Goal: Task Accomplishment & Management: Use online tool/utility

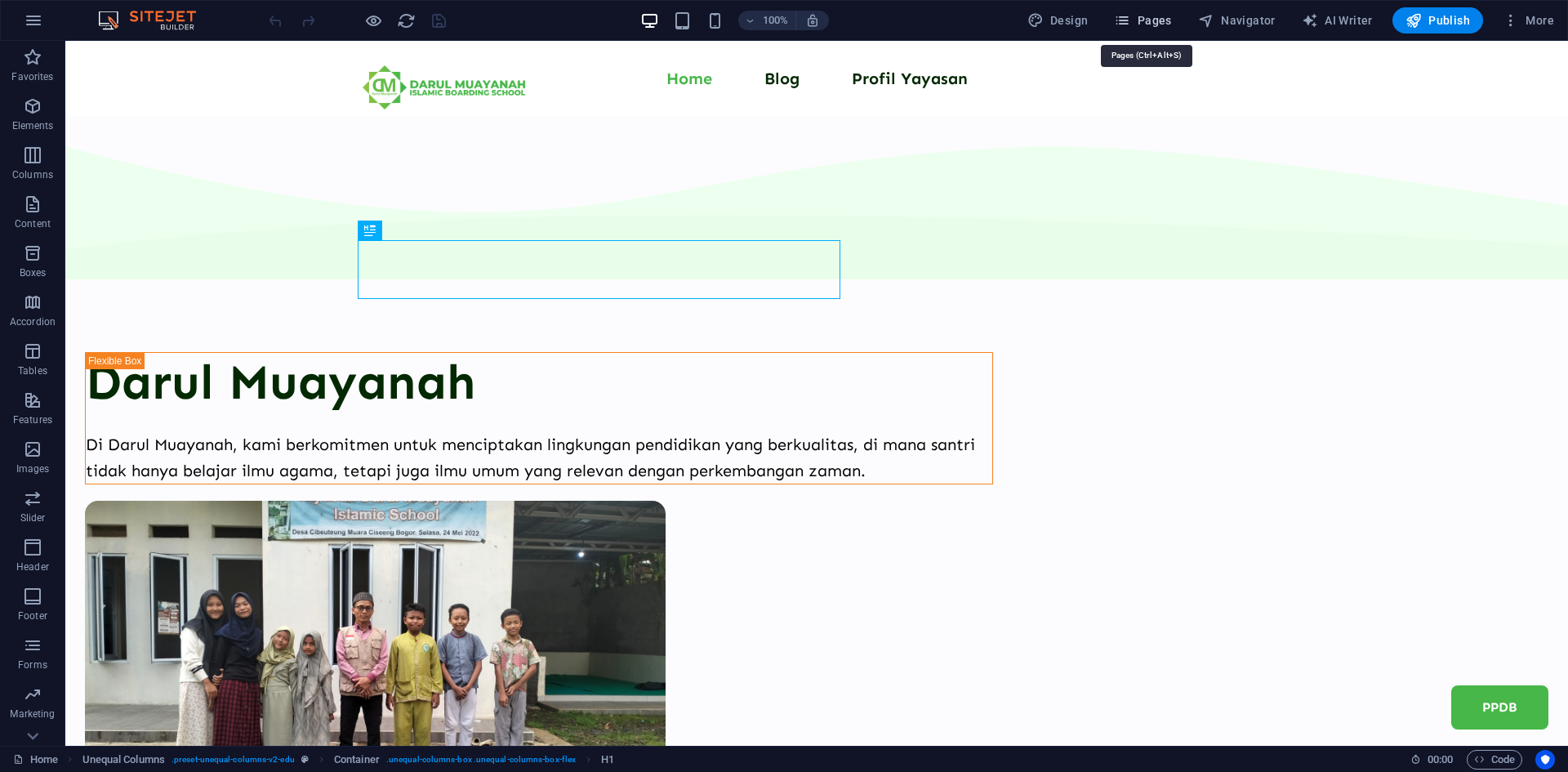
click at [1157, 33] on button "Pages" at bounding box center [1142, 20] width 70 height 26
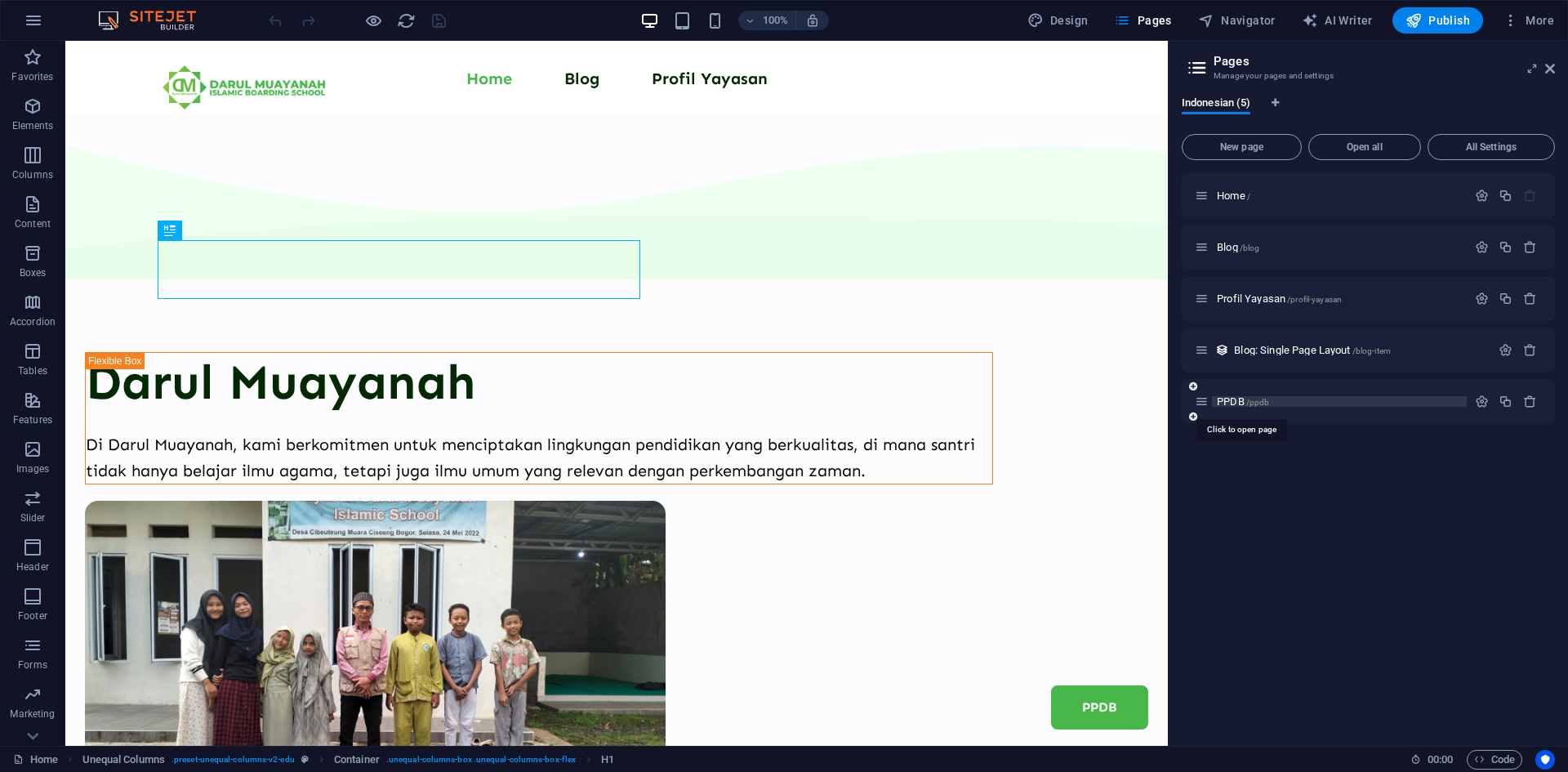
click at [1229, 401] on span "PPDB /ppdb" at bounding box center [1242, 401] width 52 height 12
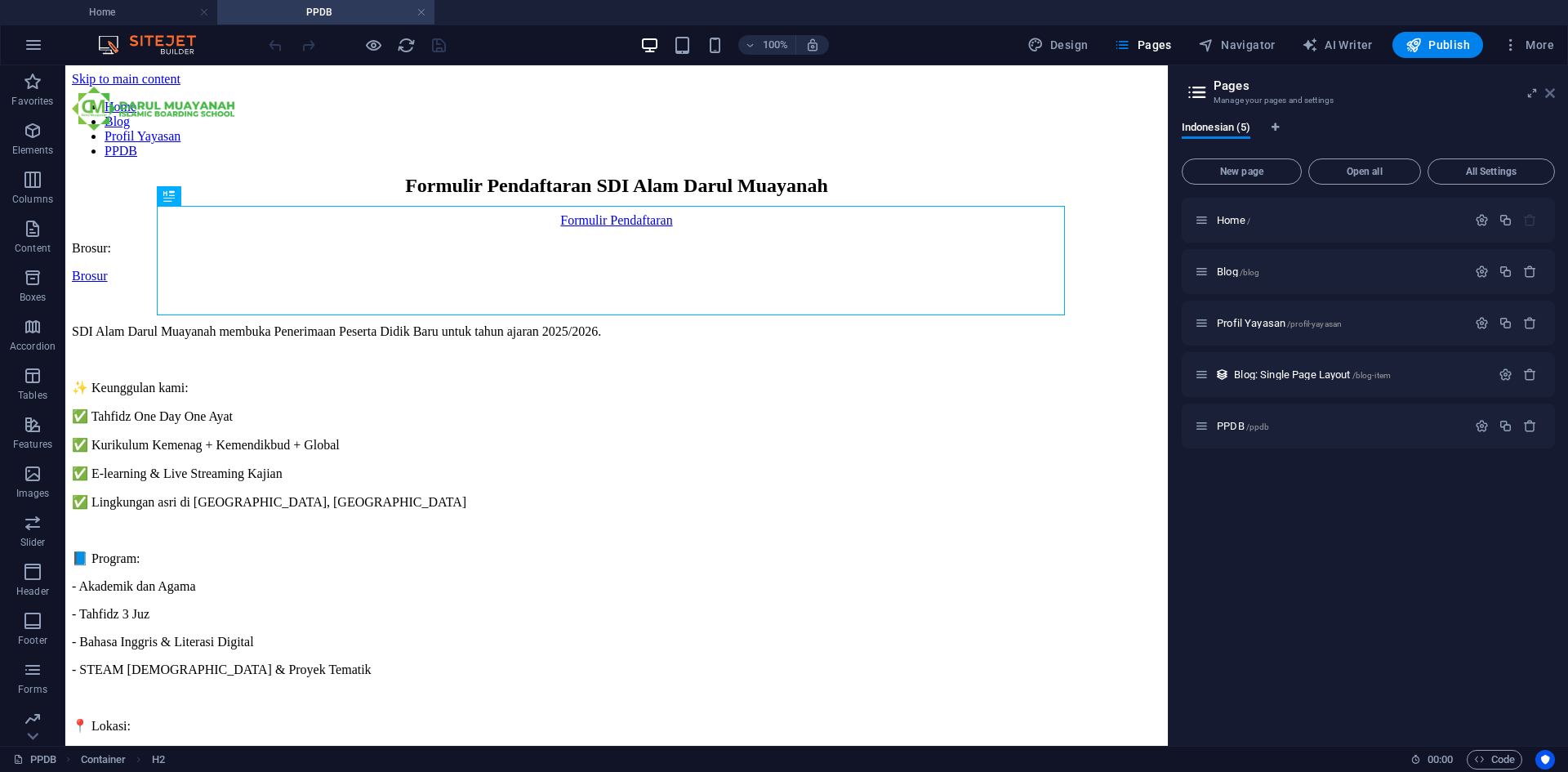
click at [1545, 96] on icon at bounding box center [1550, 93] width 10 height 13
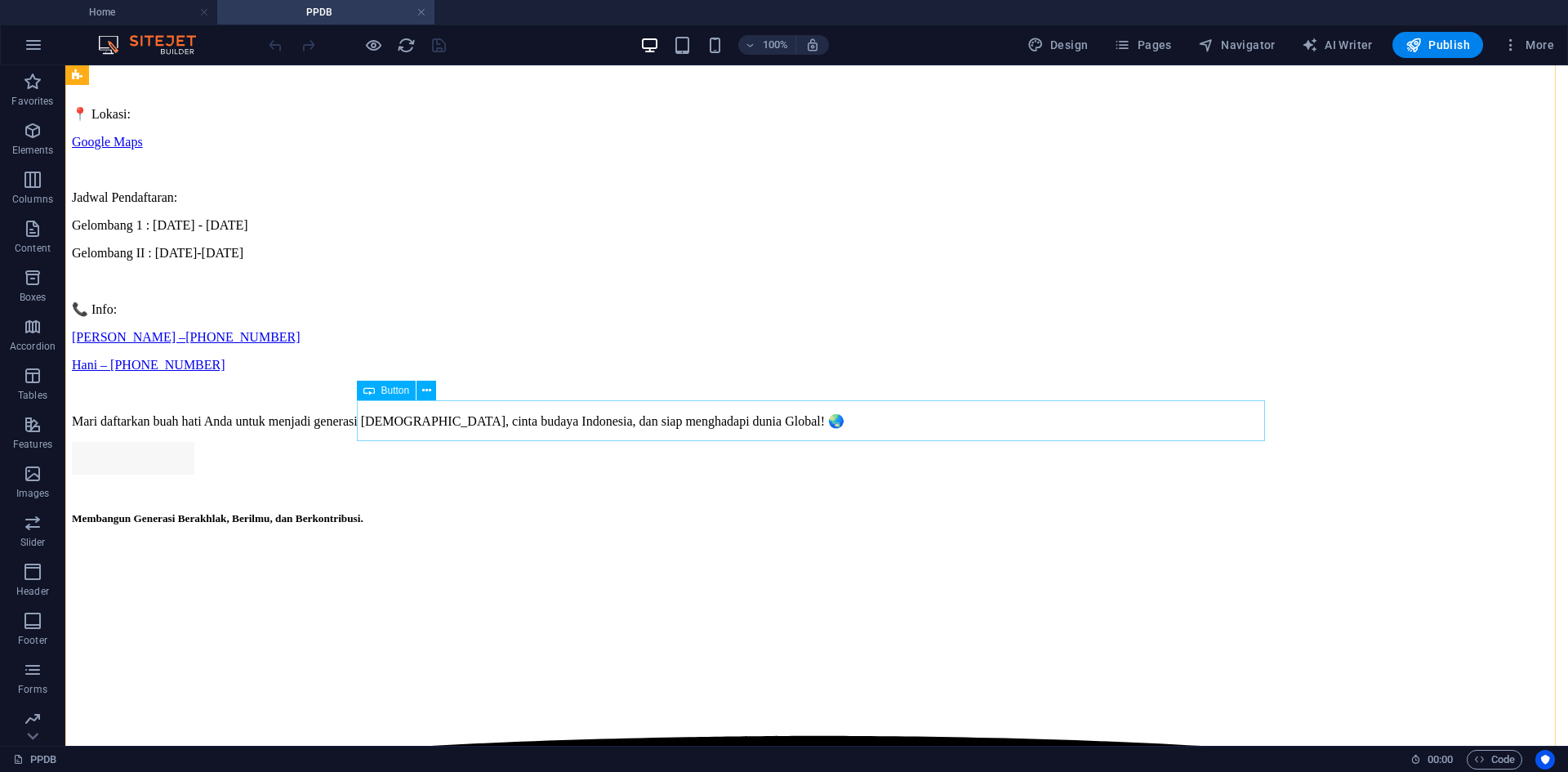
scroll to position [654, 0]
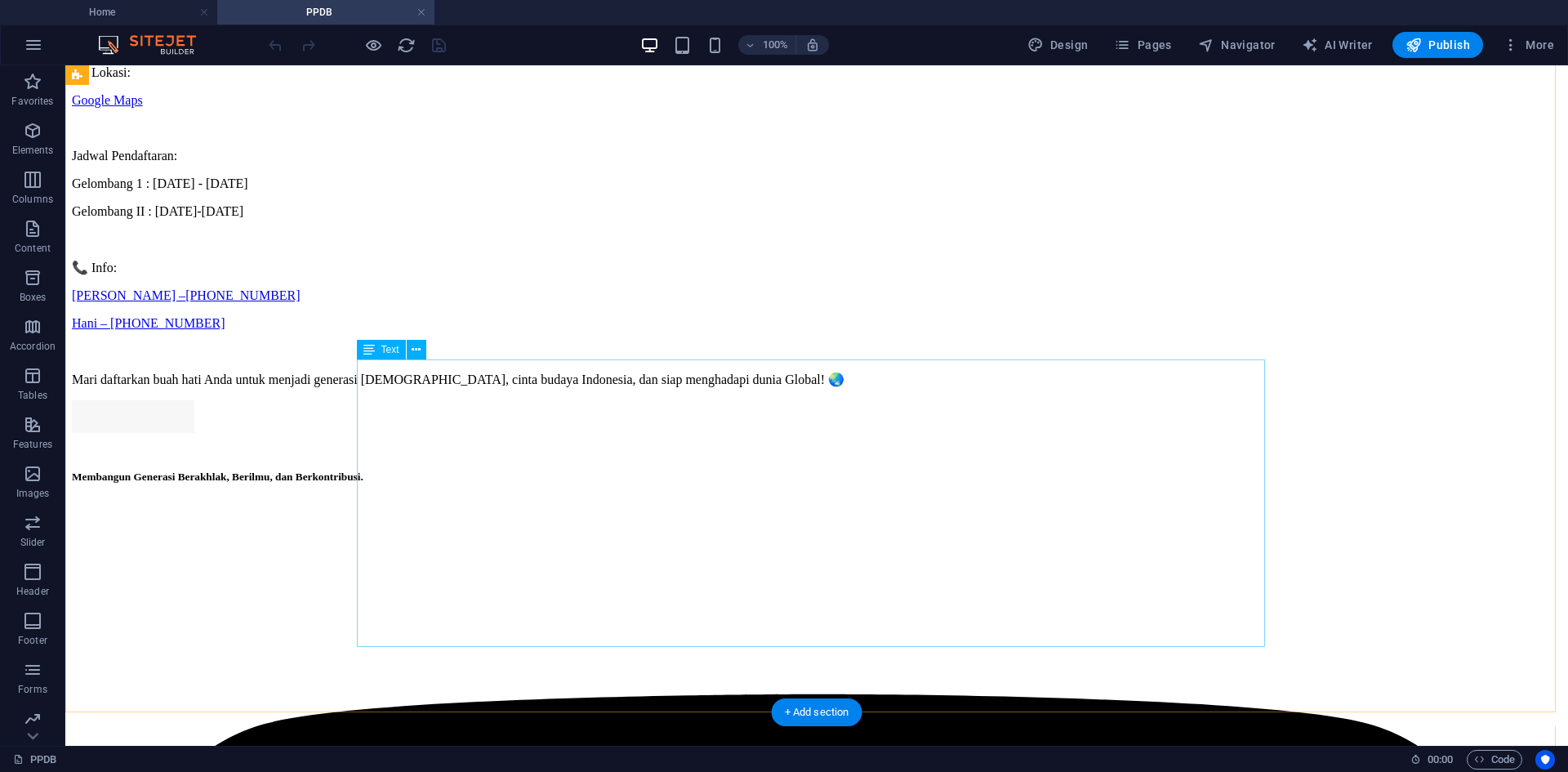
click at [450, 387] on div "Jadwal Pendaftaran: Gelombang 1 : [DATE] - [DATE] Gelombang II : [DATE]-[DATE] …" at bounding box center [816, 254] width 1490 height 266
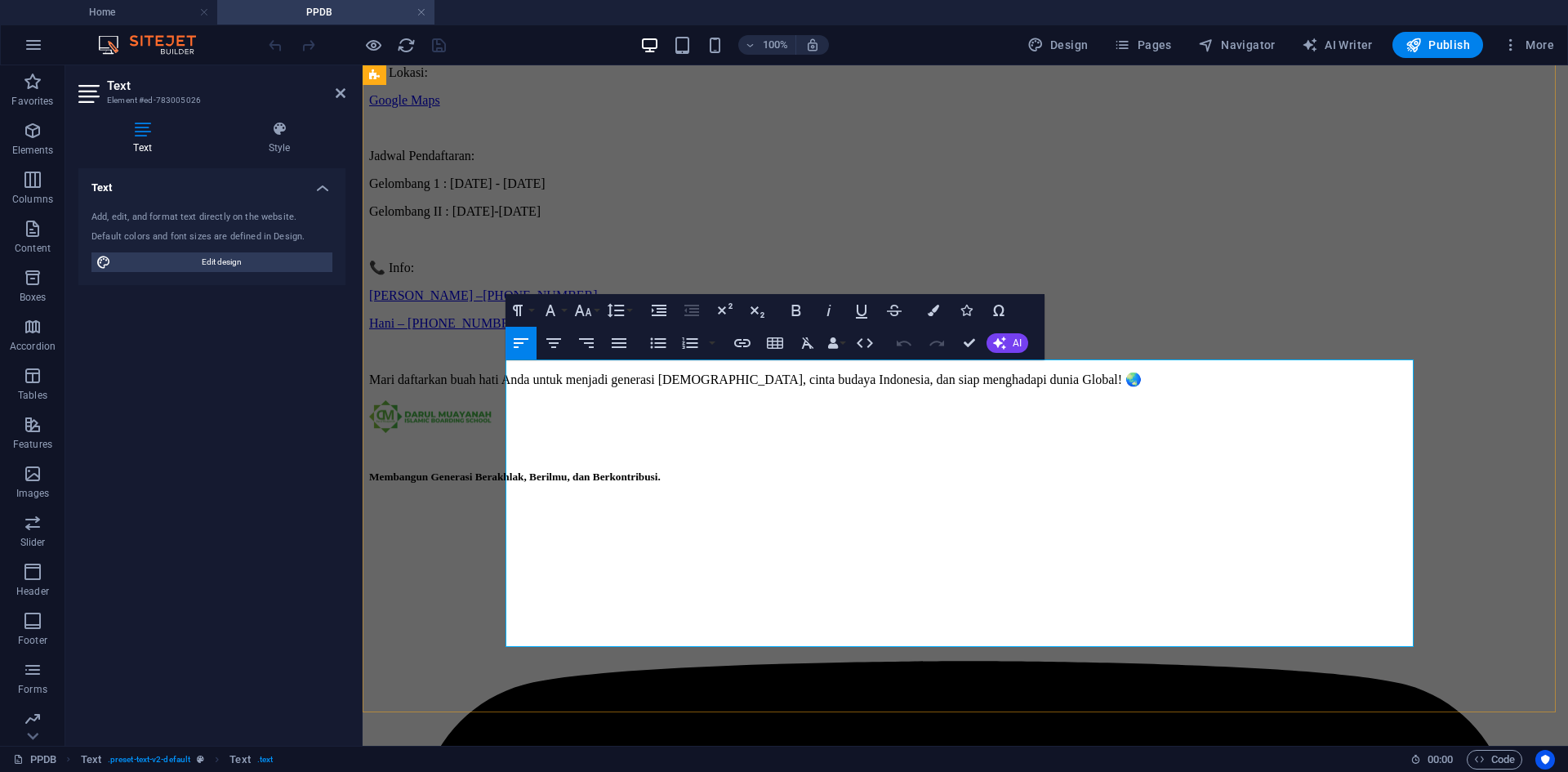
click at [597, 302] on link "[PHONE_NUMBER]" at bounding box center [540, 295] width 115 height 14
click at [482, 302] on link "[PERSON_NAME] –" at bounding box center [426, 295] width 114 height 14
click at [597, 302] on link "[PHONE_NUMBER]" at bounding box center [540, 295] width 115 height 14
click at [639, 493] on icon "button" at bounding box center [643, 487] width 20 height 20
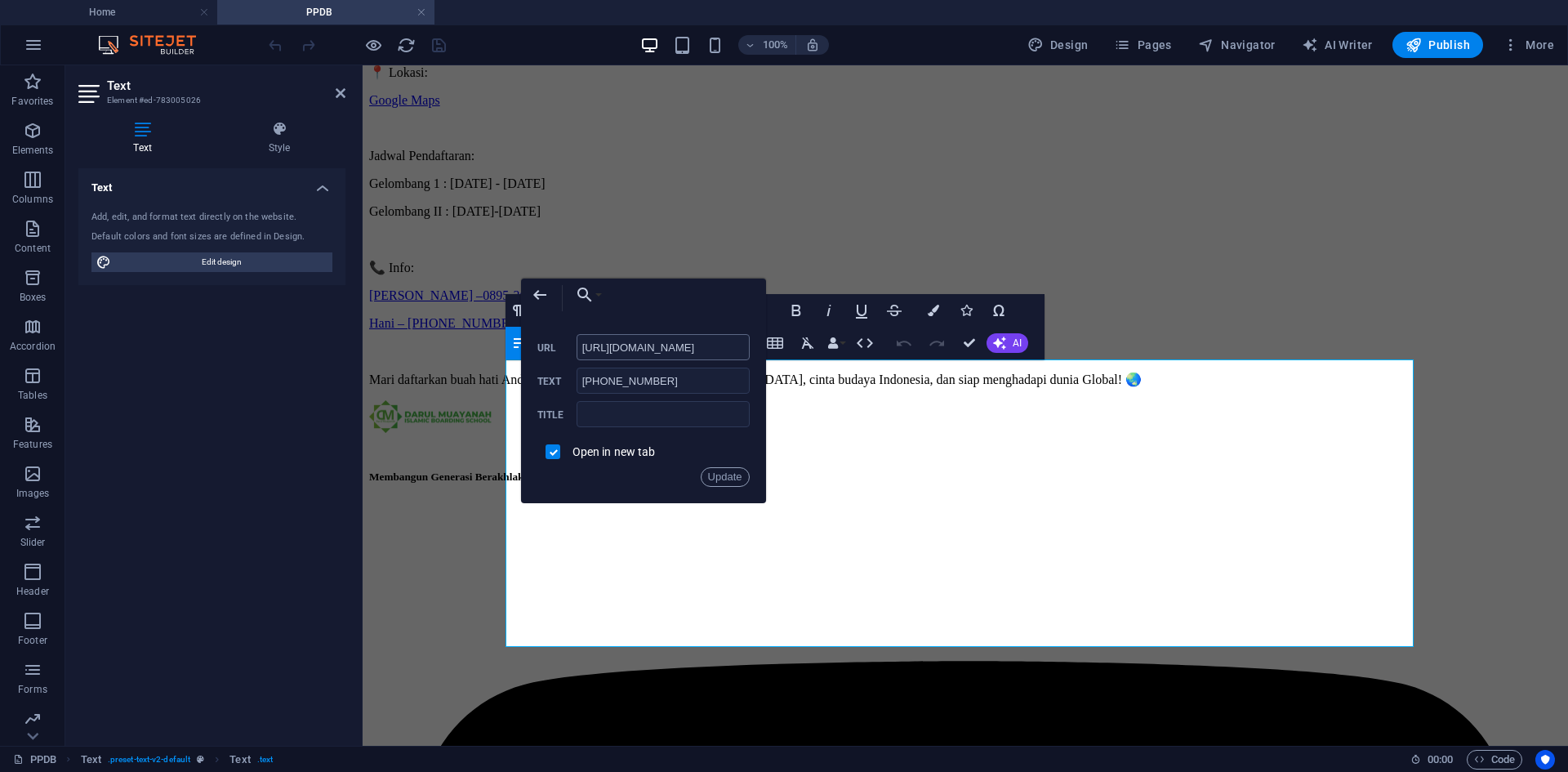
click at [708, 352] on input "[URL][DOMAIN_NAME]" at bounding box center [663, 347] width 173 height 26
click at [679, 383] on input "[PHONE_NUMBER]" at bounding box center [663, 381] width 173 height 26
click at [849, 218] on p "Gelombang II : [DATE]-[DATE]" at bounding box center [966, 211] width 1192 height 15
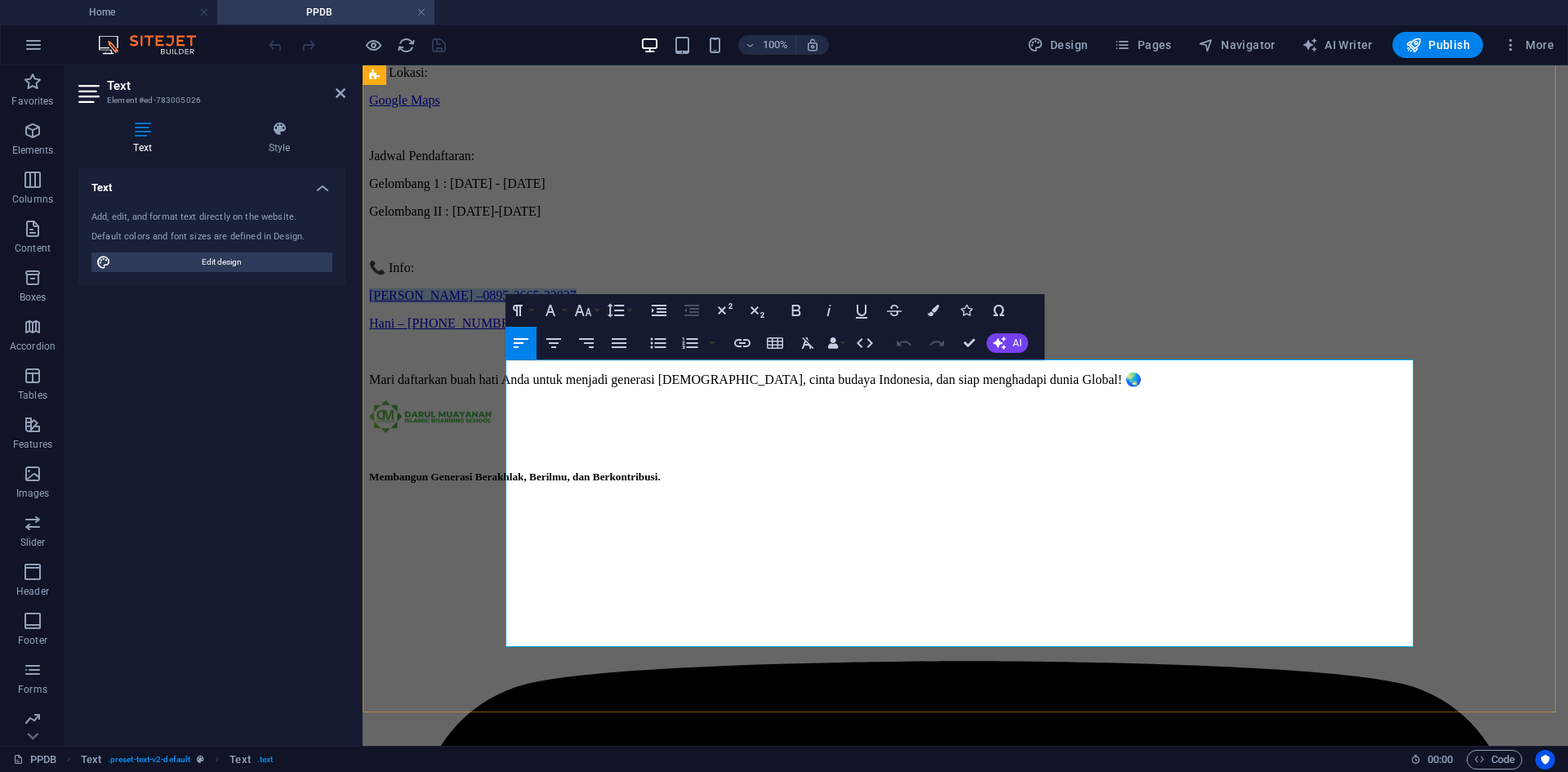
drag, startPoint x: 739, startPoint y: 531, endPoint x: 505, endPoint y: 528, distance: 234.0
click at [505, 303] on p "[PERSON_NAME] – 0895-3665 -32027" at bounding box center [966, 296] width 1192 height 15
click at [482, 302] on link "[PERSON_NAME] –" at bounding box center [426, 295] width 114 height 14
click at [576, 302] on link "0895-3665 -32027" at bounding box center [529, 295] width 94 height 14
click at [674, 488] on icon "button" at bounding box center [676, 487] width 16 height 15
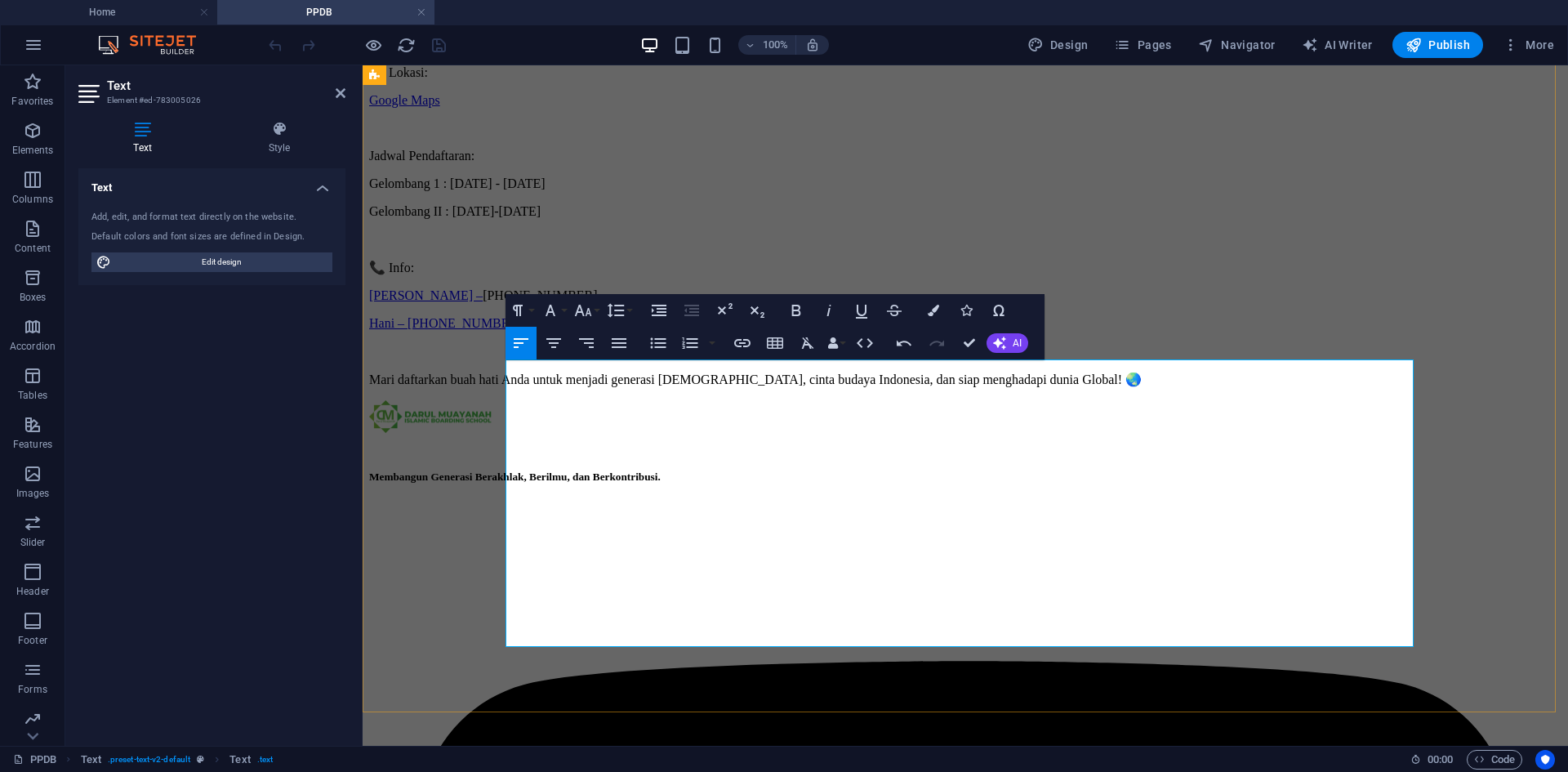
click at [482, 302] on link "[PERSON_NAME] –" at bounding box center [426, 295] width 114 height 14
click at [565, 489] on icon "button" at bounding box center [575, 487] width 20 height 20
drag, startPoint x: 726, startPoint y: 528, endPoint x: 502, endPoint y: 528, distance: 224.0
type input "[PERSON_NAME] – [PHONE_NUMBER]"
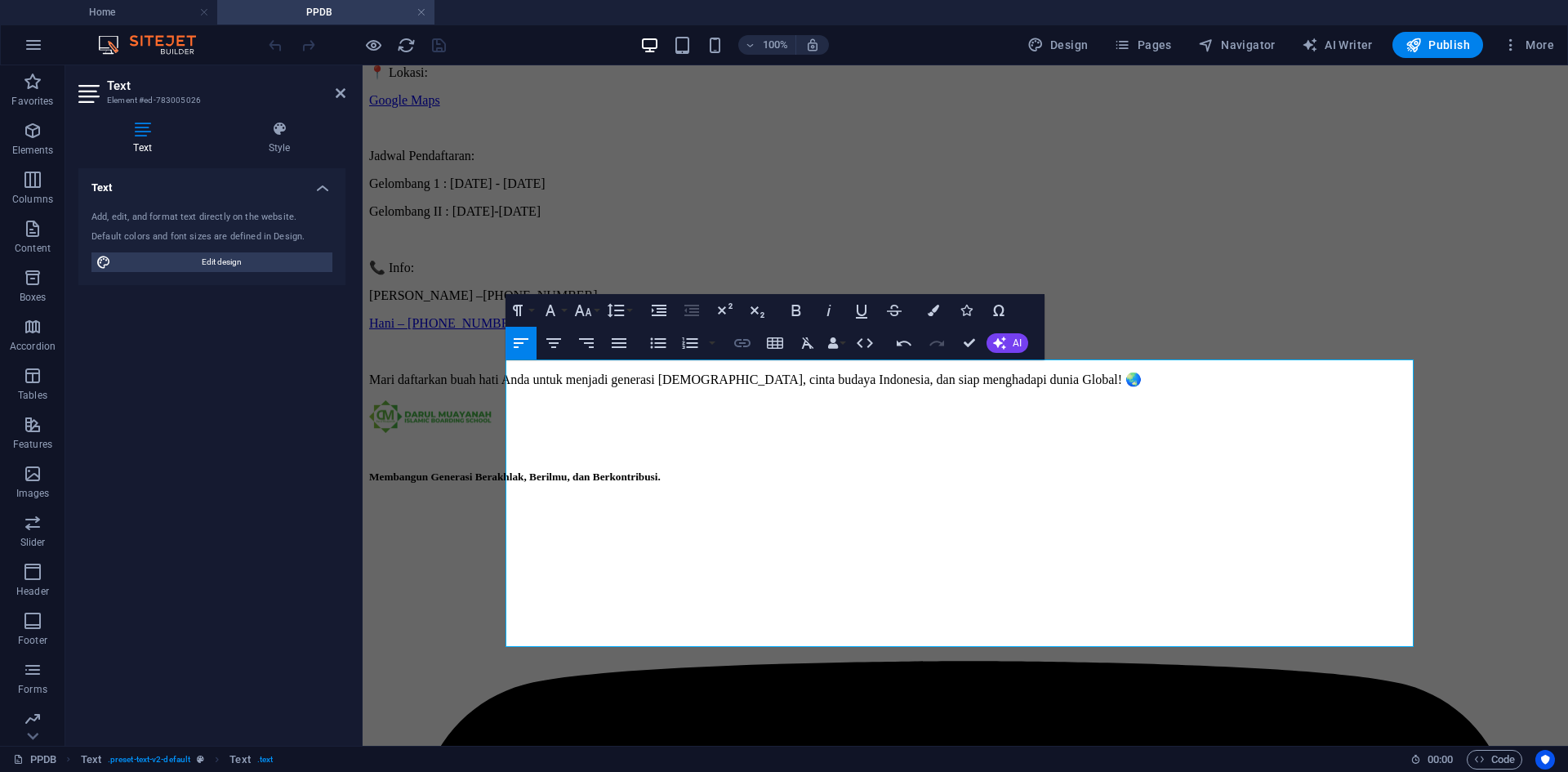
checkbox input "false"
click at [747, 338] on icon "button" at bounding box center [743, 343] width 20 height 20
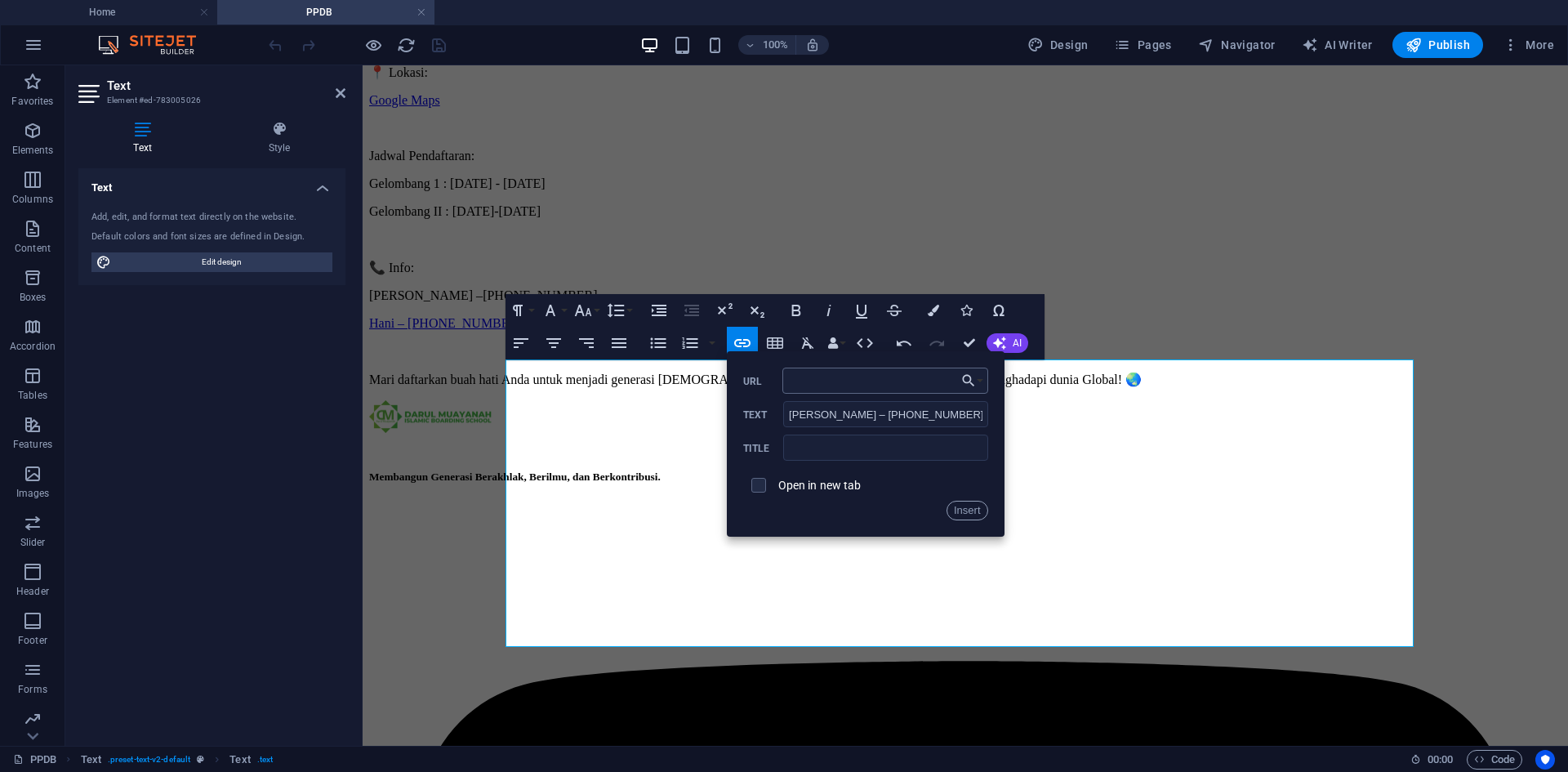
click at [816, 387] on input "URL" at bounding box center [885, 381] width 206 height 26
type input "[URL][DOMAIN_NAME]"
click at [804, 411] on input "[PERSON_NAME] – [PHONE_NUMBER]" at bounding box center [885, 414] width 204 height 26
paste input "text"
type input "[PHONE_NUMBER]"
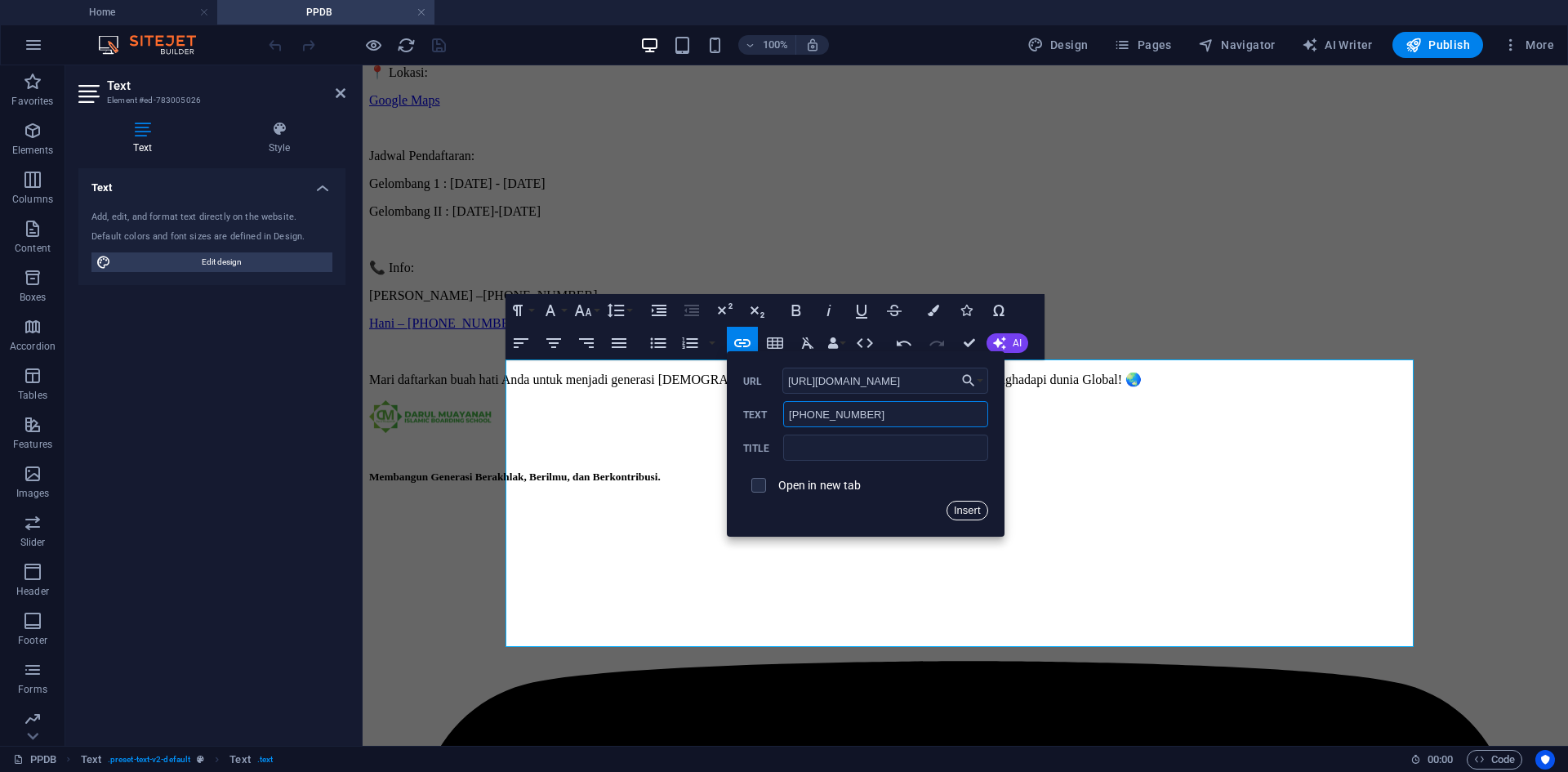
drag, startPoint x: 969, startPoint y: 513, endPoint x: 548, endPoint y: 466, distance: 423.6
click at [969, 513] on button "Insert" at bounding box center [967, 511] width 42 height 20
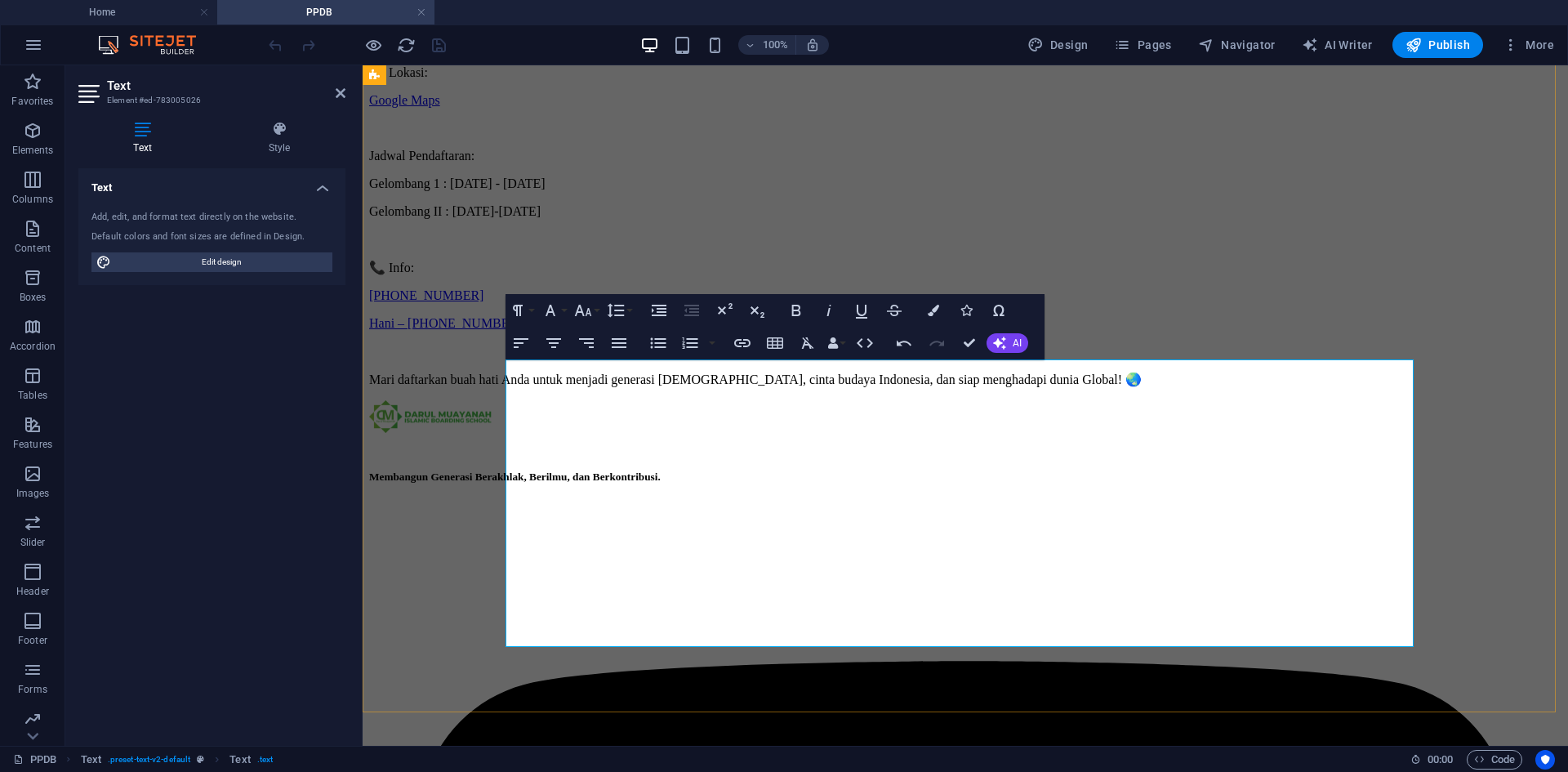
click at [647, 303] on p "[PHONE_NUMBER]" at bounding box center [966, 296] width 1192 height 15
click at [670, 275] on p "📞 Info:" at bounding box center [966, 267] width 1192 height 15
drag, startPoint x: 733, startPoint y: 528, endPoint x: 505, endPoint y: 524, distance: 228.0
type input "[PERSON_NAME] – [PHONE_NUMBER]"
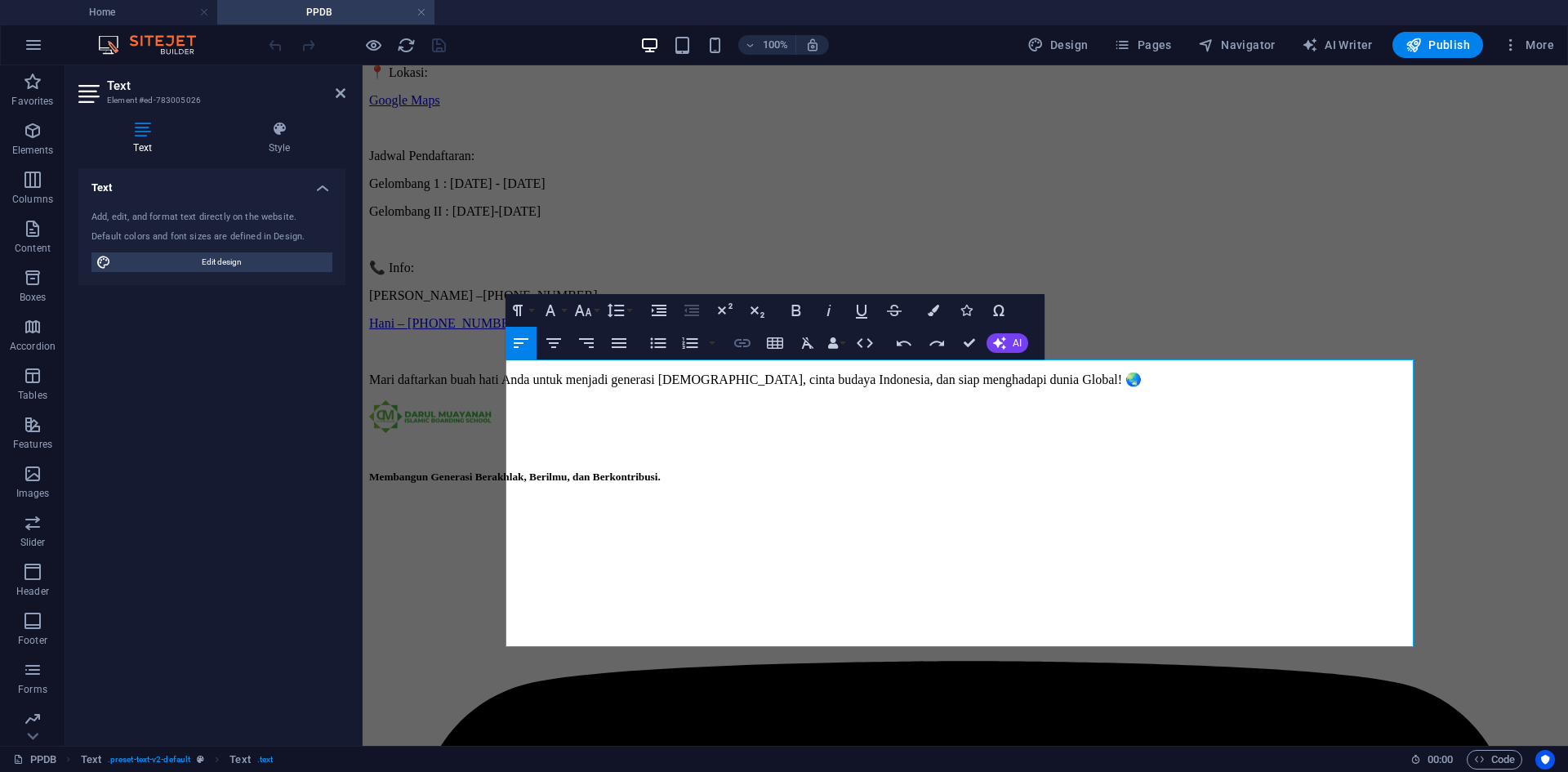
click at [734, 343] on icon "button" at bounding box center [743, 342] width 16 height 8
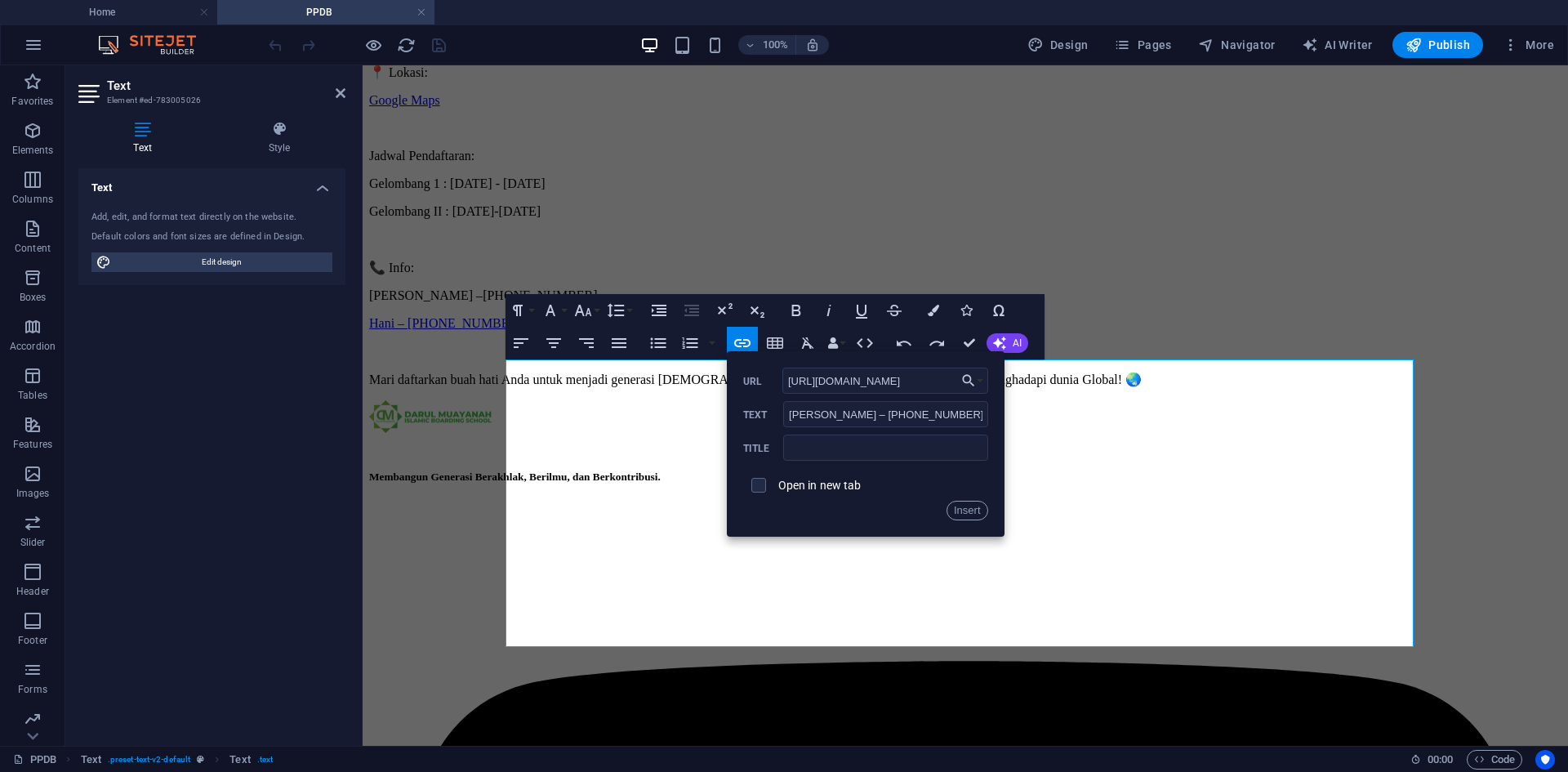
click at [814, 483] on label "Open in new tab" at bounding box center [820, 485] width 84 height 13
click at [966, 513] on button "Insert" at bounding box center [967, 511] width 42 height 20
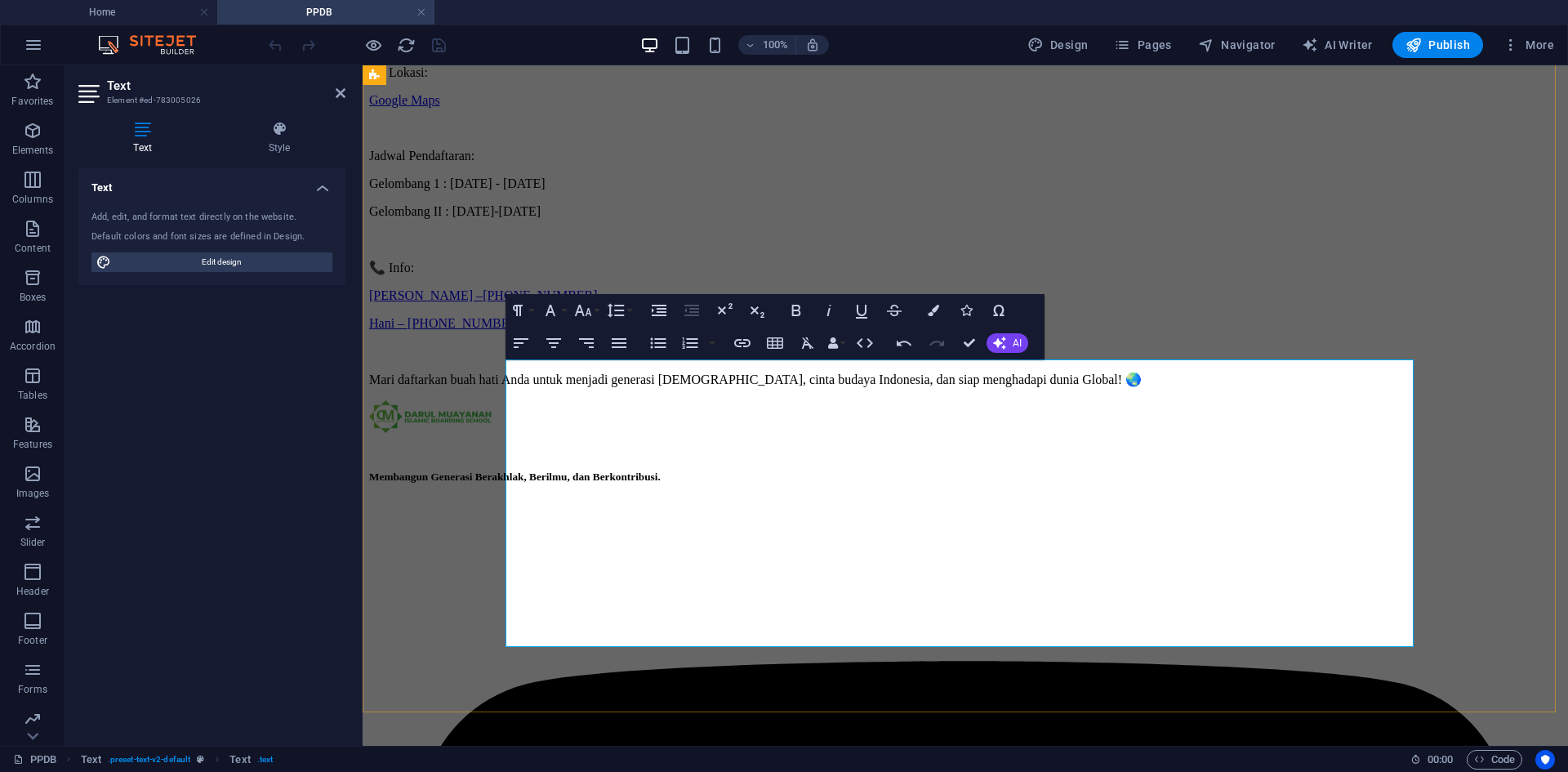
click at [482, 302] on link "[PERSON_NAME] –" at bounding box center [426, 295] width 114 height 14
click at [522, 330] on link "Hani – [PHONE_NUMBER]" at bounding box center [446, 322] width 154 height 14
drag, startPoint x: 701, startPoint y: 553, endPoint x: 649, endPoint y: 530, distance: 56.9
click at [522, 330] on link "Hani – [PHONE_NUMBER]" at bounding box center [446, 322] width 154 height 14
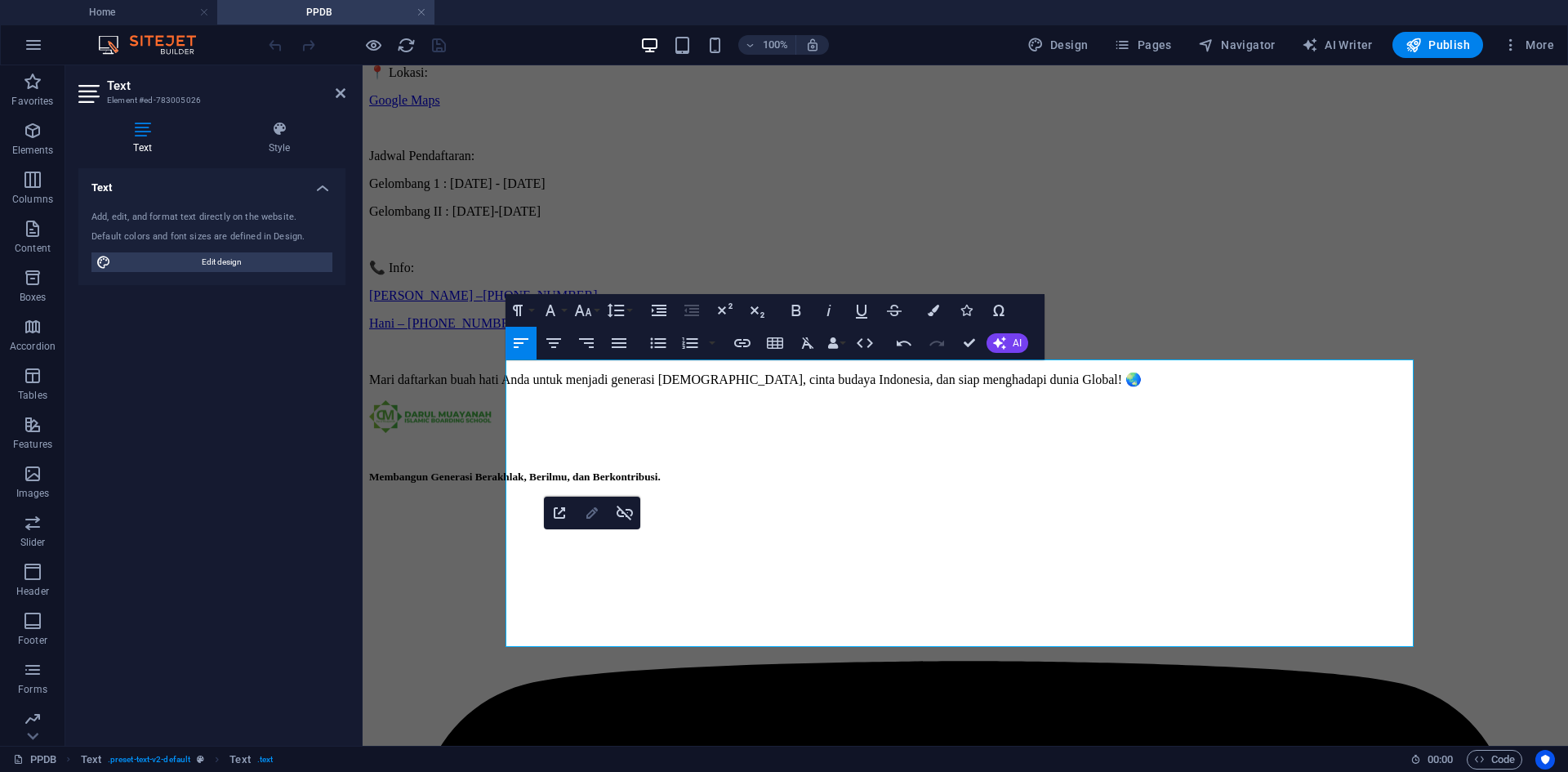
type input "[URL][DOMAIN_NAME]"
type input "Hani – [PHONE_NUMBER]"
checkbox input "true"
click at [592, 510] on icon "button" at bounding box center [592, 513] width 12 height 12
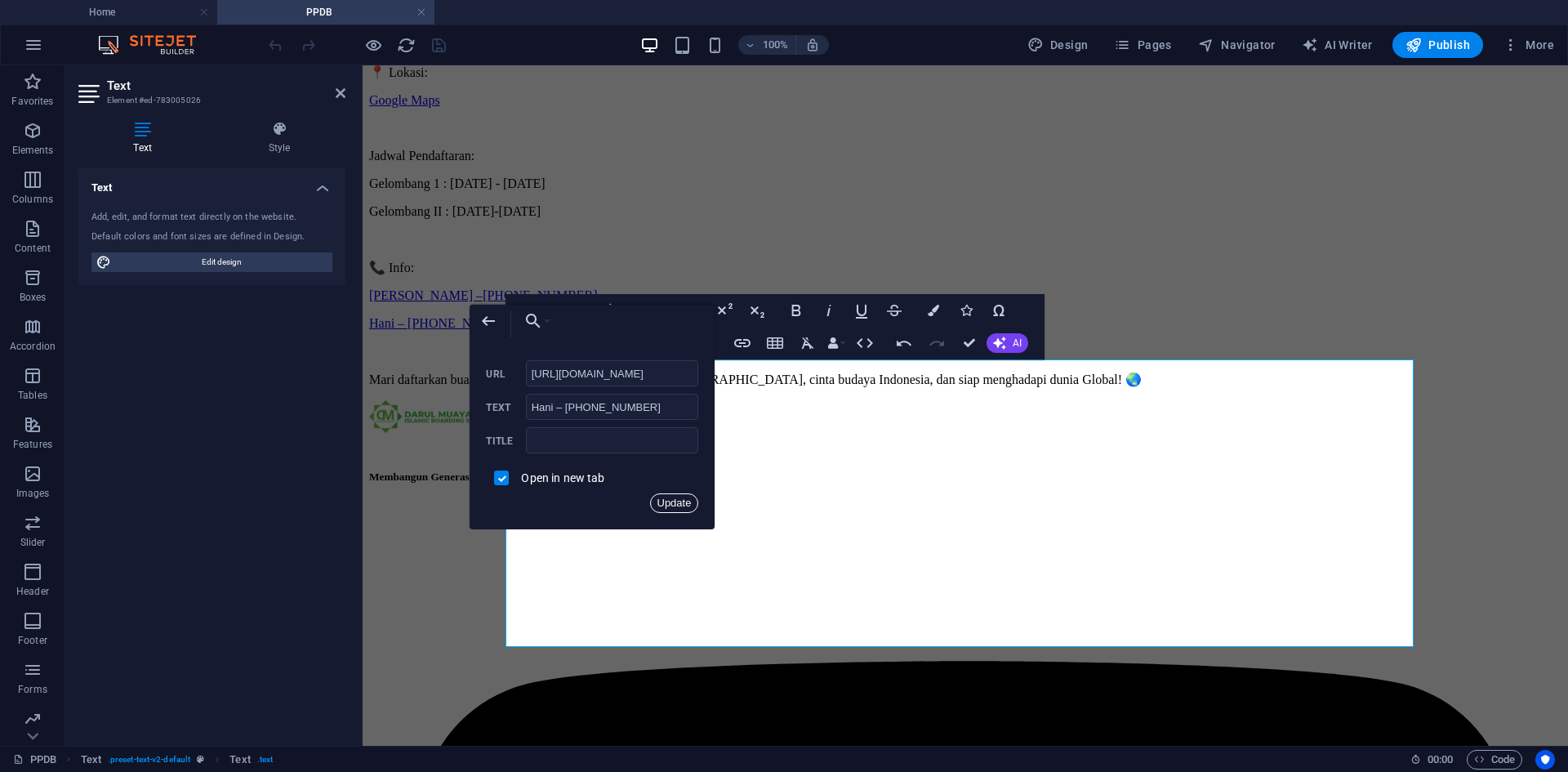
drag, startPoint x: 673, startPoint y: 505, endPoint x: 289, endPoint y: 457, distance: 387.0
click at [673, 505] on button "Update" at bounding box center [674, 503] width 49 height 20
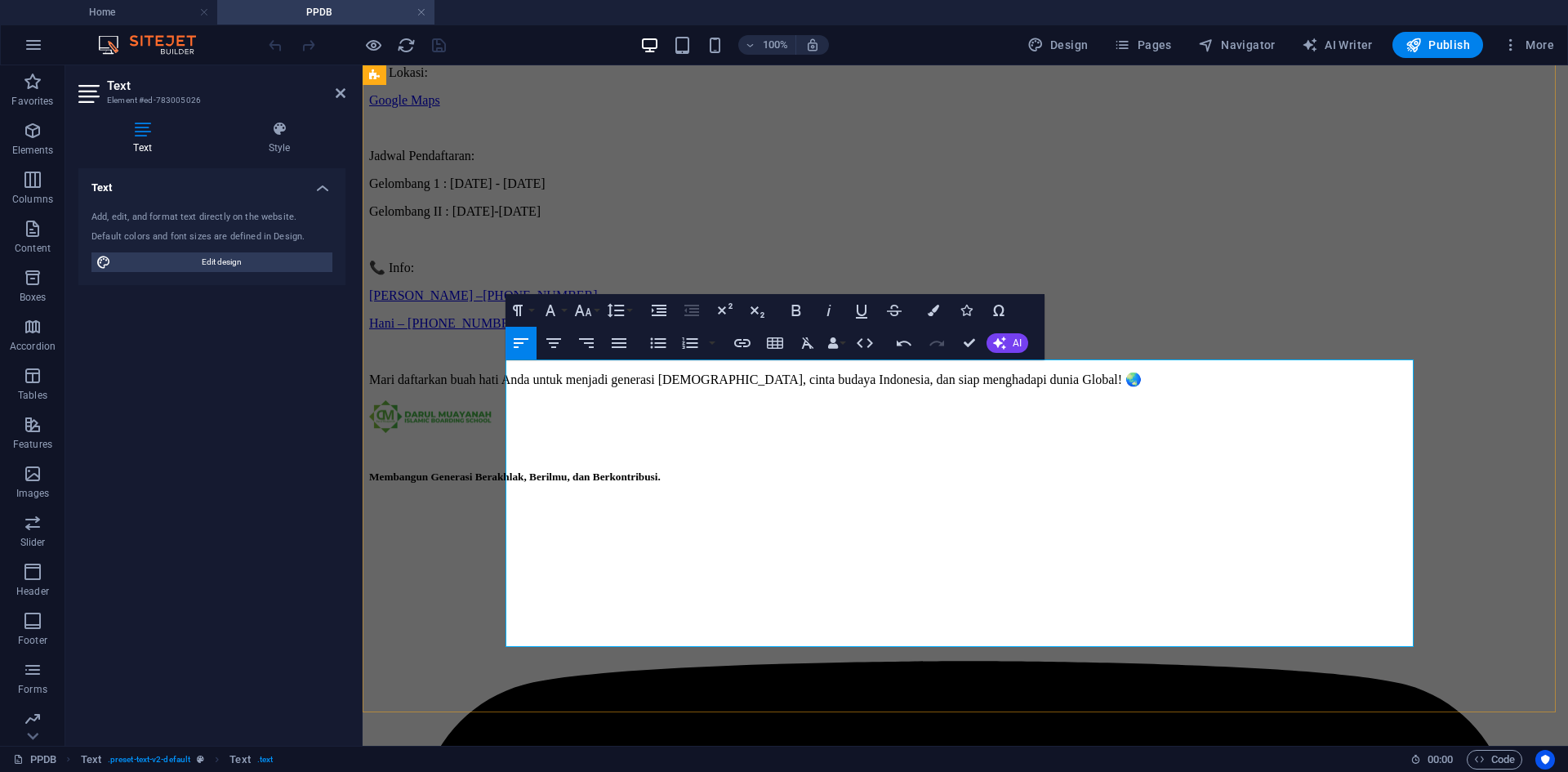
click at [597, 302] on link "[PHONE_NUMBER]" at bounding box center [540, 295] width 115 height 14
drag, startPoint x: 717, startPoint y: 529, endPoint x: 486, endPoint y: 529, distance: 231.0
click at [522, 330] on link "Hani – [PHONE_NUMBER]" at bounding box center [446, 322] width 154 height 14
drag, startPoint x: 683, startPoint y: 563, endPoint x: 511, endPoint y: 551, distance: 172.4
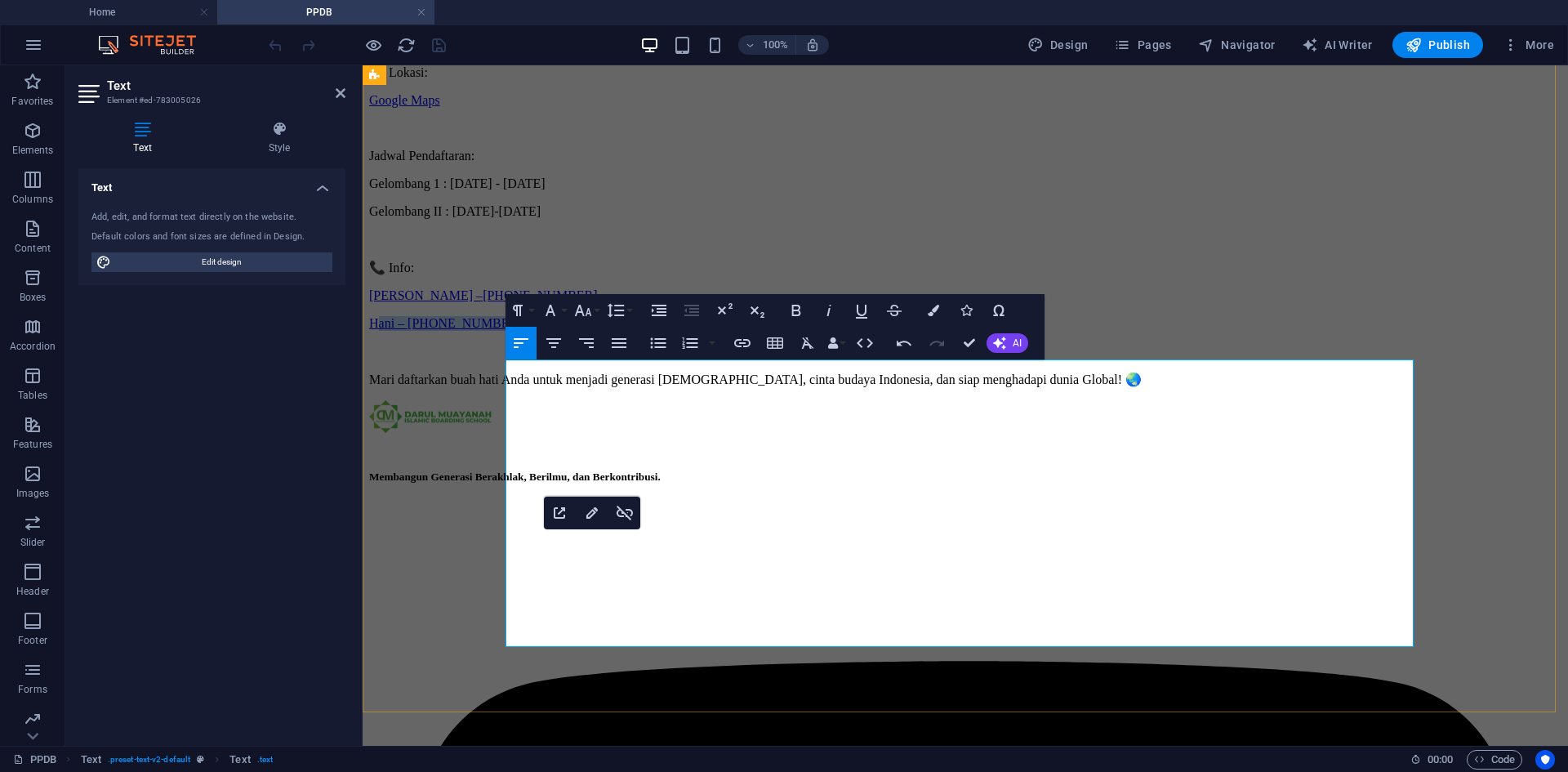
click at [512, 330] on p "Hani – [PHONE_NUMBER]" at bounding box center [966, 323] width 1192 height 15
click at [687, 330] on p "Hani – [PHONE_NUMBER]" at bounding box center [966, 323] width 1192 height 15
drag, startPoint x: 548, startPoint y: 547, endPoint x: 478, endPoint y: 542, distance: 70.2
click at [522, 330] on link "Hani – [PHONE_NUMBER]" at bounding box center [446, 322] width 154 height 14
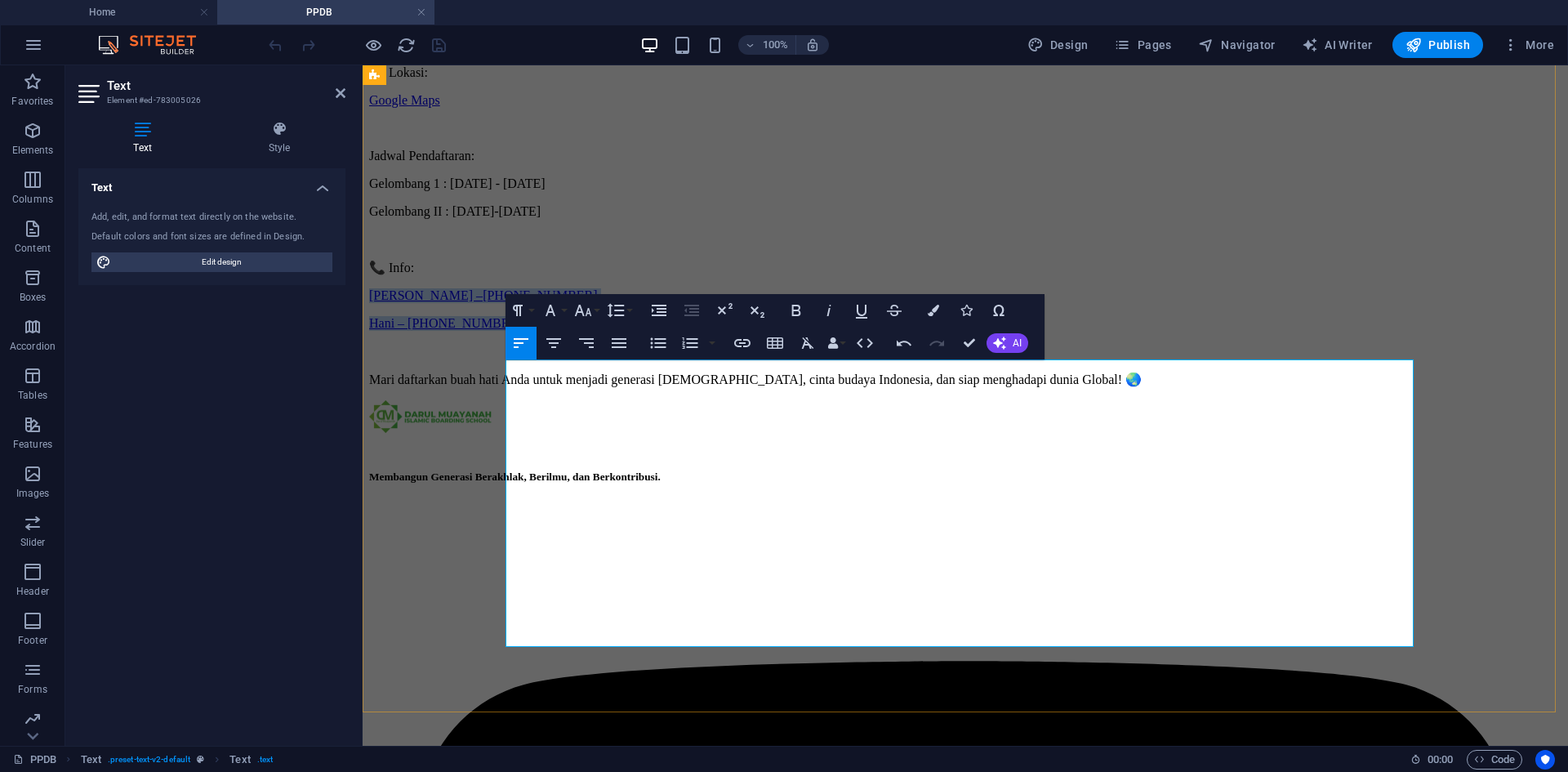
click at [694, 330] on p "Hani – [PHONE_NUMBER]" at bounding box center [966, 323] width 1192 height 15
drag, startPoint x: 699, startPoint y: 560, endPoint x: 470, endPoint y: 554, distance: 229.1
click at [735, 350] on icon "button" at bounding box center [743, 343] width 20 height 20
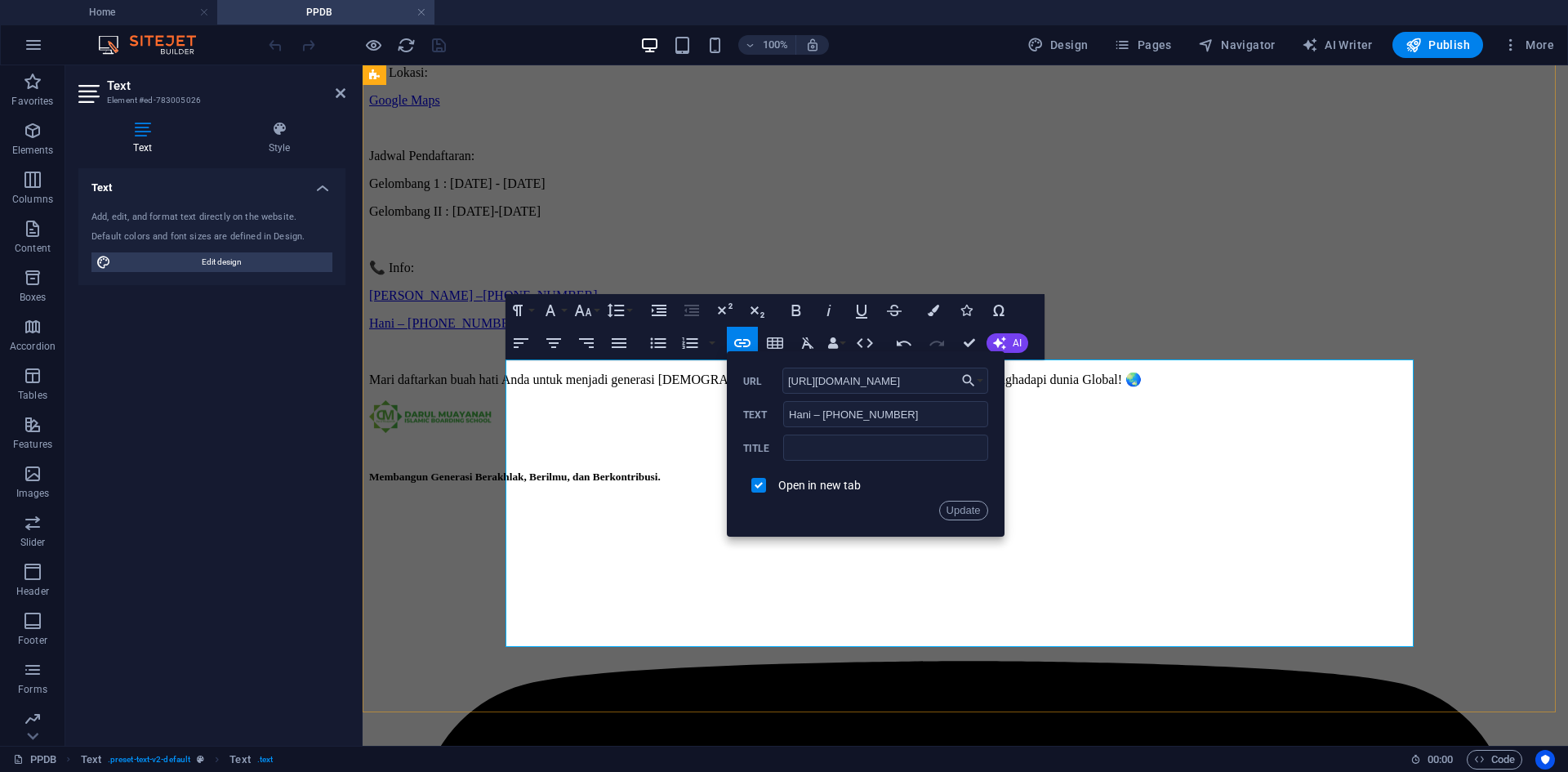
click at [597, 302] on link "[PHONE_NUMBER]" at bounding box center [540, 295] width 115 height 14
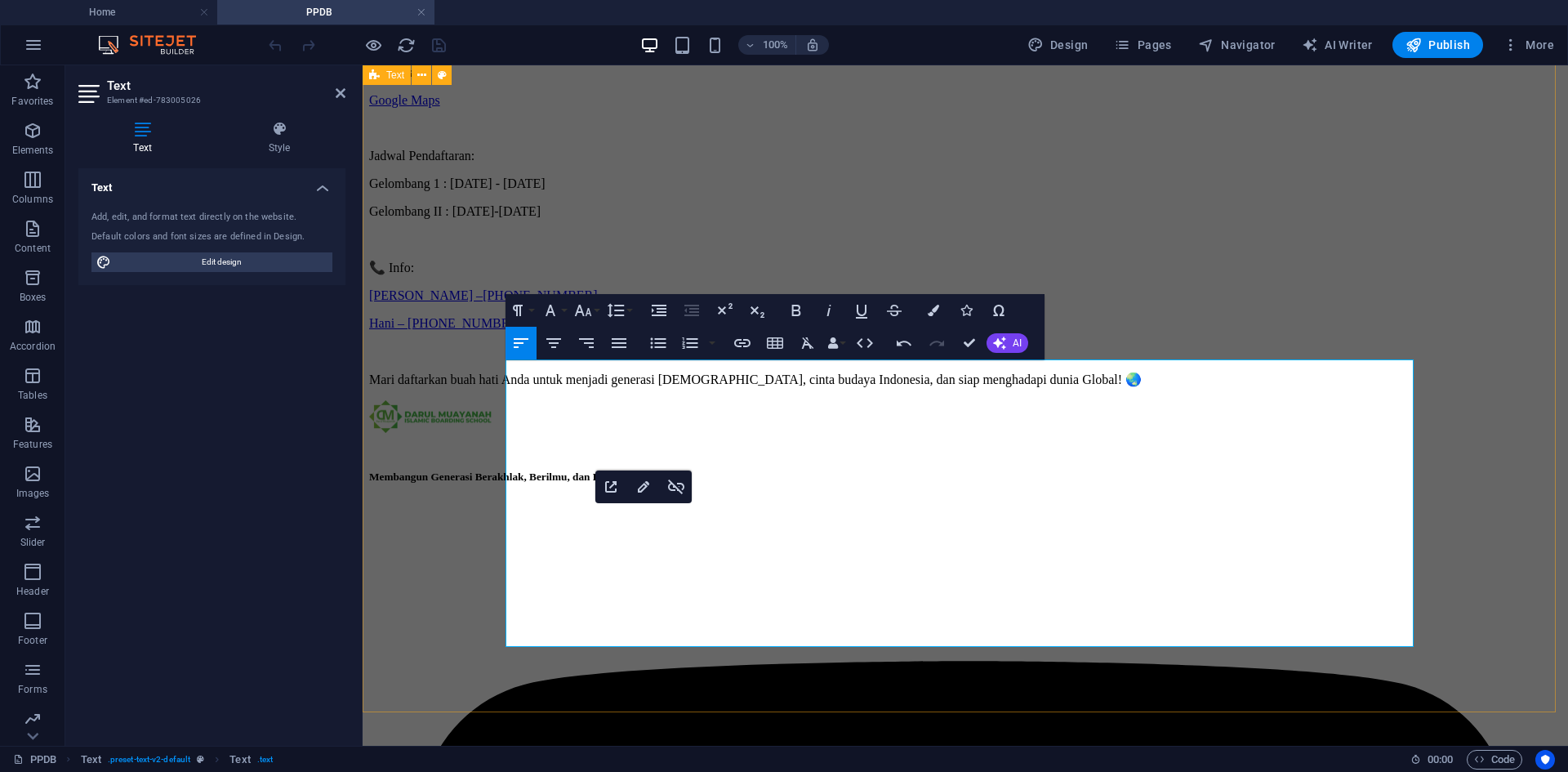
drag, startPoint x: 730, startPoint y: 536, endPoint x: 481, endPoint y: 541, distance: 249.1
type input "[PERSON_NAME] – [PHONE_NUMBER]"
checkbox input "false"
click at [741, 346] on icon "button" at bounding box center [743, 342] width 16 height 8
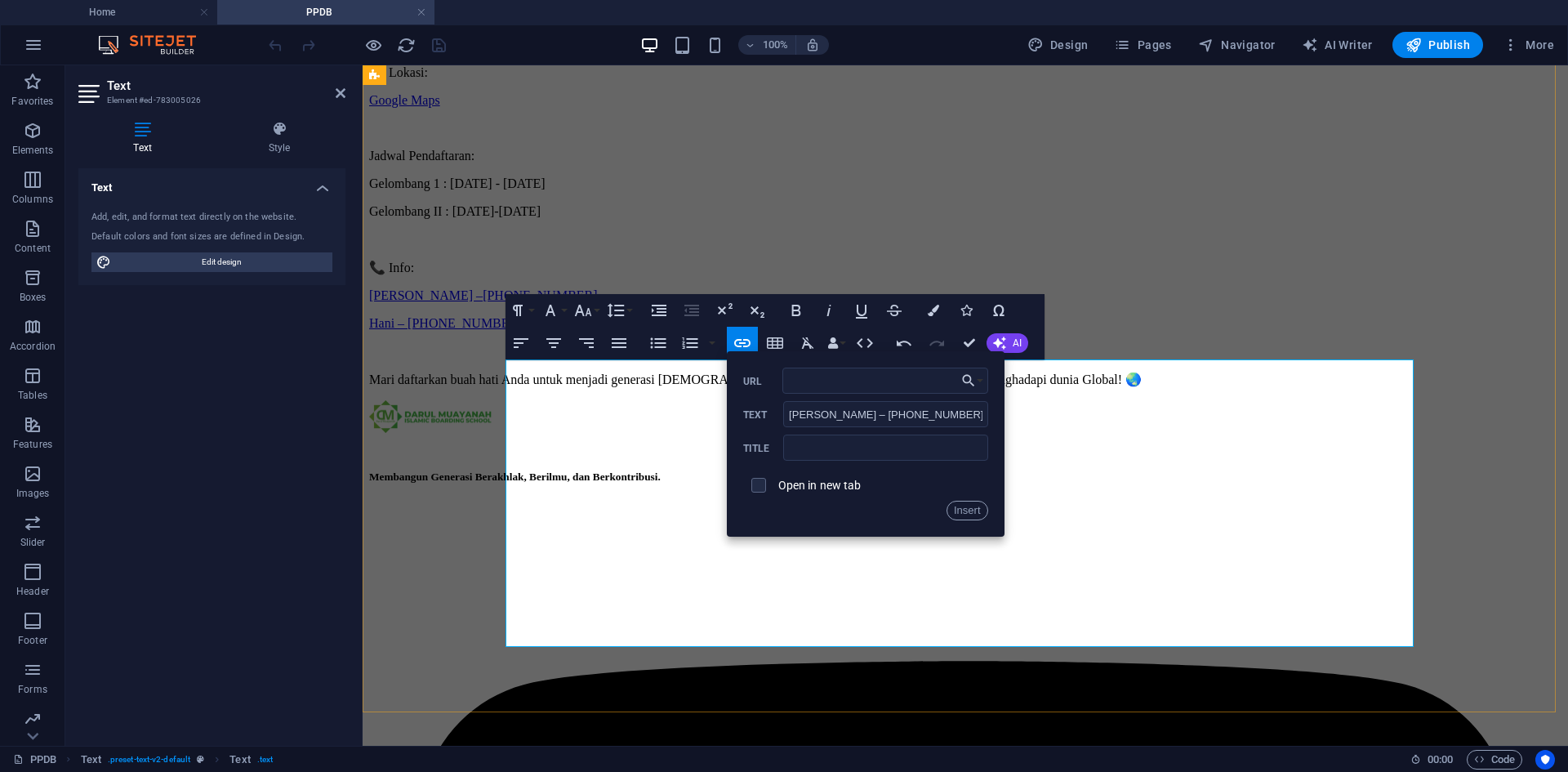
click at [597, 302] on link "[PHONE_NUMBER] ​" at bounding box center [540, 295] width 115 height 14
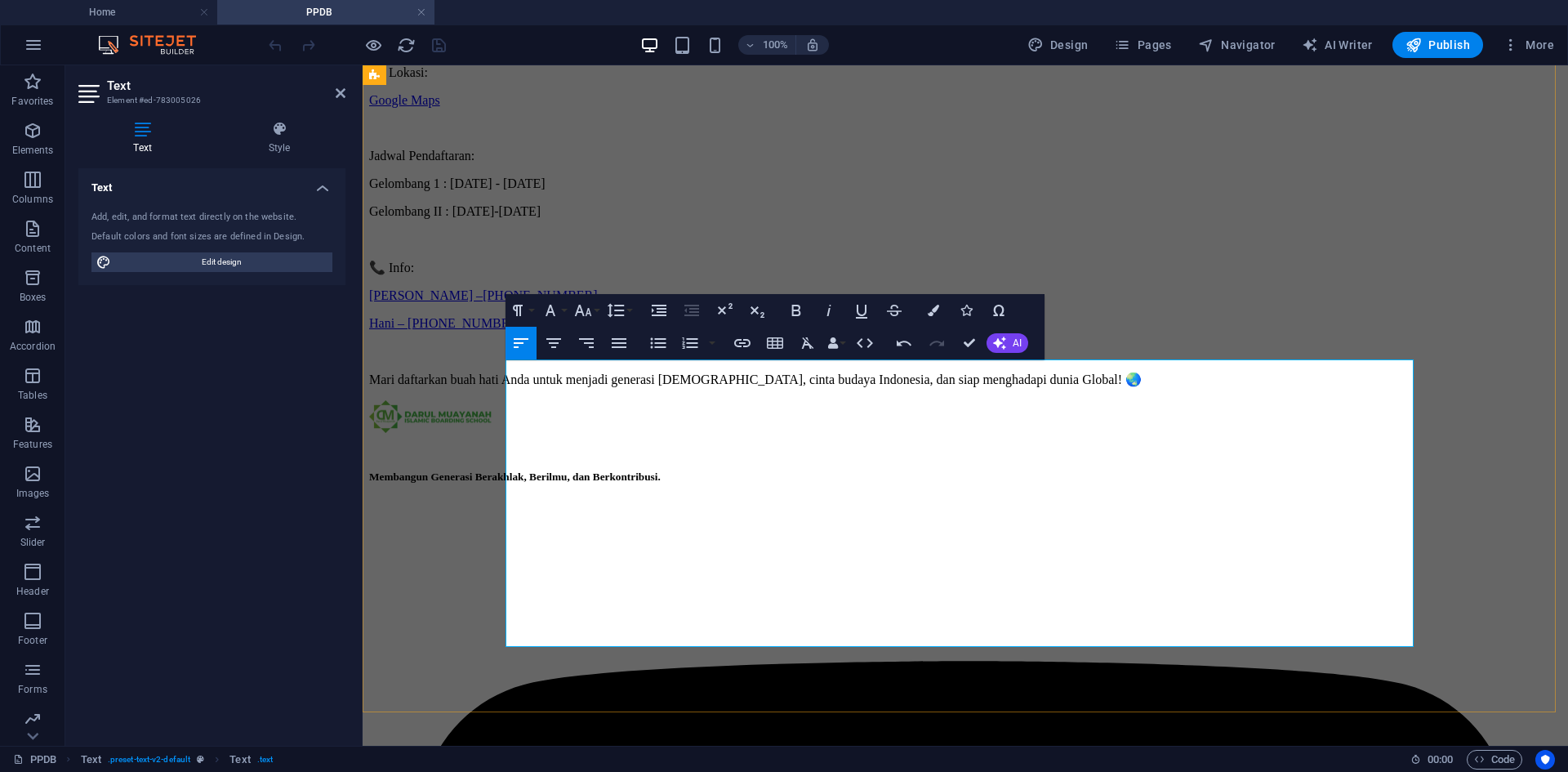
click at [482, 302] on link "[PERSON_NAME] –" at bounding box center [426, 295] width 114 height 14
drag, startPoint x: 744, startPoint y: 525, endPoint x: 451, endPoint y: 529, distance: 293.0
click at [754, 341] on button "Insert Link" at bounding box center [743, 343] width 31 height 33
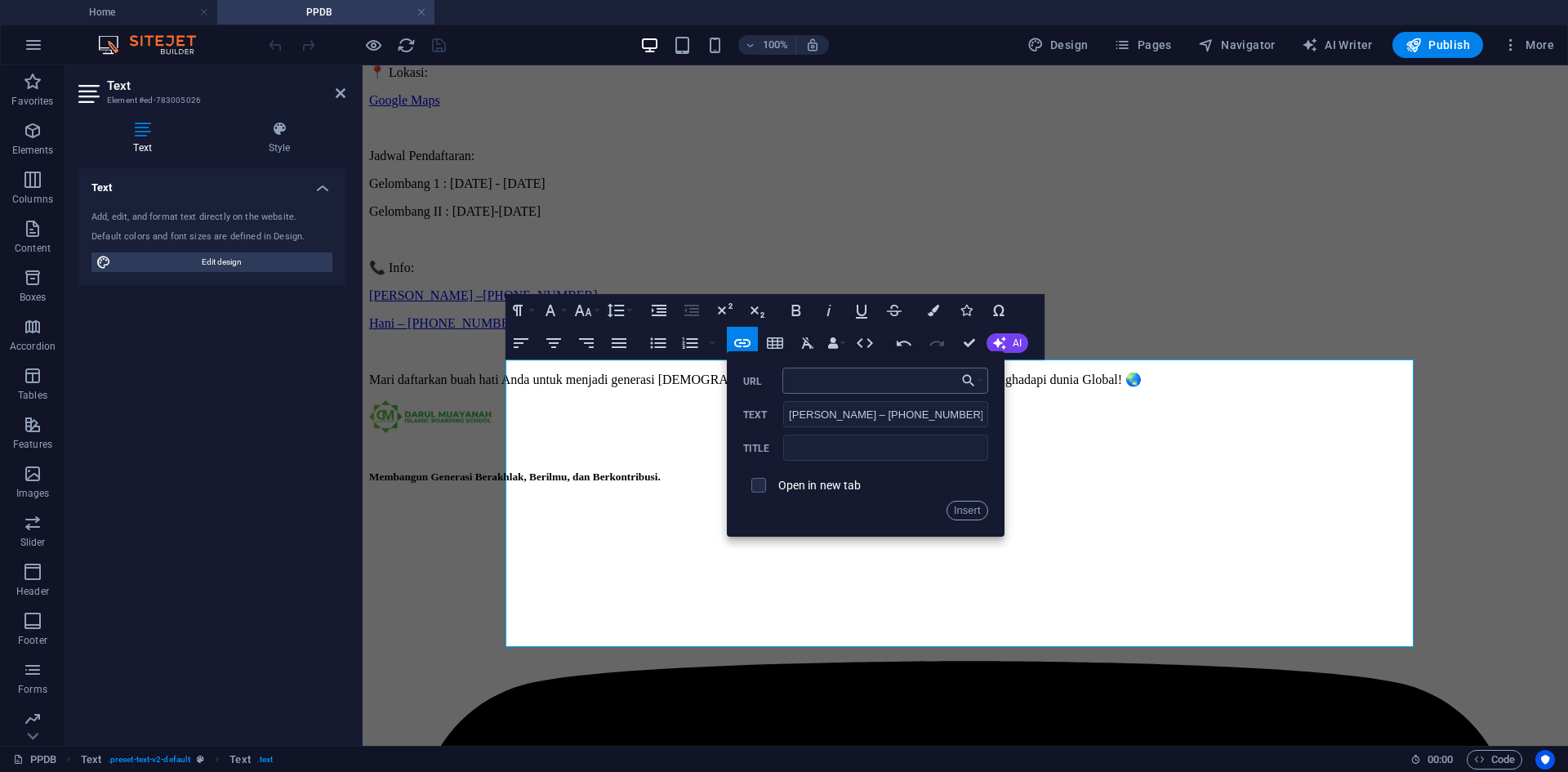
click at [838, 387] on input "URL" at bounding box center [885, 381] width 206 height 26
type input "[URL][DOMAIN_NAME]"
click at [766, 478] on span at bounding box center [758, 485] width 31 height 31
click at [765, 482] on span at bounding box center [758, 485] width 15 height 15
click at [755, 482] on input "checkbox" at bounding box center [756, 482] width 15 height 15
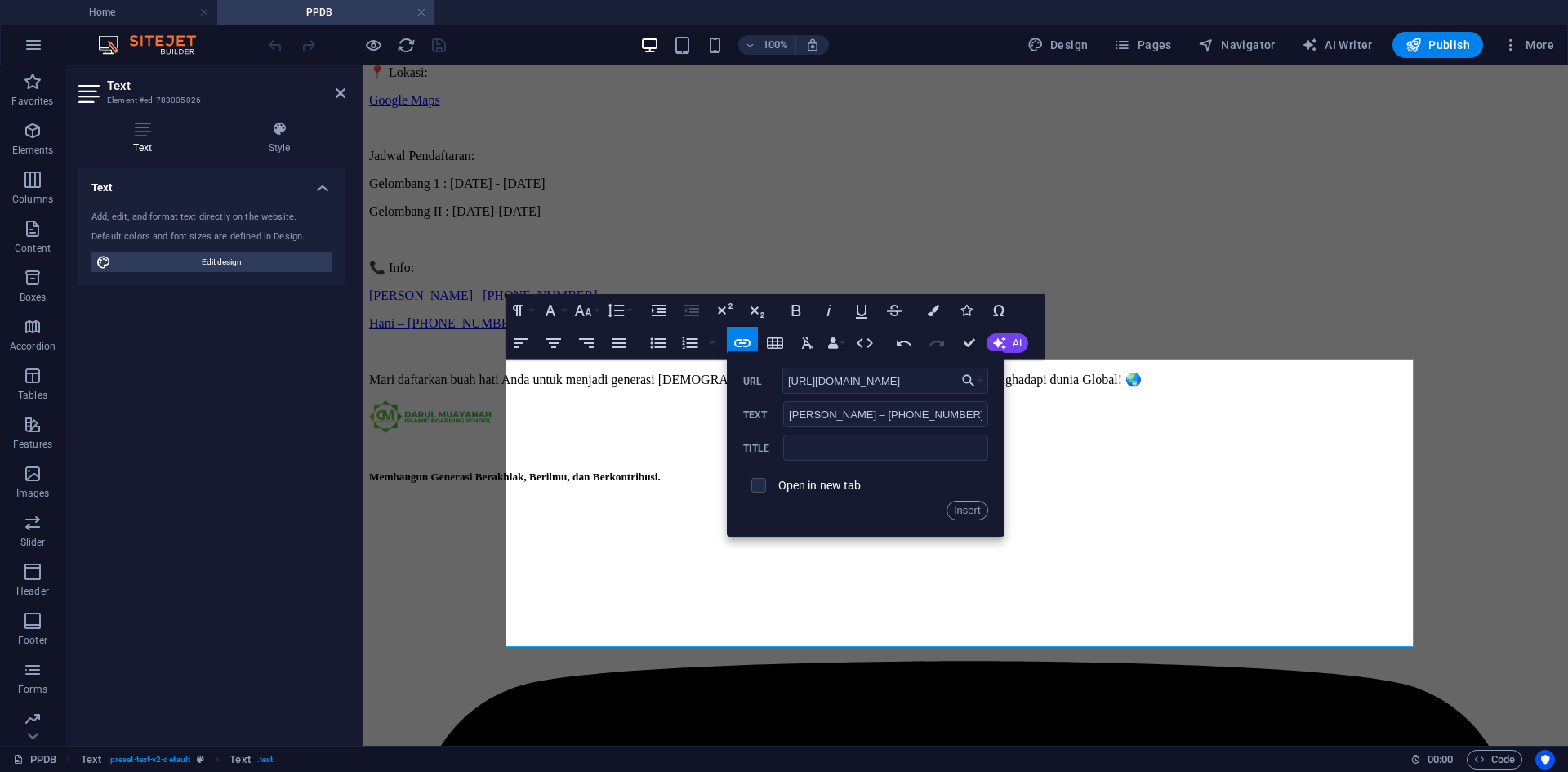
checkbox input "true"
drag, startPoint x: 957, startPoint y: 510, endPoint x: 575, endPoint y: 445, distance: 387.5
click at [957, 510] on button "Insert" at bounding box center [967, 511] width 42 height 20
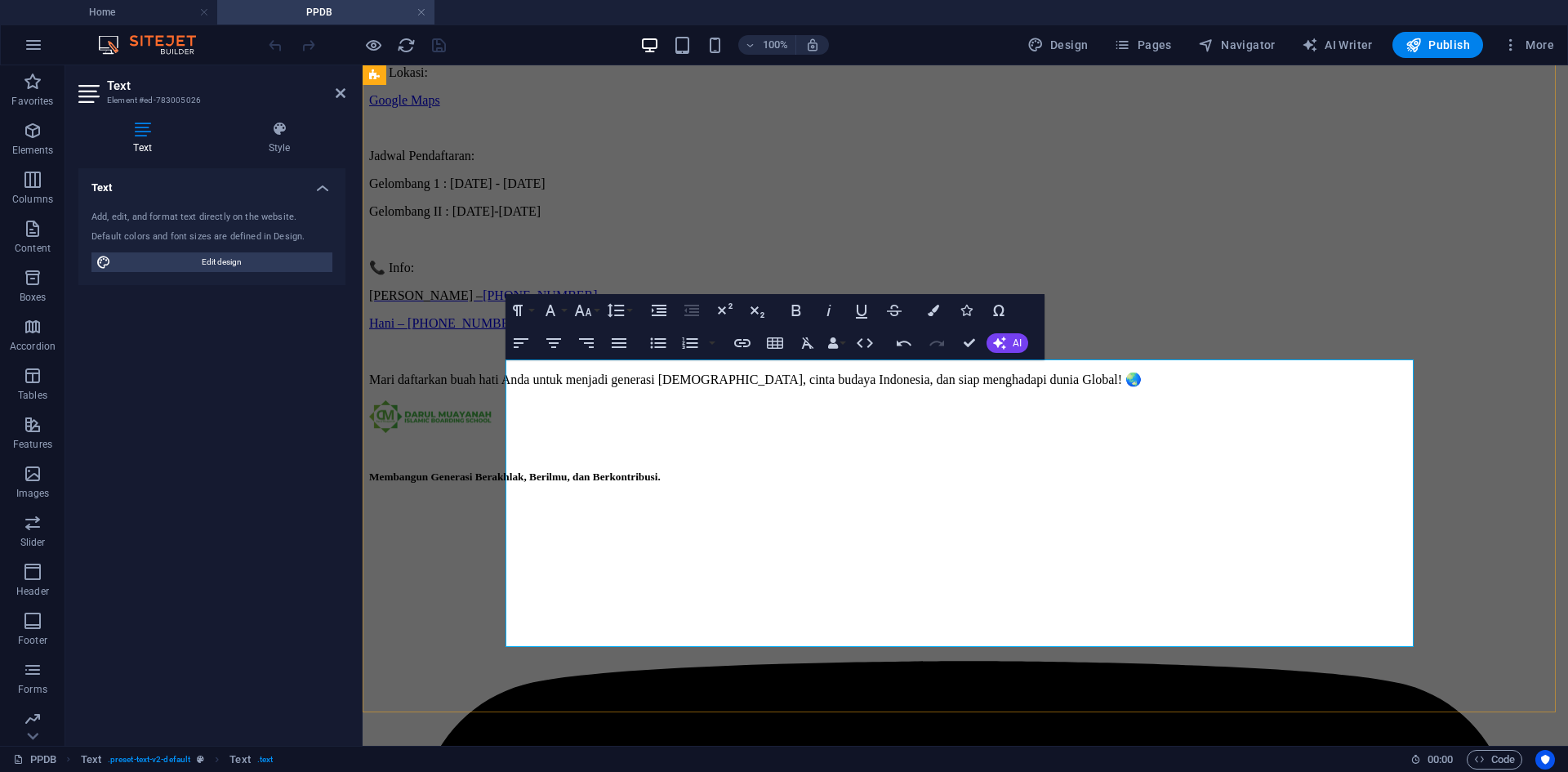
click at [597, 302] on link "[PHONE_NUMBER]" at bounding box center [540, 295] width 115 height 14
drag, startPoint x: 554, startPoint y: 530, endPoint x: 492, endPoint y: 523, distance: 62.4
checkbox input "false"
click at [745, 345] on icon "button" at bounding box center [743, 343] width 20 height 20
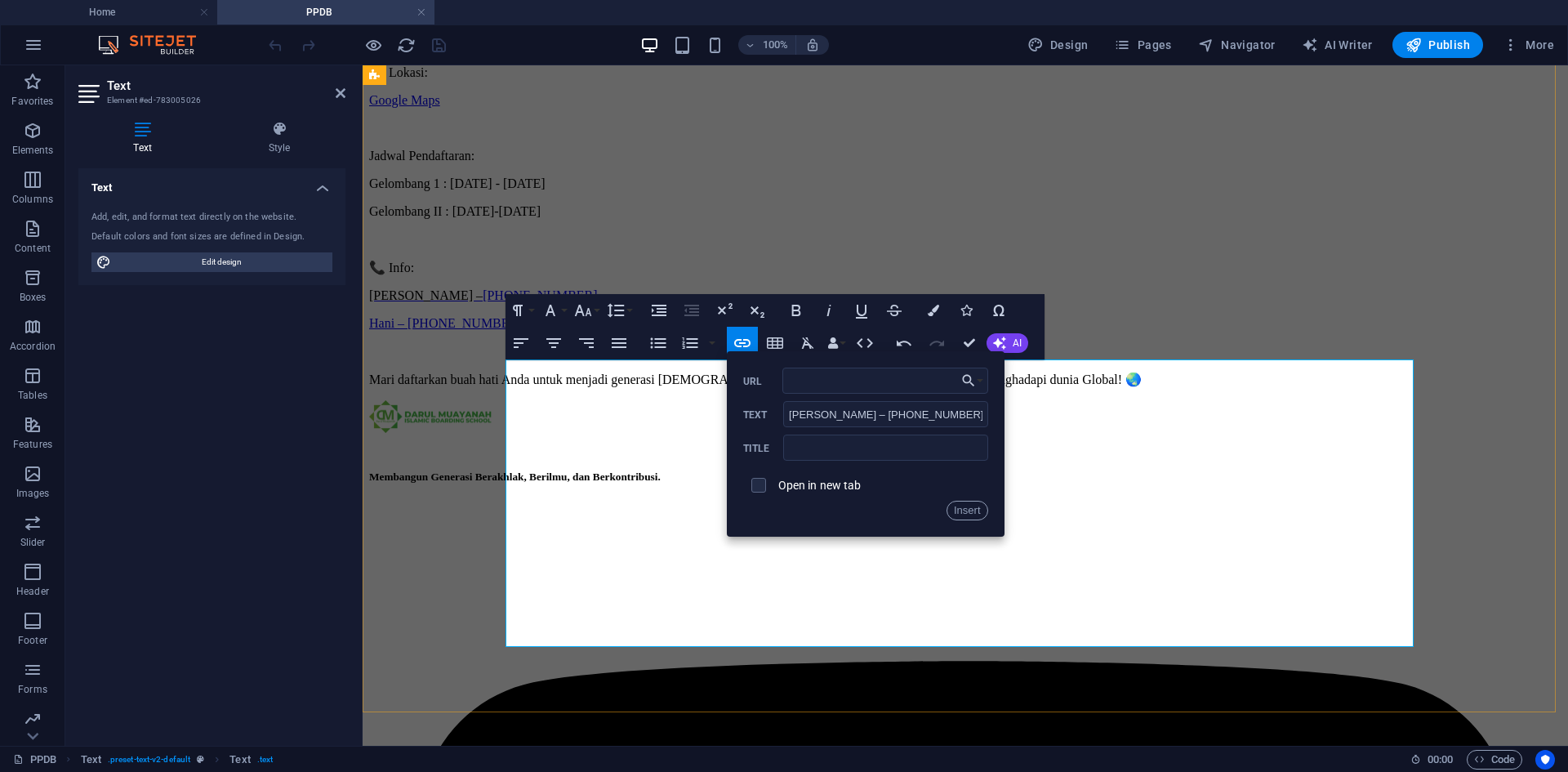
click at [583, 302] on link "[PHONE_NUMBER] ​" at bounding box center [540, 295] width 115 height 14
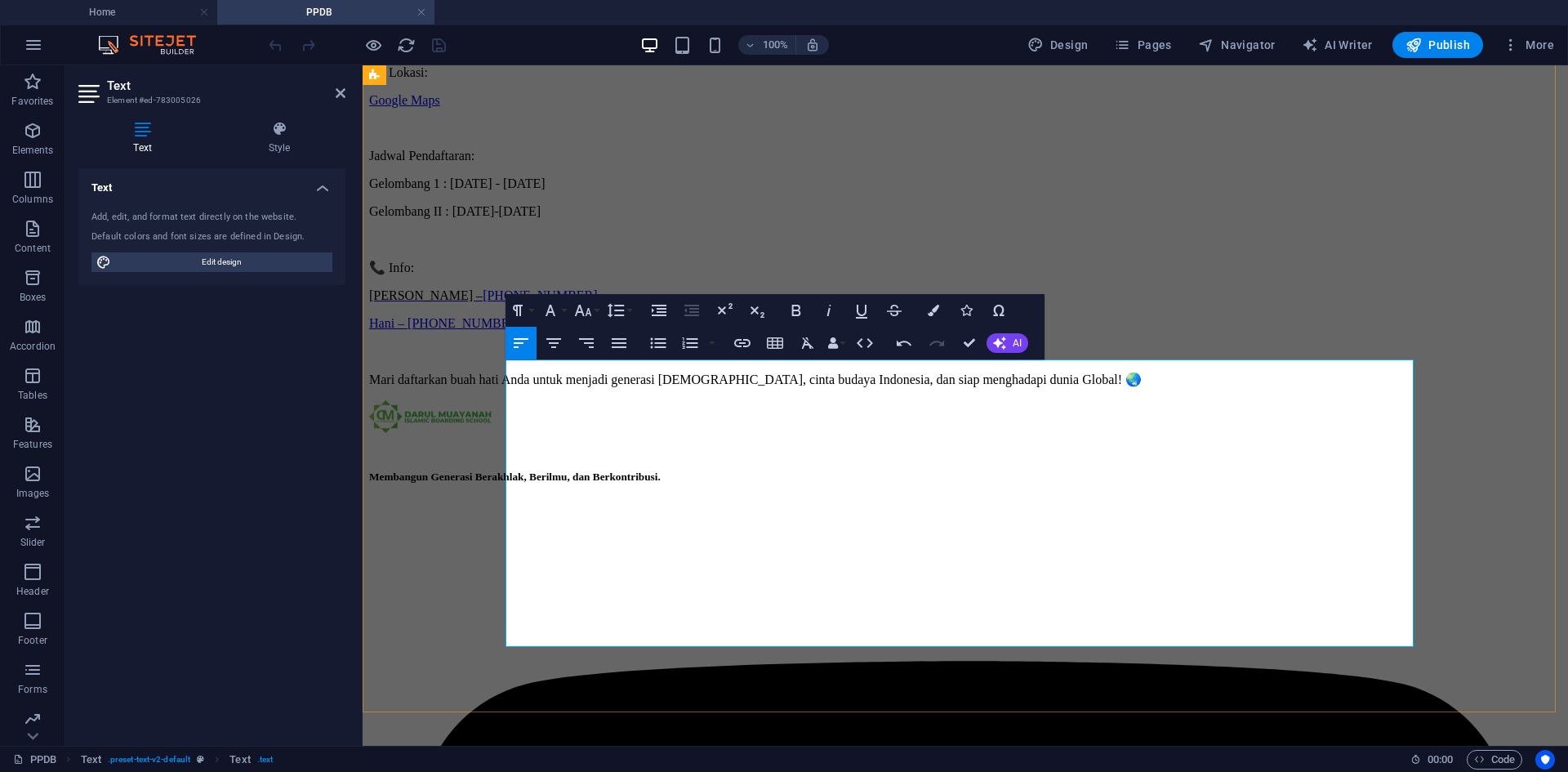
click at [597, 302] on link "[PHONE_NUMBER]" at bounding box center [540, 295] width 115 height 14
drag, startPoint x: 598, startPoint y: 533, endPoint x: 576, endPoint y: 536, distance: 22.2
click at [567, 303] on p "[PERSON_NAME] – [PHONE_NUMBER]" at bounding box center [966, 296] width 1192 height 15
click at [597, 302] on link "[PHONE_NUMBER]" at bounding box center [540, 295] width 115 height 14
click at [672, 483] on icon "button" at bounding box center [676, 487] width 16 height 15
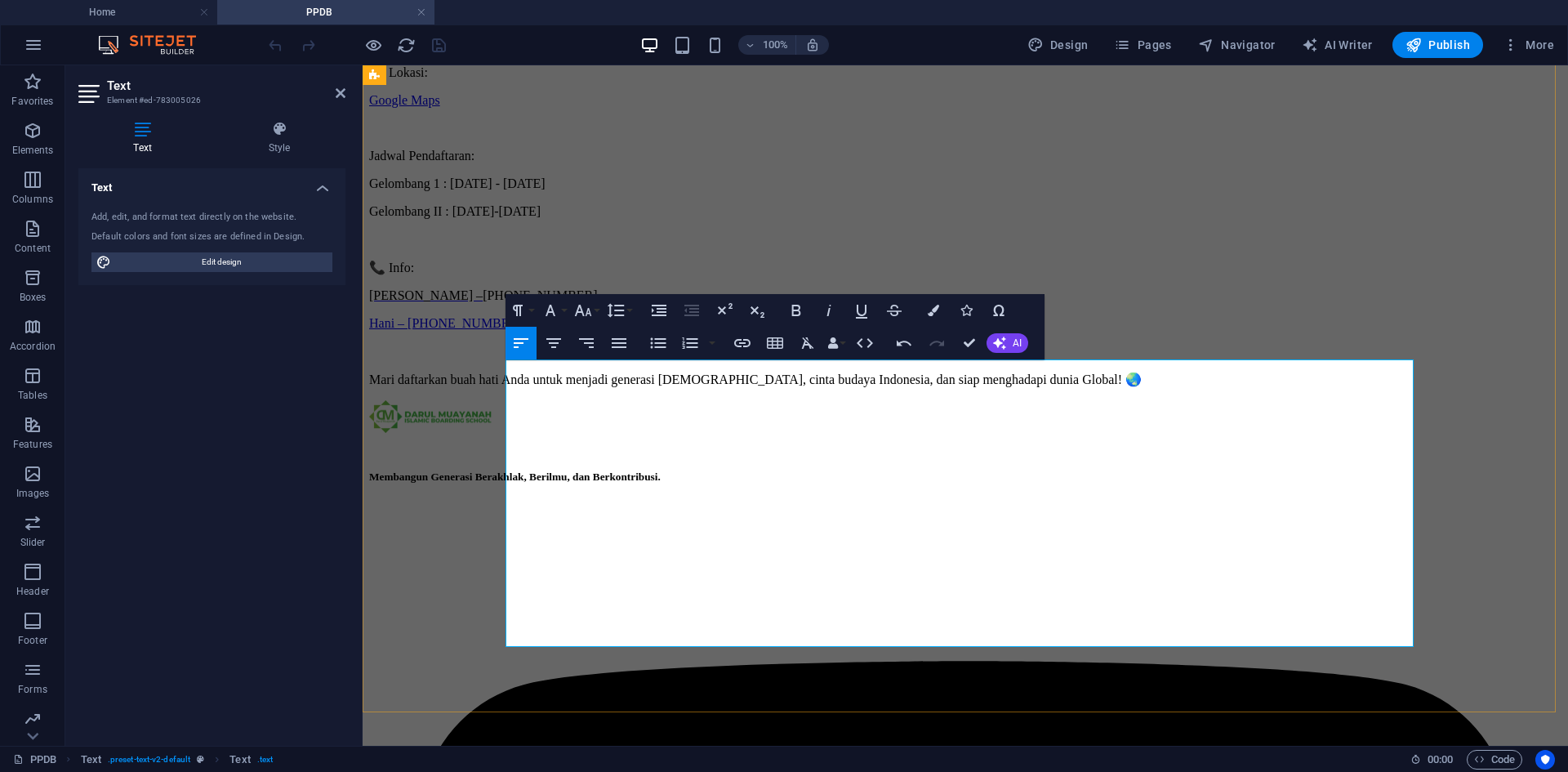
click at [482, 302] on span "[PERSON_NAME] –" at bounding box center [426, 295] width 114 height 14
click at [582, 482] on icon "button" at bounding box center [575, 487] width 20 height 20
click at [522, 330] on link "Hani – [PHONE_NUMBER]" at bounding box center [446, 322] width 154 height 14
click at [597, 302] on span "[PHONE_NUMBER]" at bounding box center [540, 295] width 115 height 14
drag, startPoint x: 721, startPoint y: 525, endPoint x: 481, endPoint y: 534, distance: 240.2
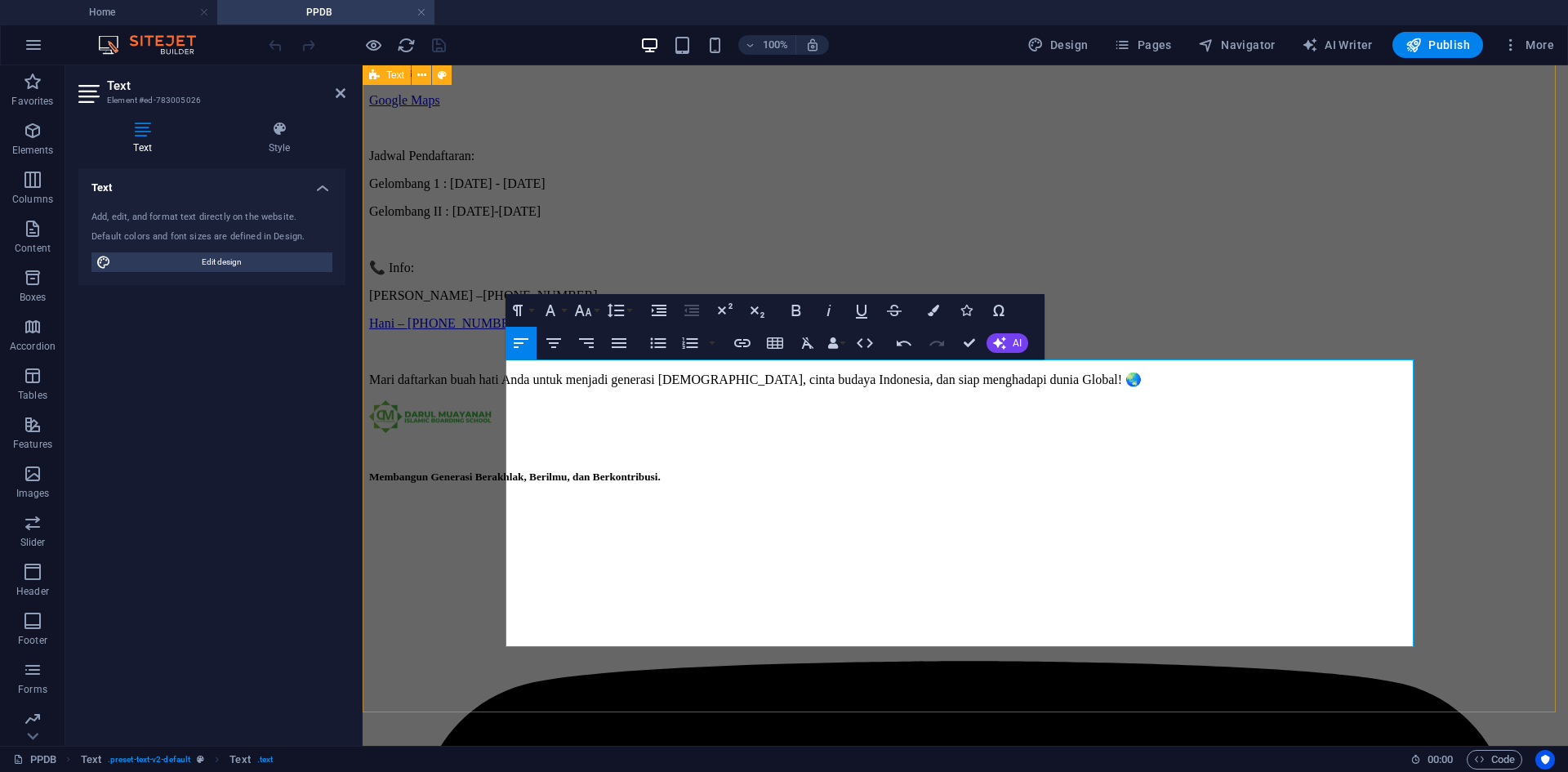
click at [747, 347] on icon "button" at bounding box center [743, 342] width 16 height 8
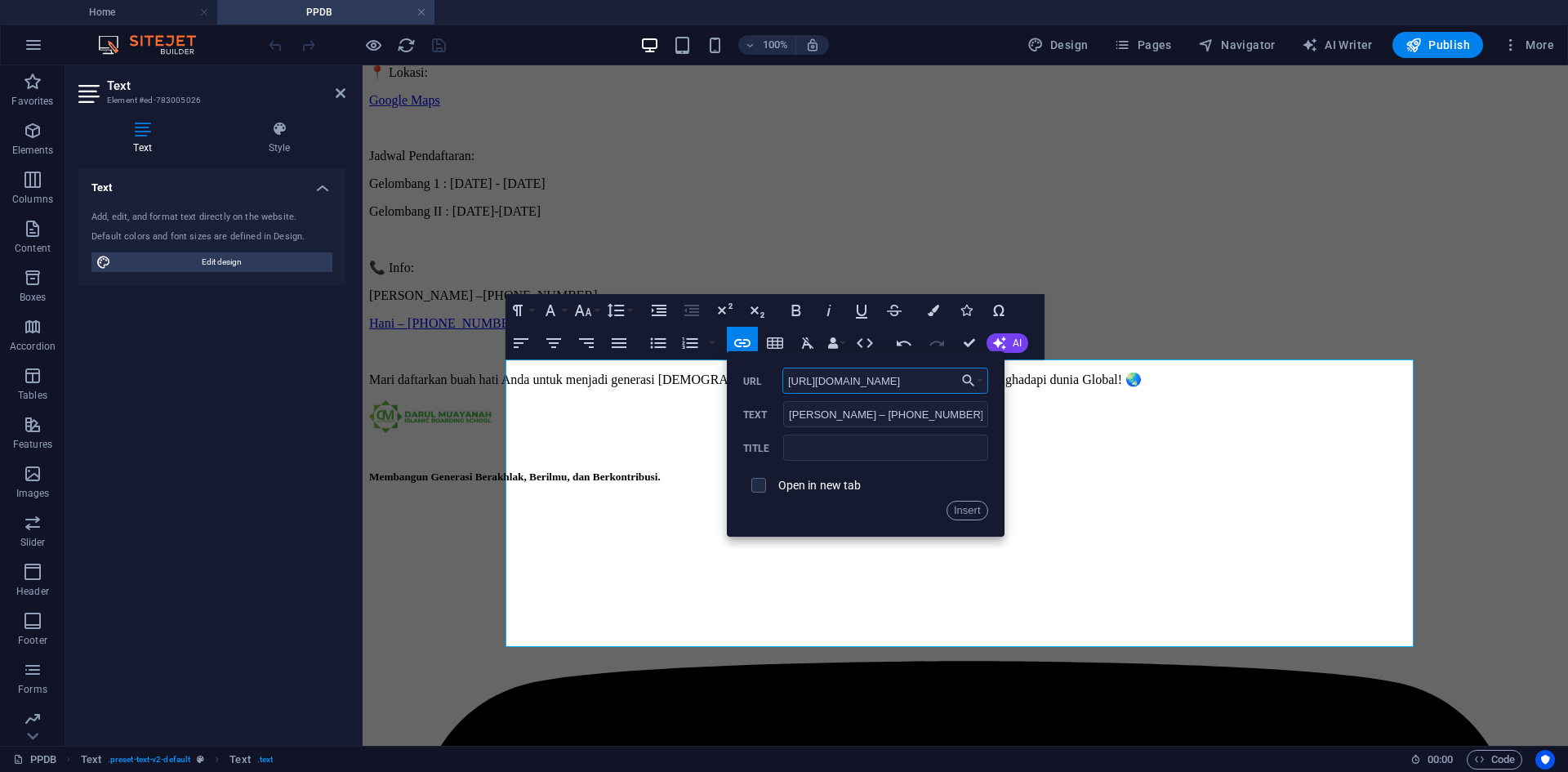
click at [735, 449] on div "Back Choose Link Home Blog Profil Yayasan PPDB Choose file ... [URL][DOMAIN_NAM…" at bounding box center [865, 444] width 278 height 186
type input "[URL][DOMAIN_NAME]"
click at [759, 481] on input "checkbox" at bounding box center [756, 482] width 15 height 15
checkbox input "true"
click at [969, 516] on button "Insert" at bounding box center [967, 511] width 42 height 20
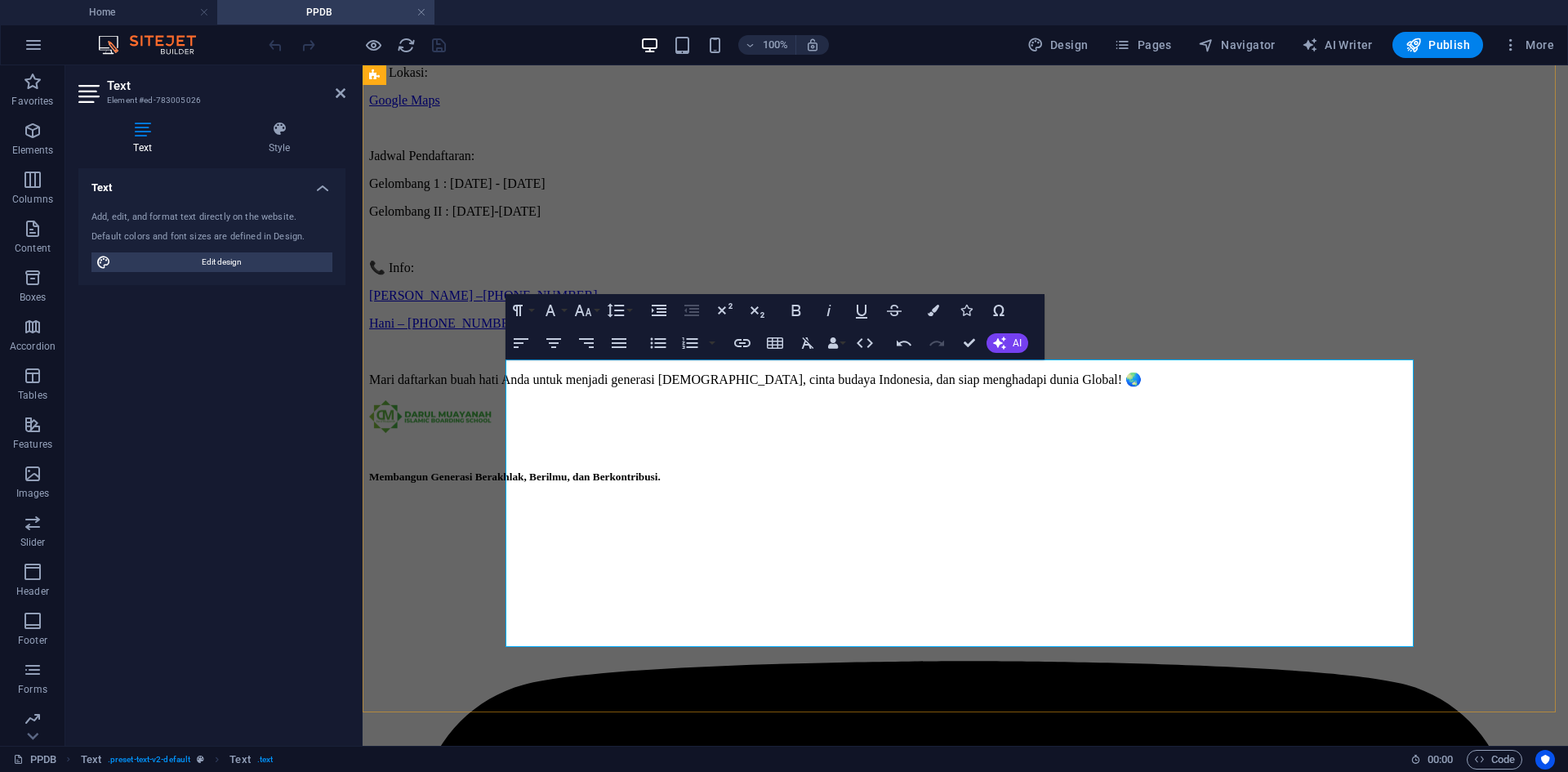
click at [759, 303] on p "[PERSON_NAME] – [PHONE_NUMBER]" at bounding box center [966, 296] width 1192 height 15
drag, startPoint x: 759, startPoint y: 525, endPoint x: 453, endPoint y: 520, distance: 306.0
checkbox input "false"
click at [744, 338] on icon "button" at bounding box center [743, 343] width 20 height 20
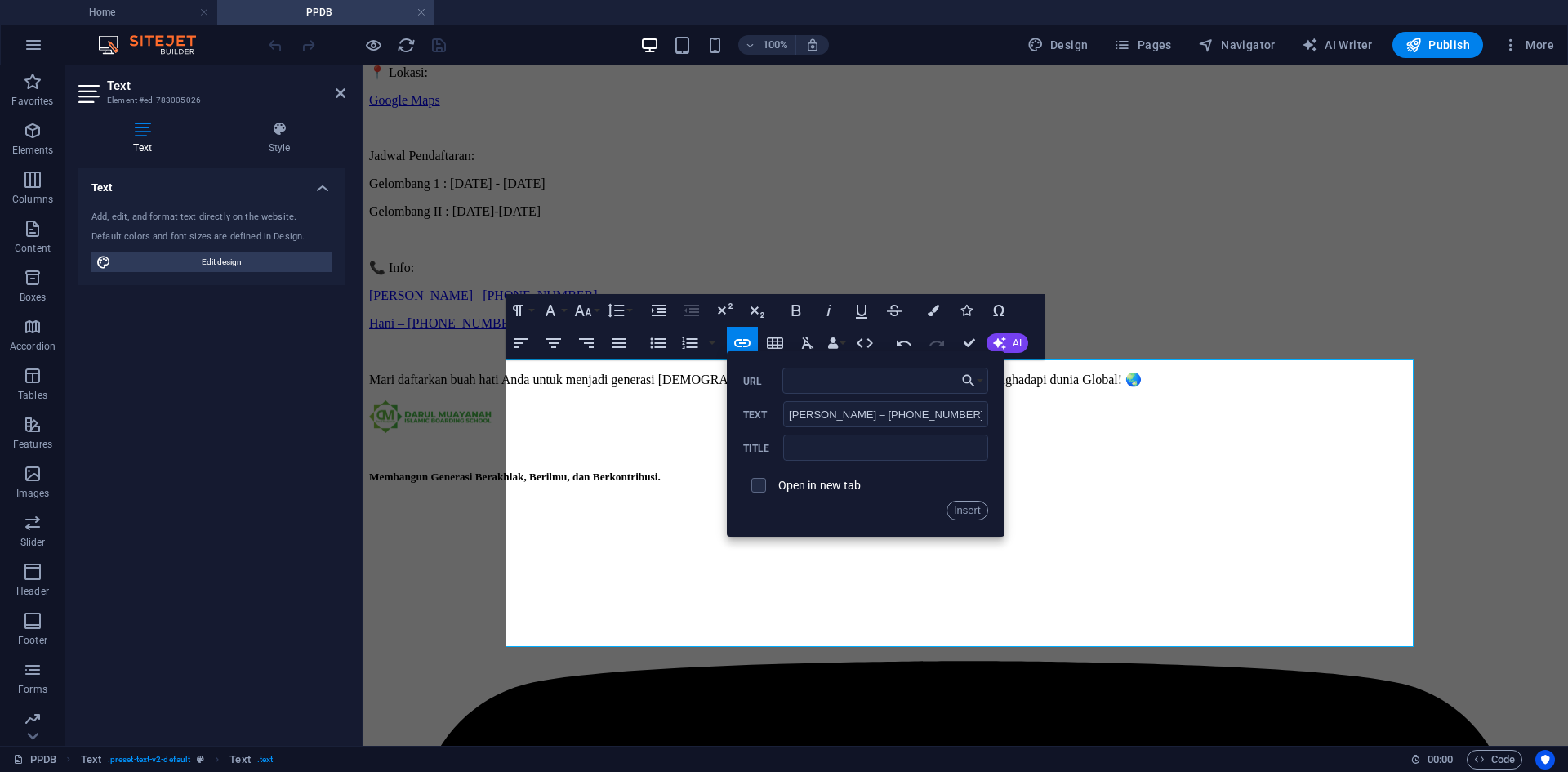
click at [414, 274] on span "📞 Info:" at bounding box center [391, 267] width 45 height 14
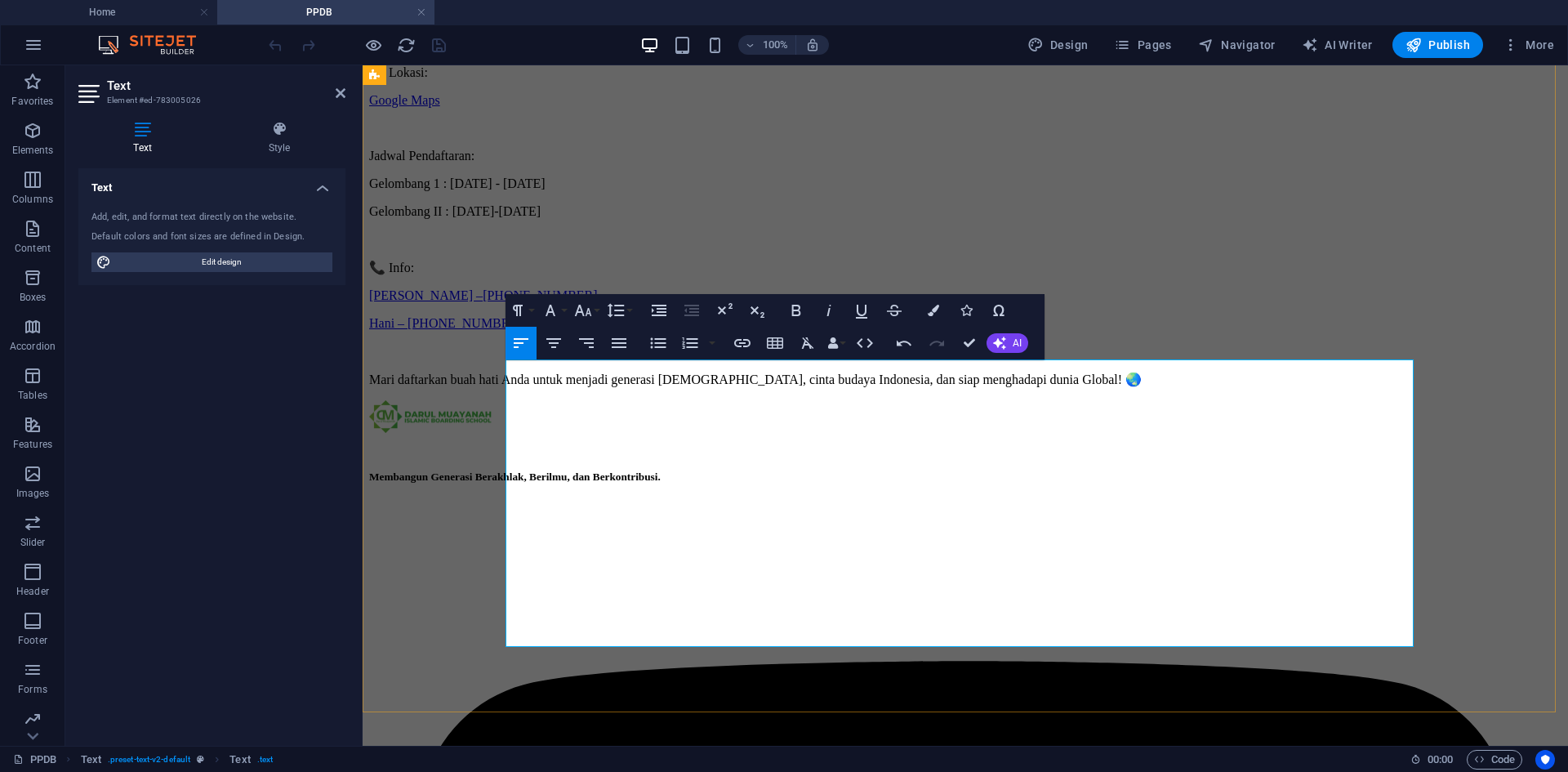
click at [597, 302] on link "[PHONE_NUMBER]" at bounding box center [540, 295] width 115 height 14
click at [672, 483] on icon "button" at bounding box center [676, 487] width 16 height 15
click at [482, 302] on link "[PERSON_NAME] –" at bounding box center [426, 295] width 114 height 14
click at [573, 484] on icon "button" at bounding box center [575, 487] width 20 height 20
drag, startPoint x: 970, startPoint y: 338, endPoint x: 909, endPoint y: 277, distance: 86.3
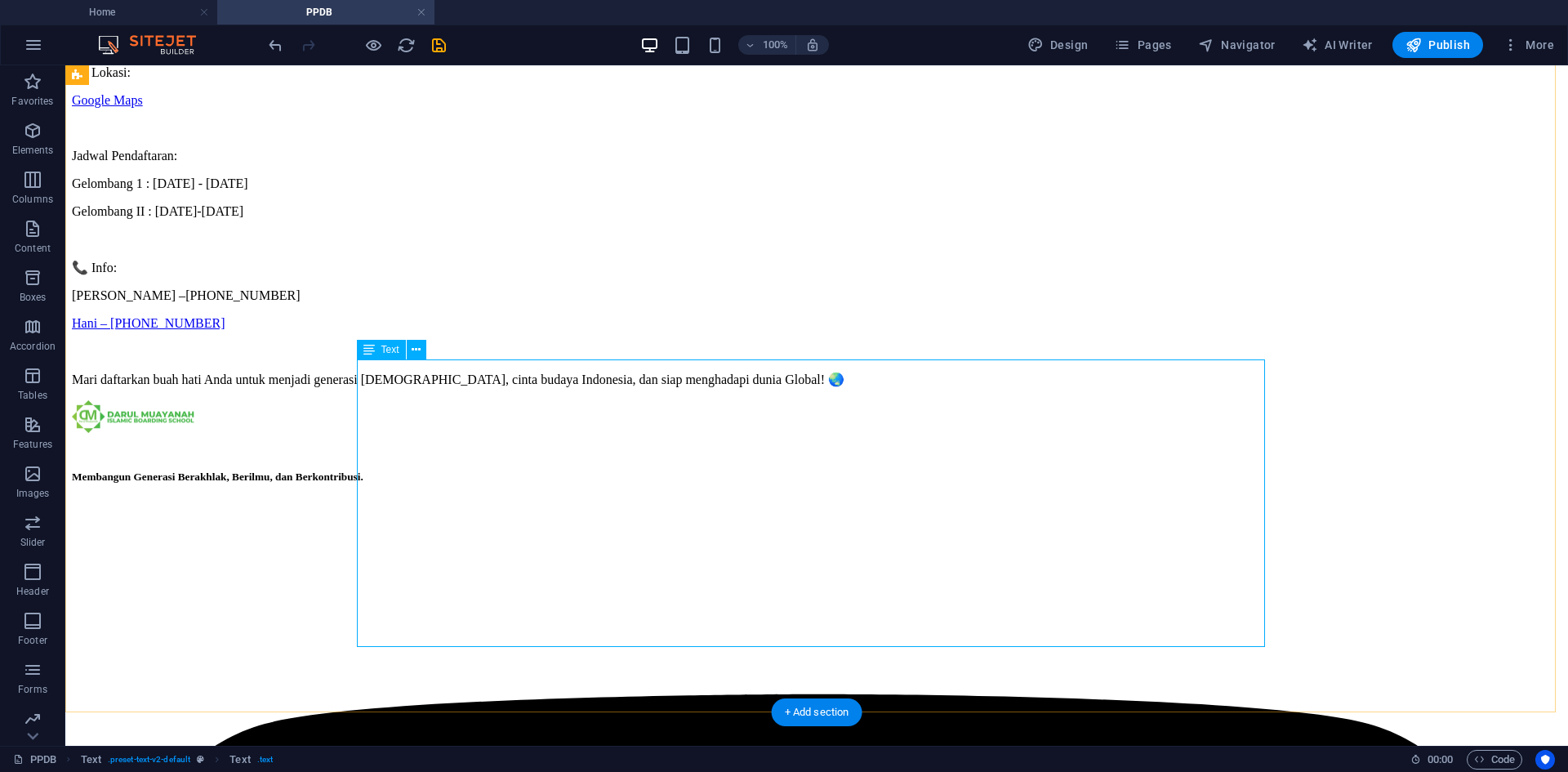
click at [459, 387] on div "Jadwal Pendaftaran: Gelombang 1 : [DATE] - [DATE] Gelombang II : [DATE]-[DATE] …" at bounding box center [816, 254] width 1490 height 266
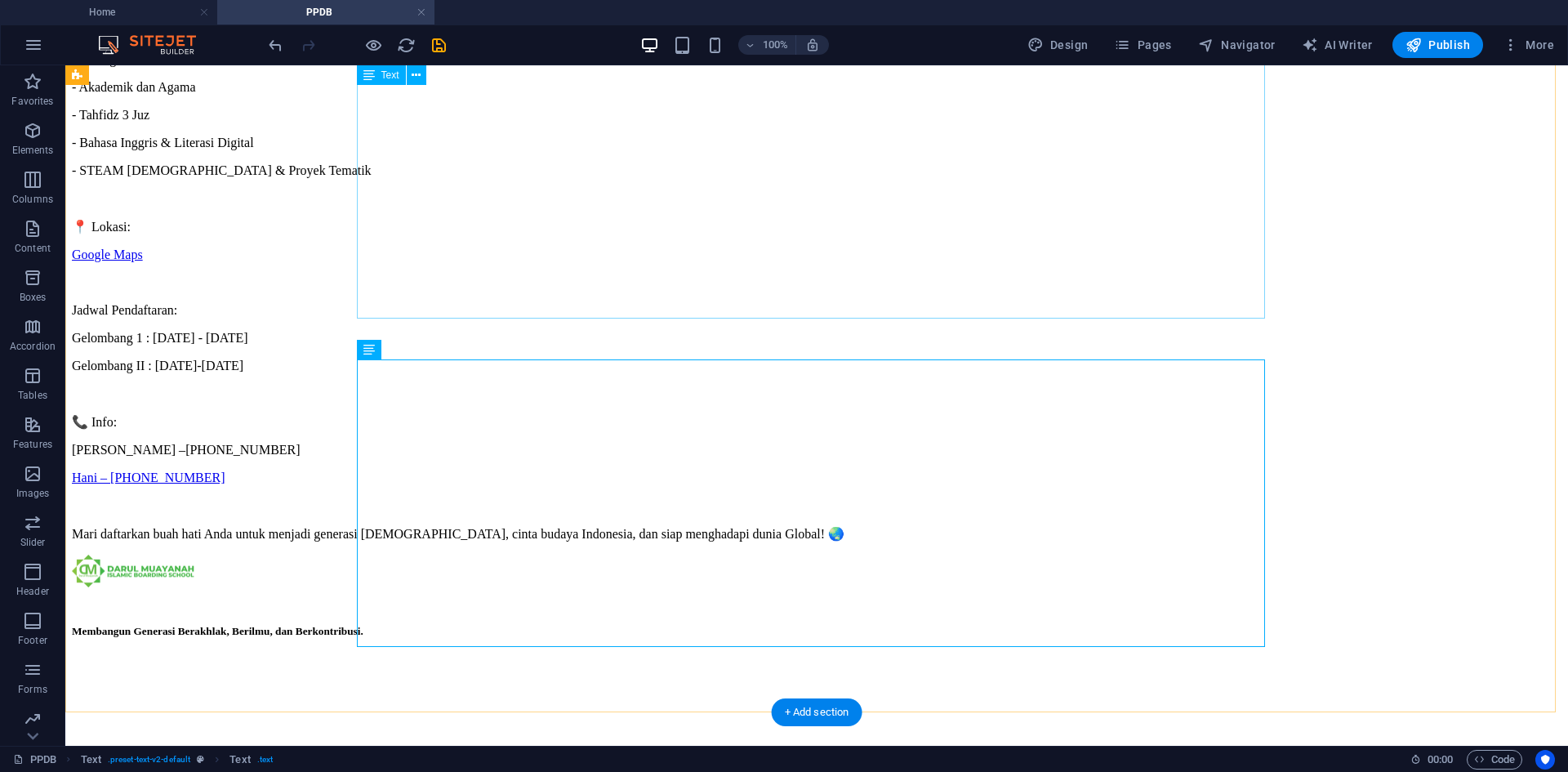
scroll to position [327, 0]
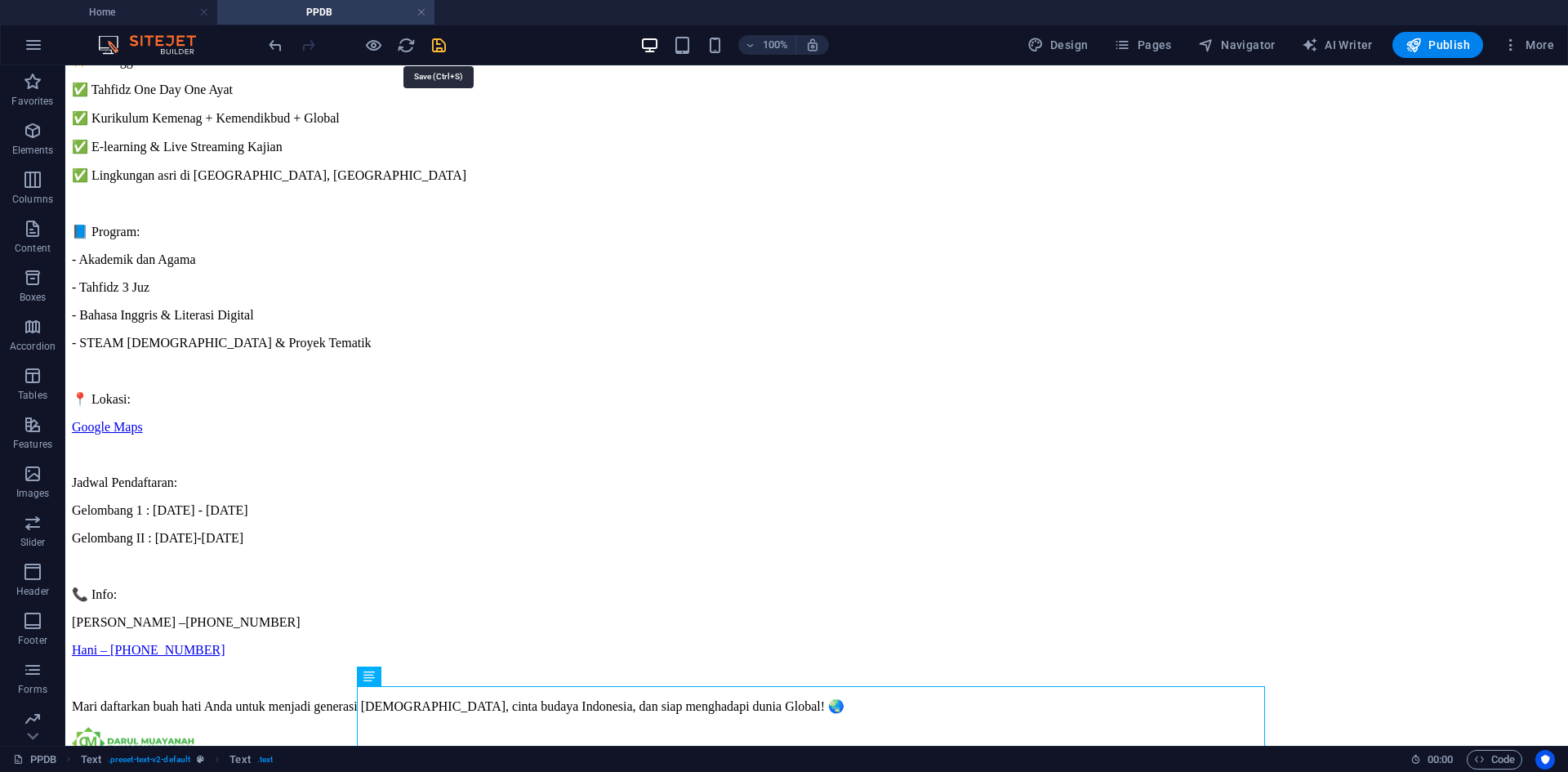
click at [440, 40] on icon "save" at bounding box center [439, 45] width 19 height 19
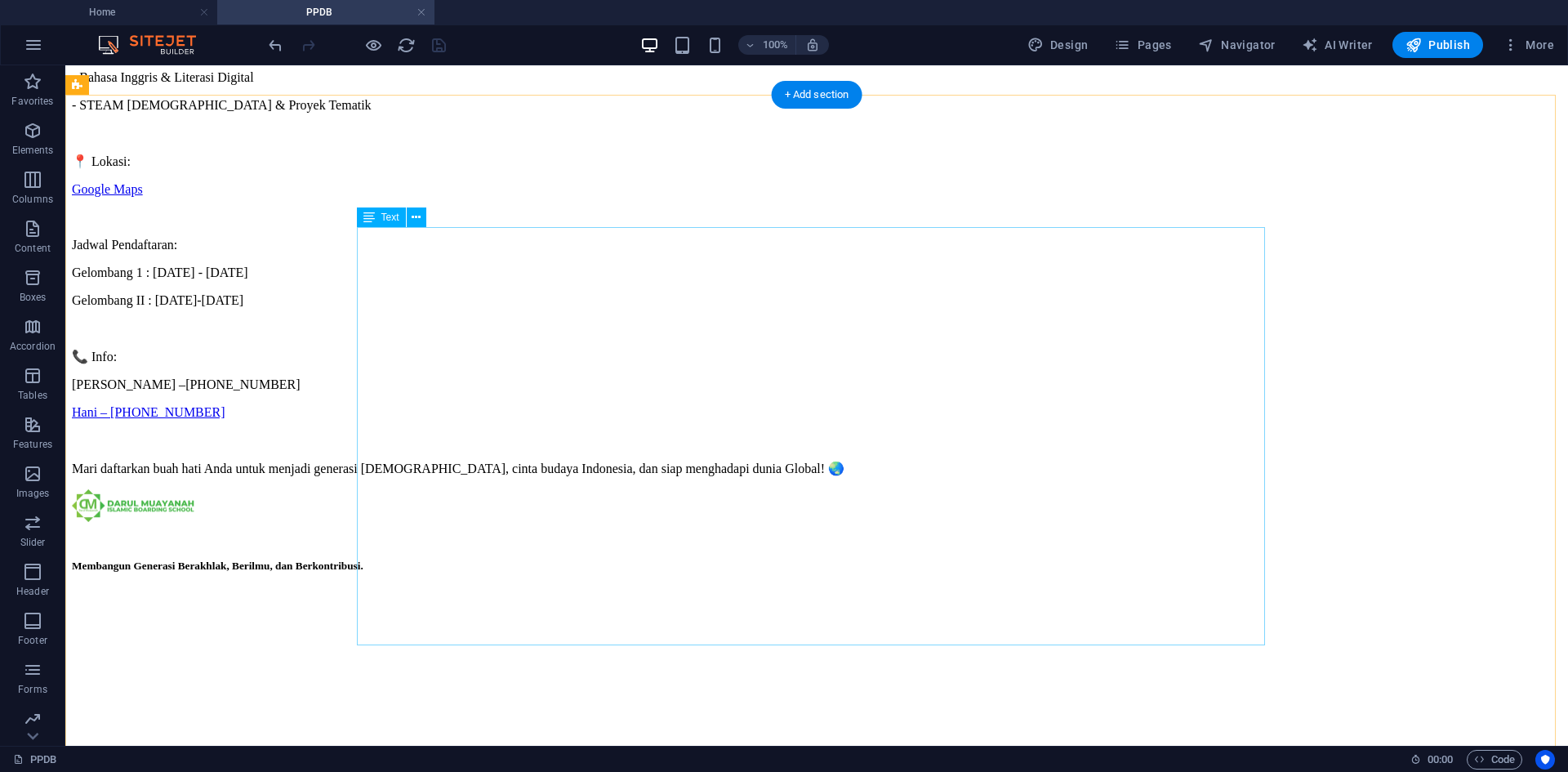
scroll to position [572, 0]
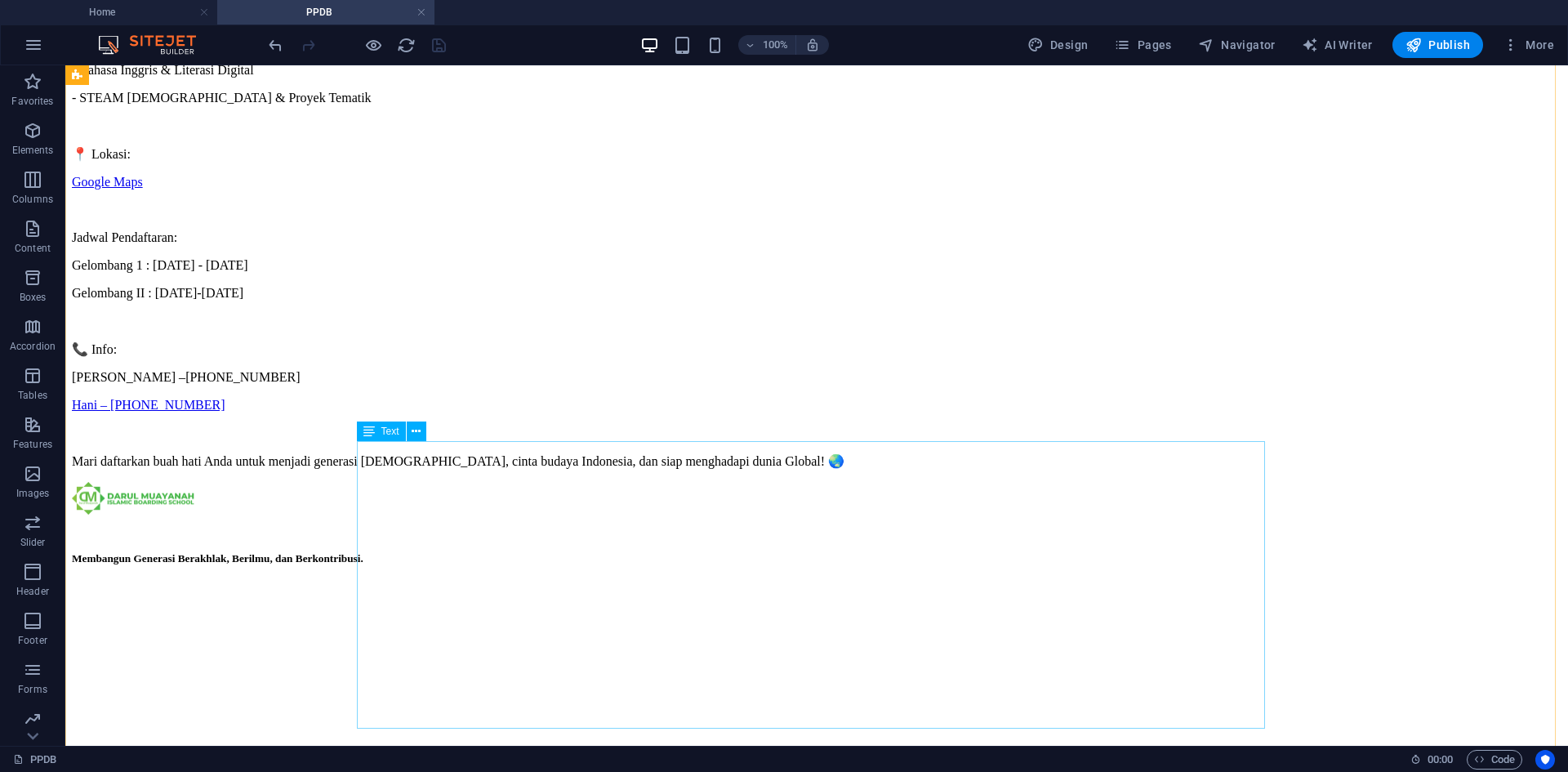
click at [489, 469] on div "Jadwal Pendaftaran: Gelombang 1 : [DATE] - [DATE] Gelombang II : [DATE]-[DATE] …" at bounding box center [816, 336] width 1490 height 266
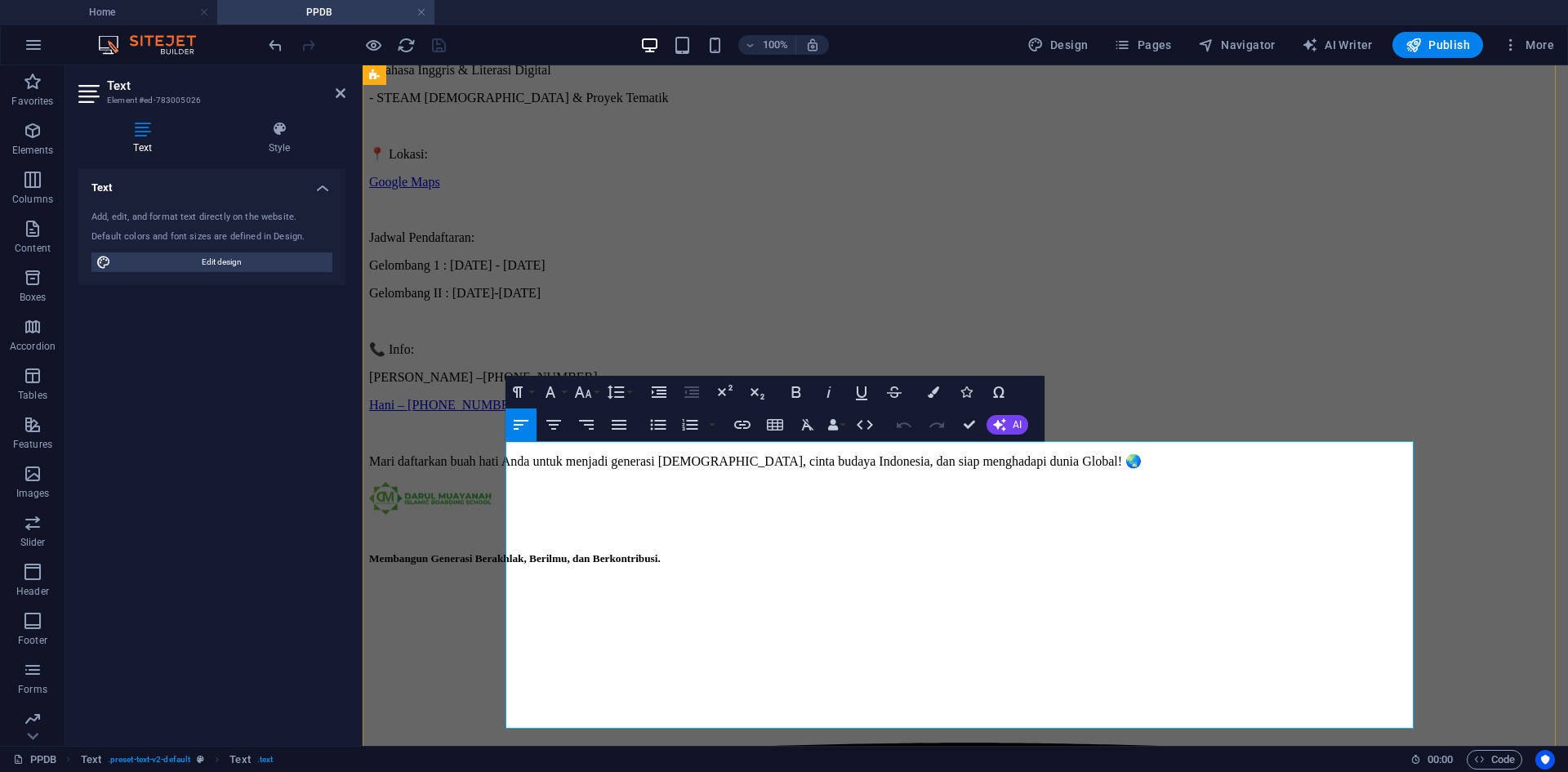
click at [640, 385] on p "[PERSON_NAME] – [PHONE_NUMBER]" at bounding box center [966, 377] width 1192 height 15
drag, startPoint x: 743, startPoint y: 617, endPoint x: 487, endPoint y: 617, distance: 256.0
click at [487, 469] on div "Brosur: Brosur SDI Alam Darul Muayanah membuka Penerimaan Peserta Didik Baru un…" at bounding box center [966, 69] width 1192 height 799
click at [751, 424] on icon "button" at bounding box center [743, 425] width 20 height 20
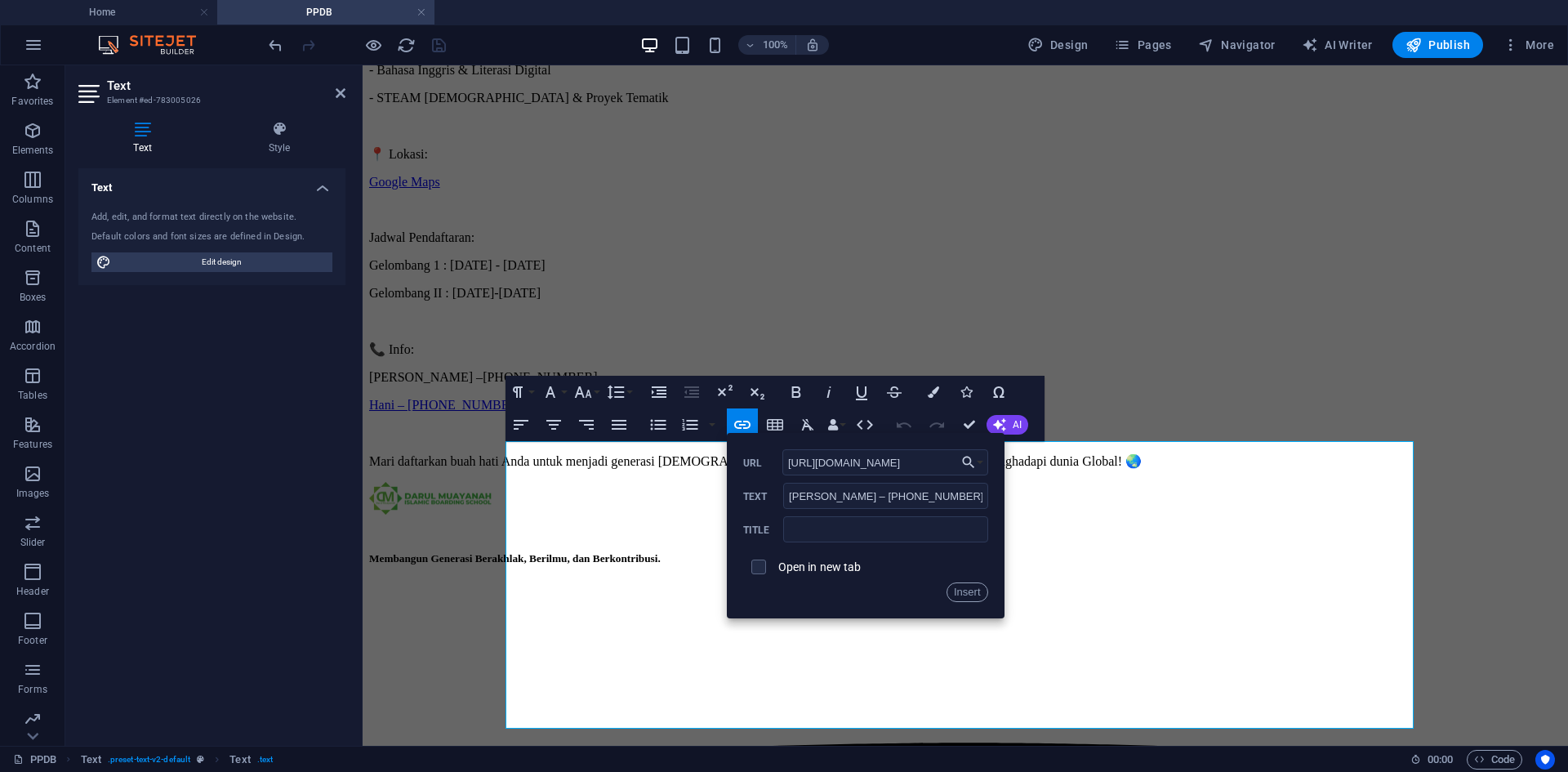
type input "[URL][DOMAIN_NAME]"
click at [765, 570] on span at bounding box center [758, 567] width 15 height 15
click at [754, 570] on input "checkbox" at bounding box center [756, 564] width 15 height 15
checkbox input "true"
click at [941, 588] on div "Insert" at bounding box center [865, 593] width 245 height 20
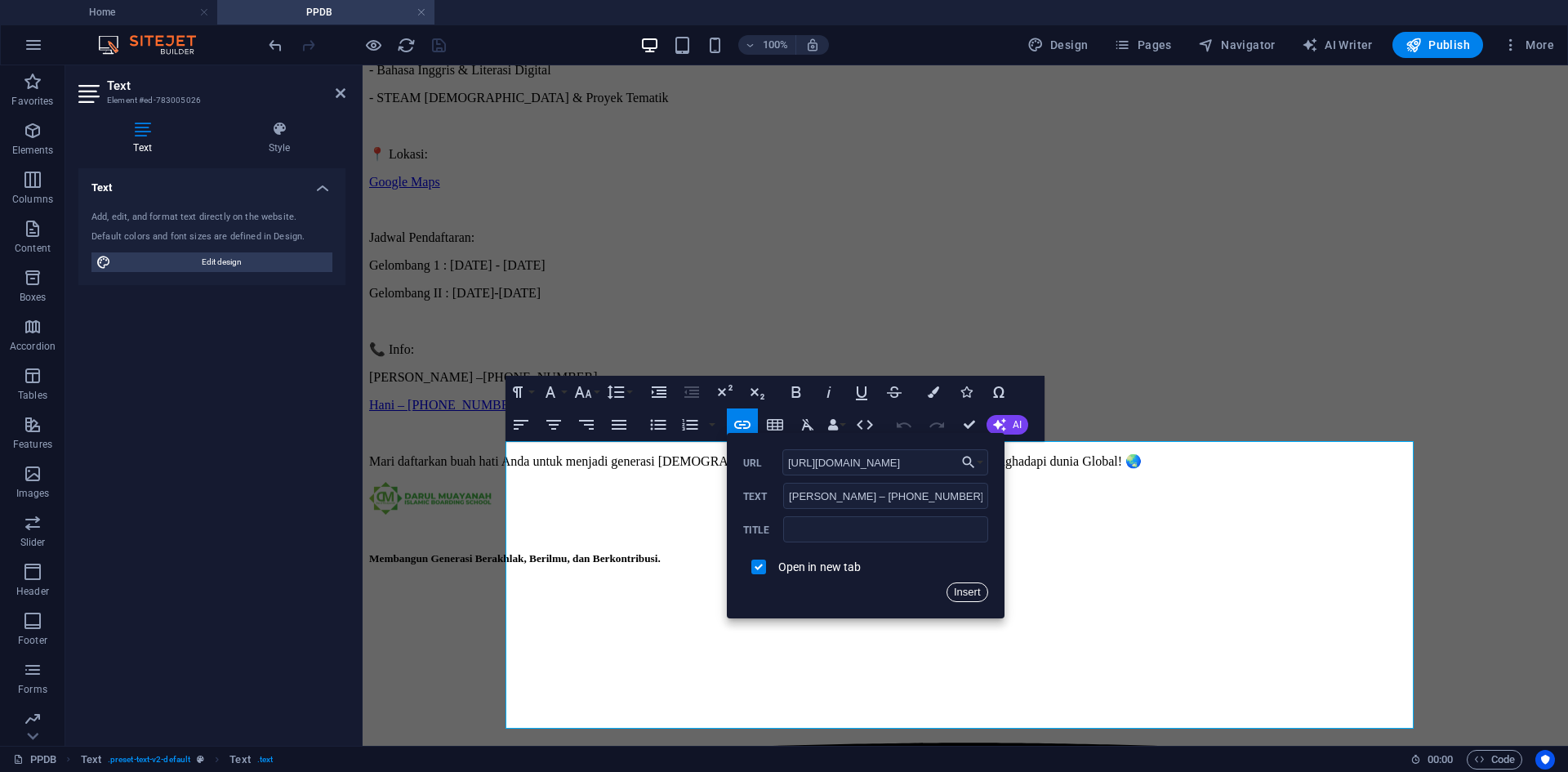
drag, startPoint x: 956, startPoint y: 590, endPoint x: 587, endPoint y: 532, distance: 373.5
click at [956, 590] on button "Insert" at bounding box center [967, 593] width 42 height 20
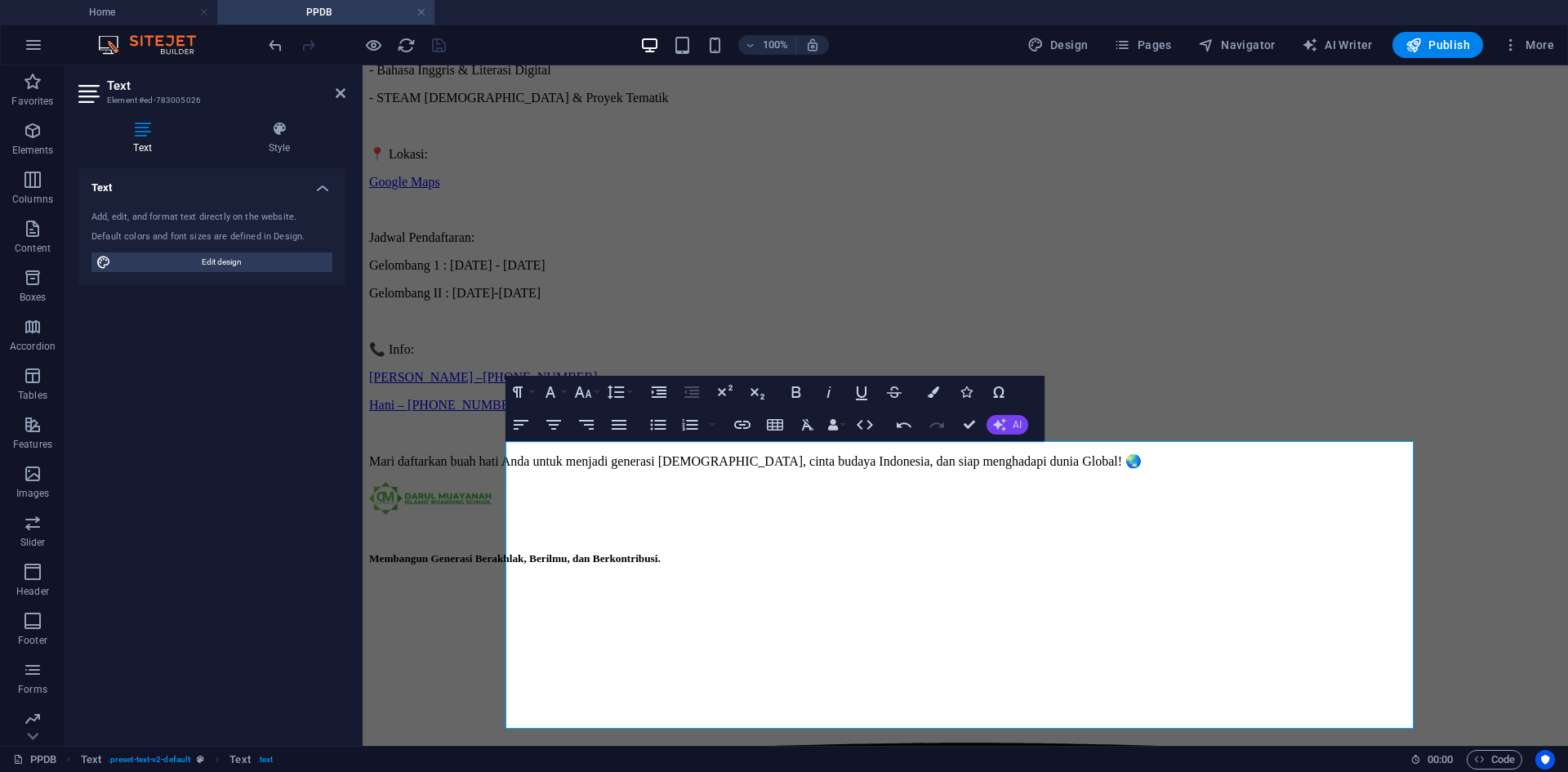
click at [1008, 423] on button "AI" at bounding box center [1007, 425] width 42 height 20
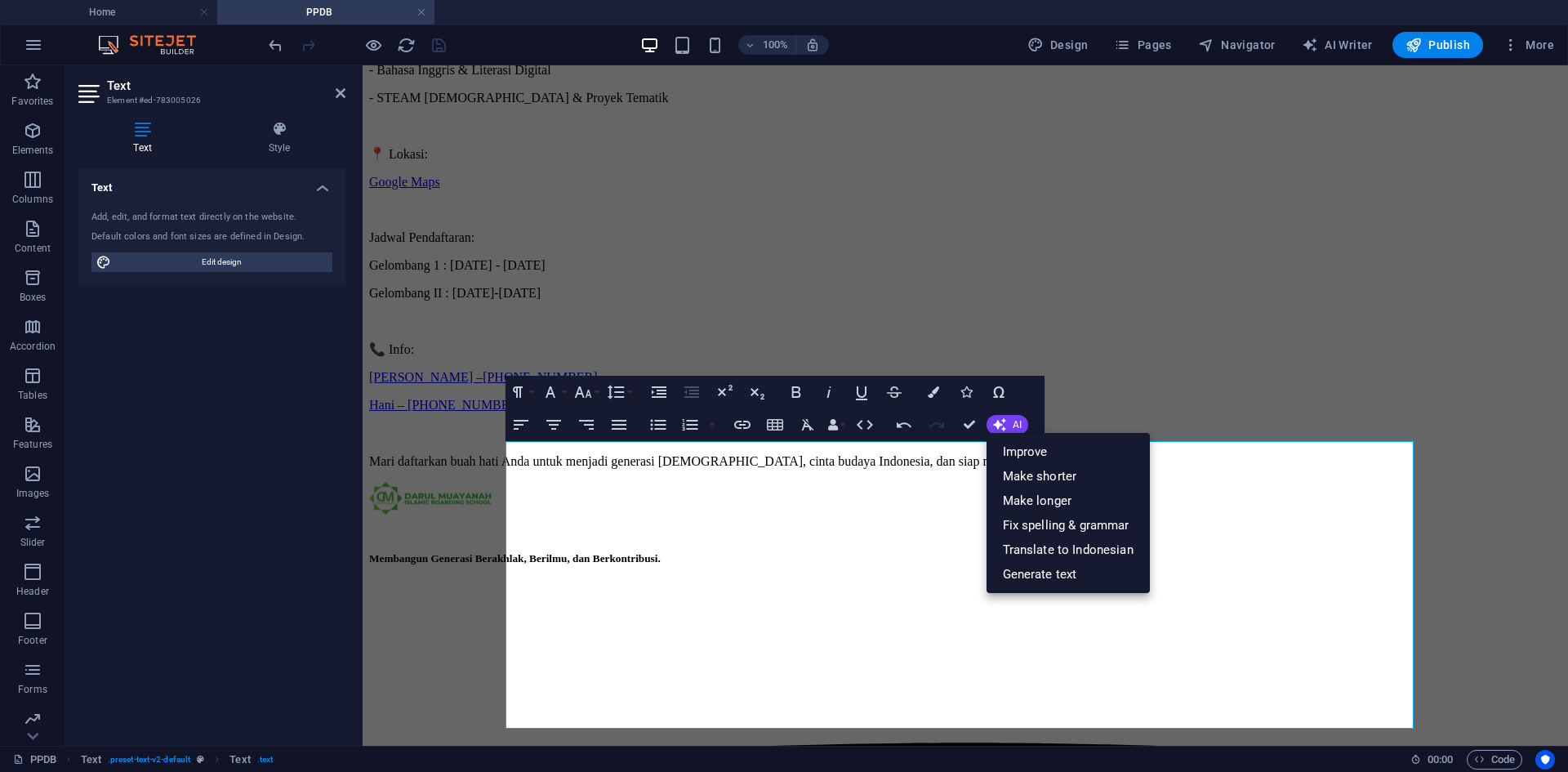
drag, startPoint x: 1003, startPoint y: 423, endPoint x: 947, endPoint y: 426, distance: 56.1
click at [1000, 423] on icon "button" at bounding box center [999, 424] width 13 height 13
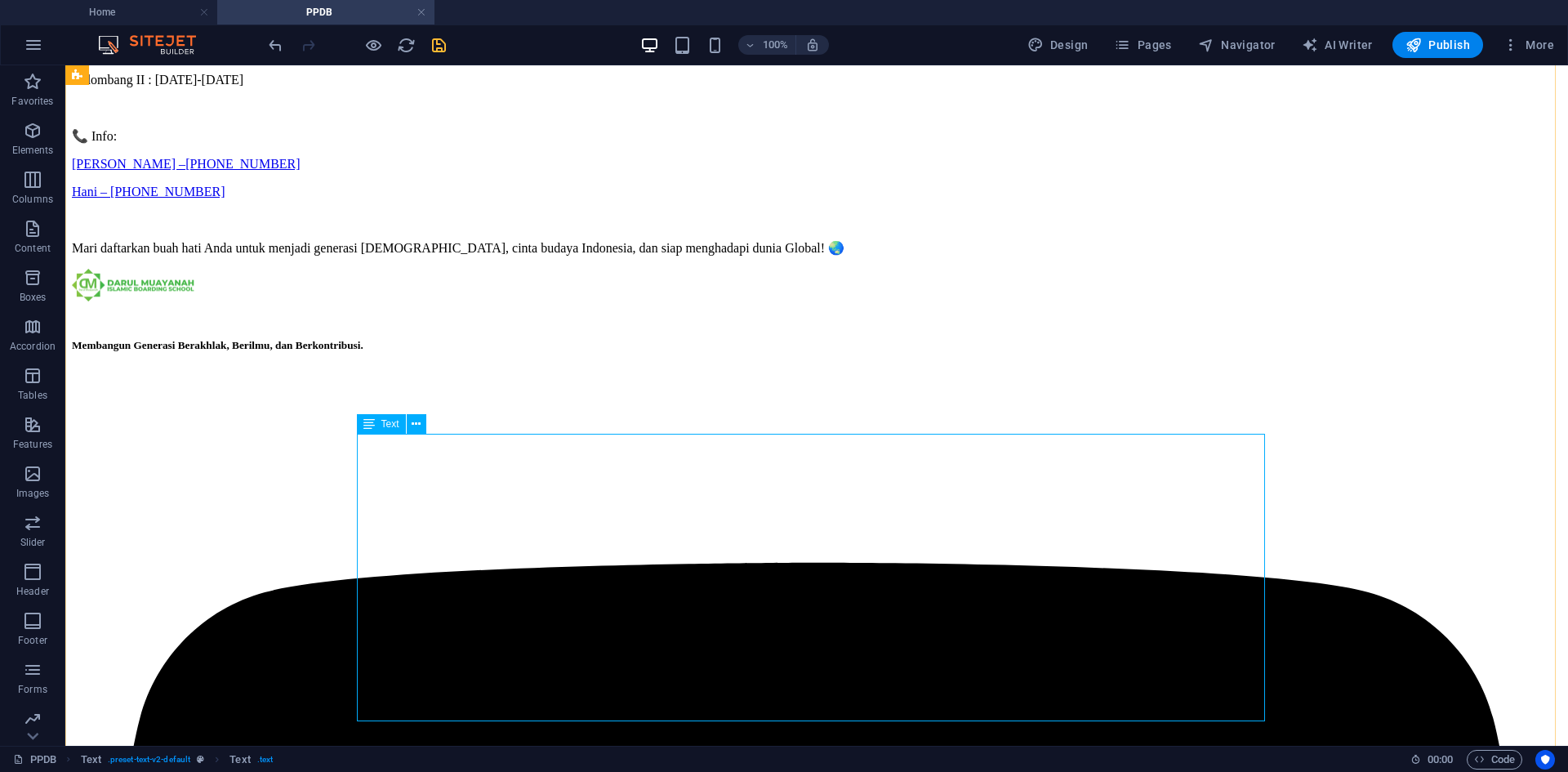
scroll to position [817, 0]
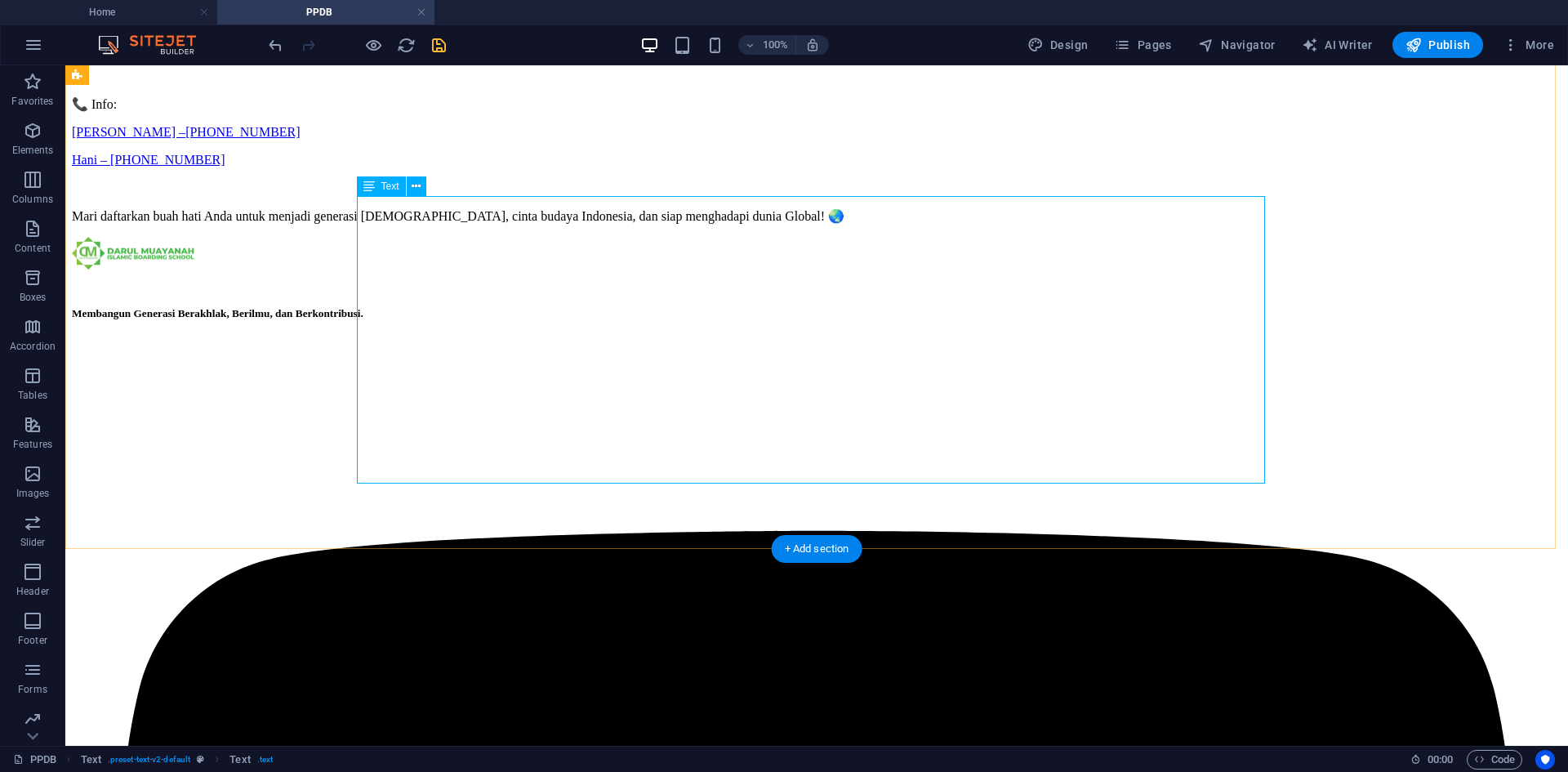
click at [428, 224] on div "Jadwal Pendaftaran: Gelombang 1 : [DATE] - [DATE] Gelombang II : [DATE]-[DATE] …" at bounding box center [816, 90] width 1490 height 266
click at [432, 224] on div "Jadwal Pendaftaran: Gelombang 1 : [DATE] - [DATE] Gelombang II : [DATE]-[DATE] …" at bounding box center [816, 90] width 1490 height 266
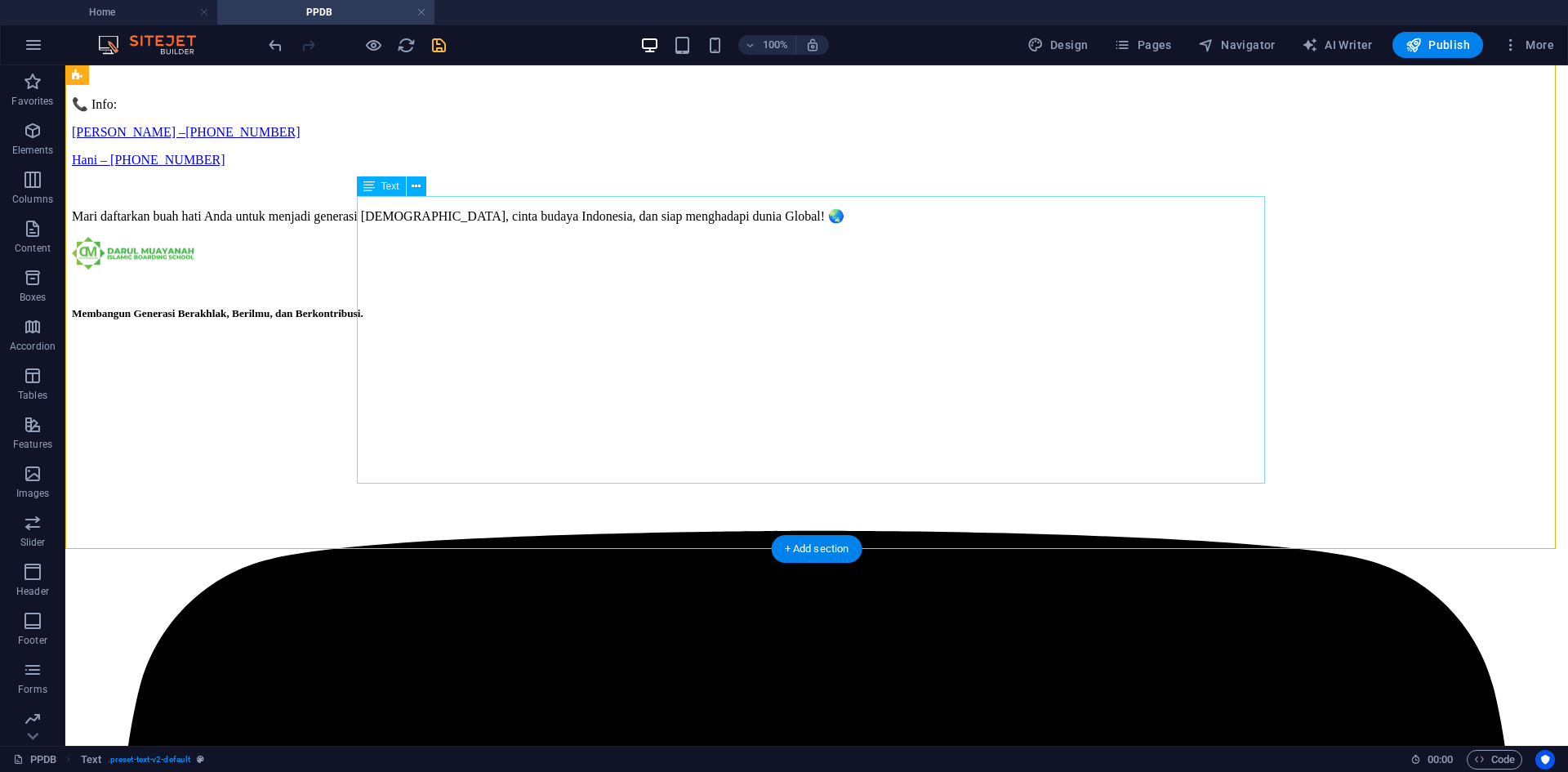
click at [549, 224] on div "Jadwal Pendaftaran: Gelombang 1 : [DATE] - [DATE] Gelombang II : [DATE]-[DATE] …" at bounding box center [816, 90] width 1490 height 266
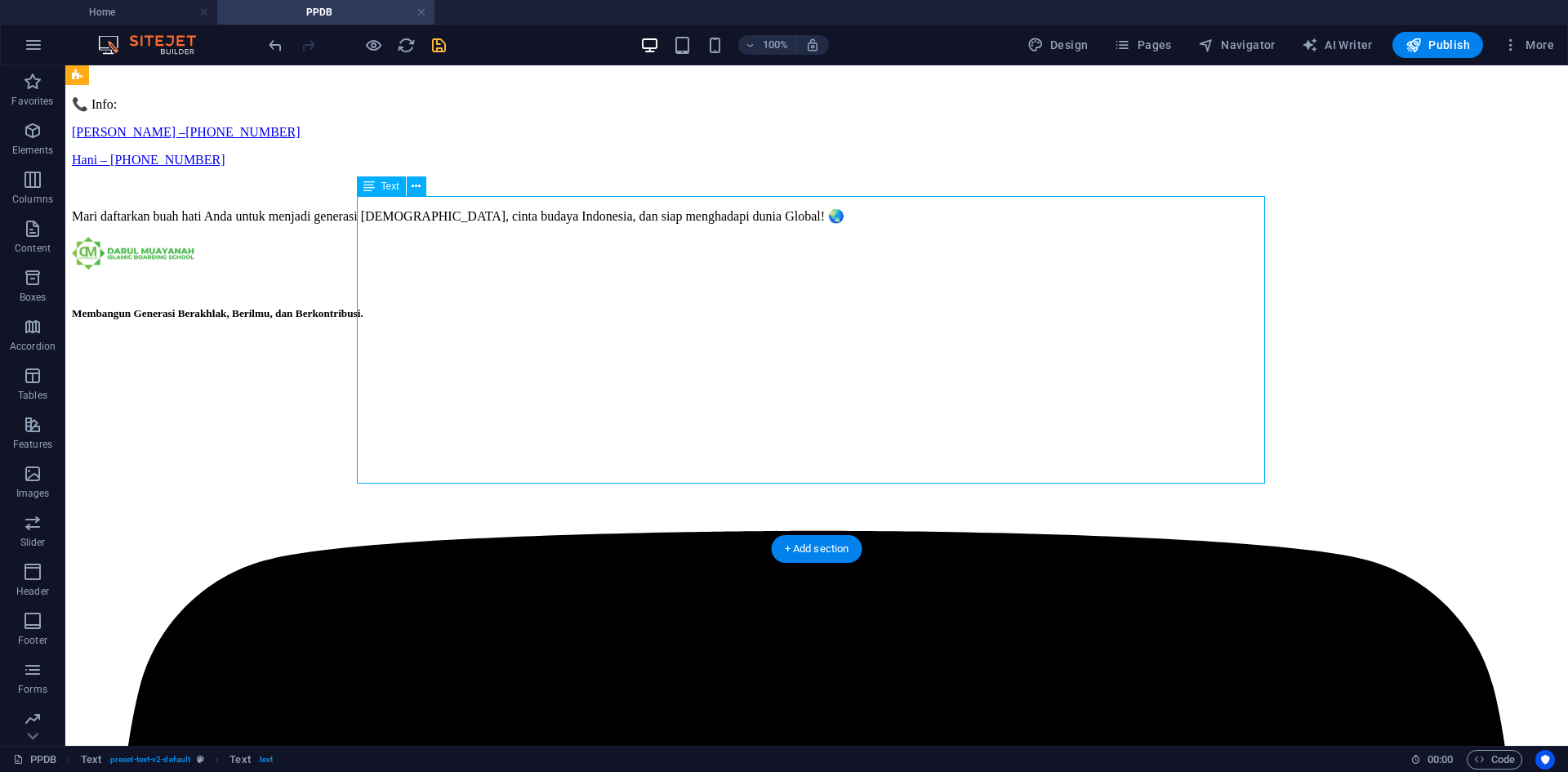
click at [483, 224] on div "Jadwal Pendaftaran: Gelombang 1 : [DATE] - [DATE] Gelombang II : [DATE]-[DATE] …" at bounding box center [816, 90] width 1490 height 266
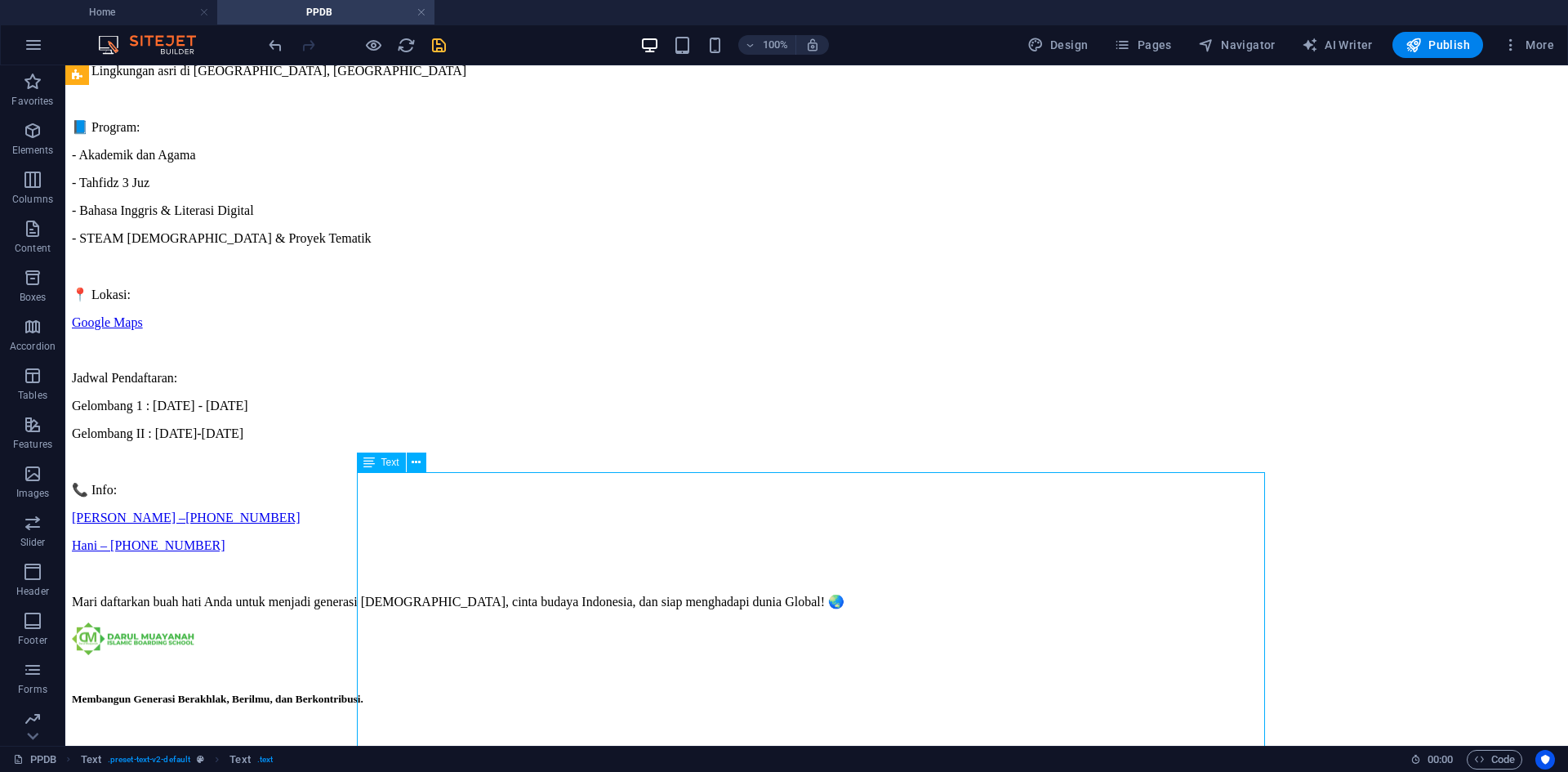
scroll to position [409, 0]
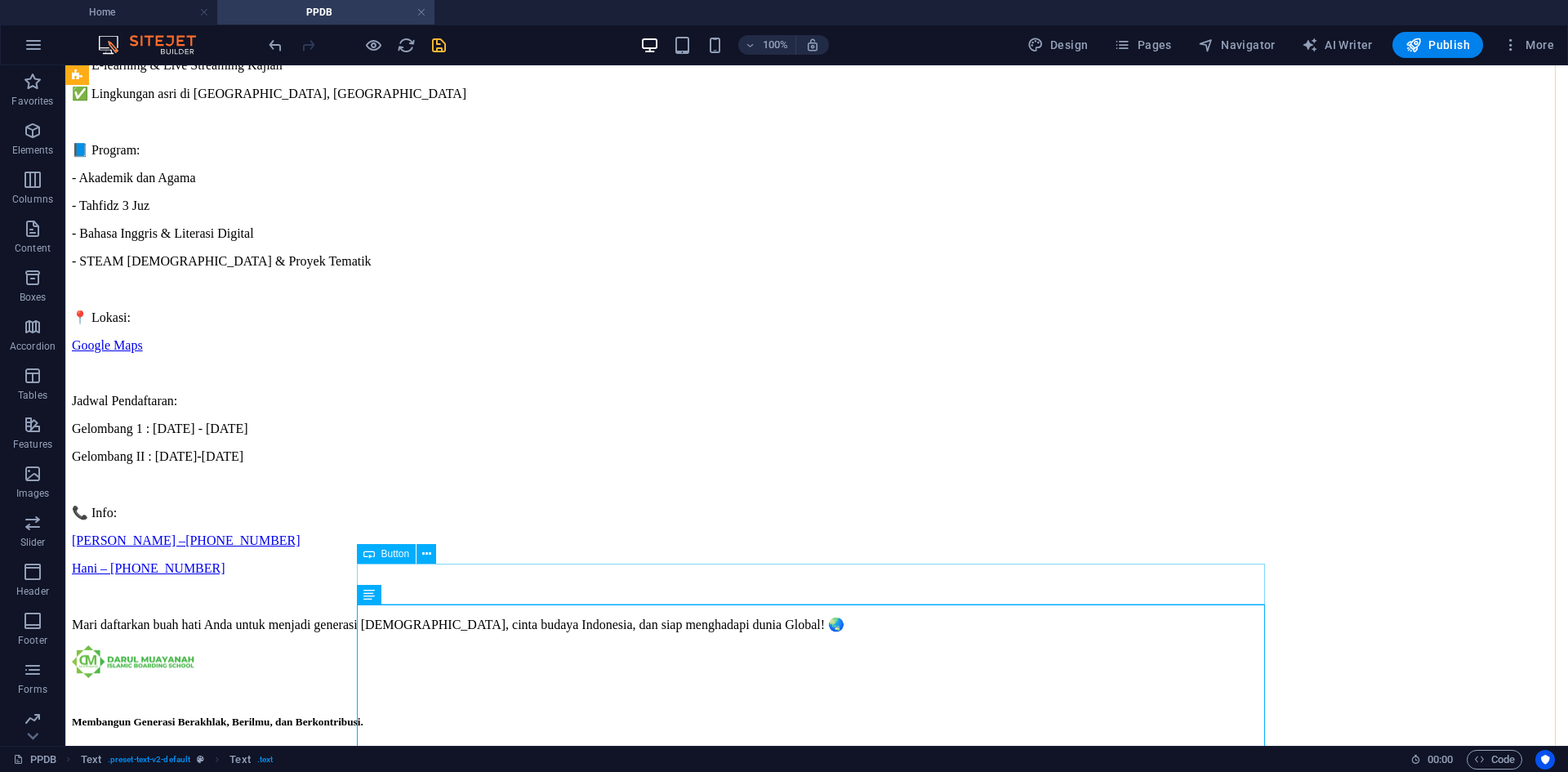
click at [521, 353] on div "Google Maps" at bounding box center [816, 345] width 1490 height 15
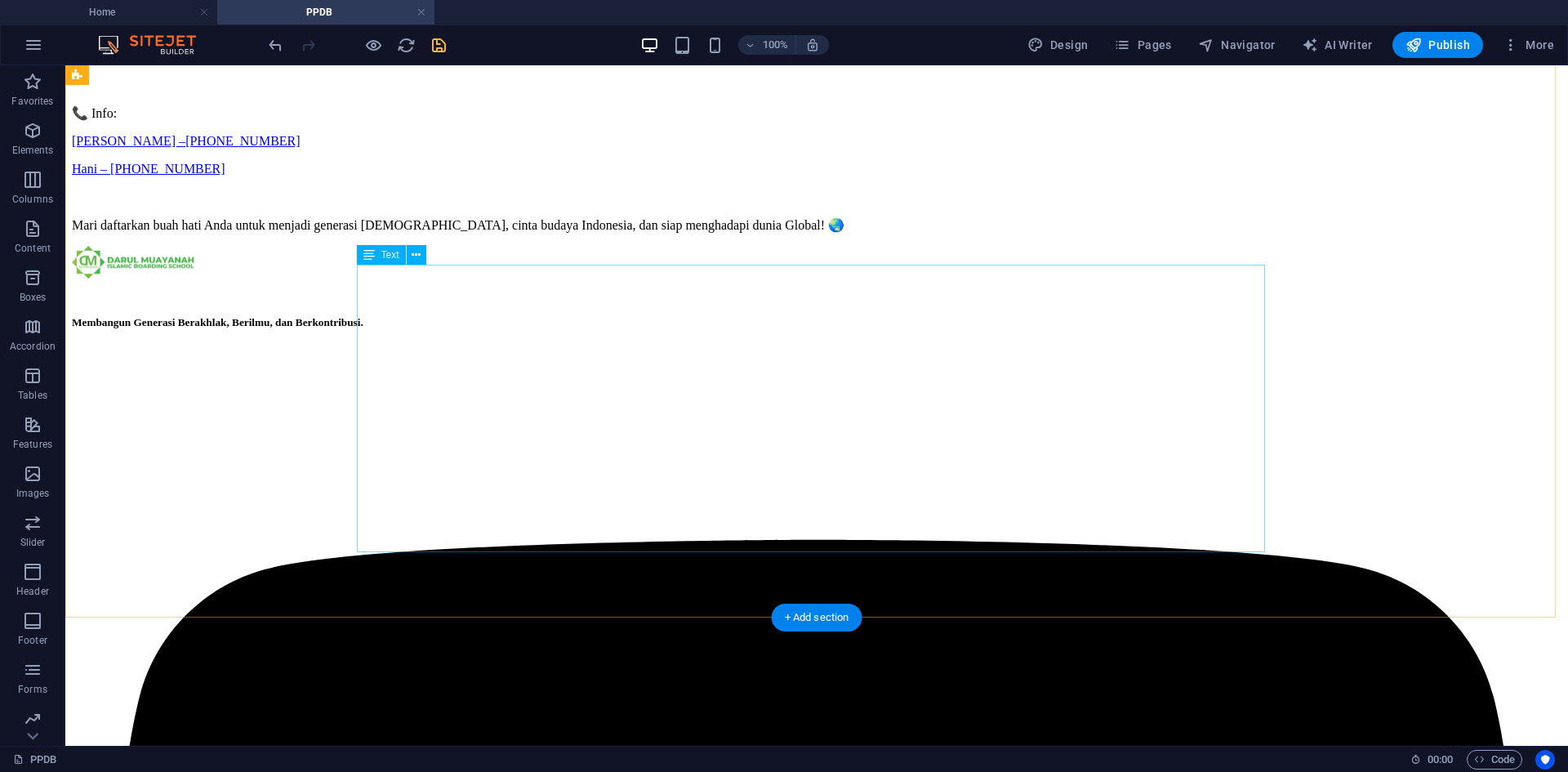
scroll to position [953, 0]
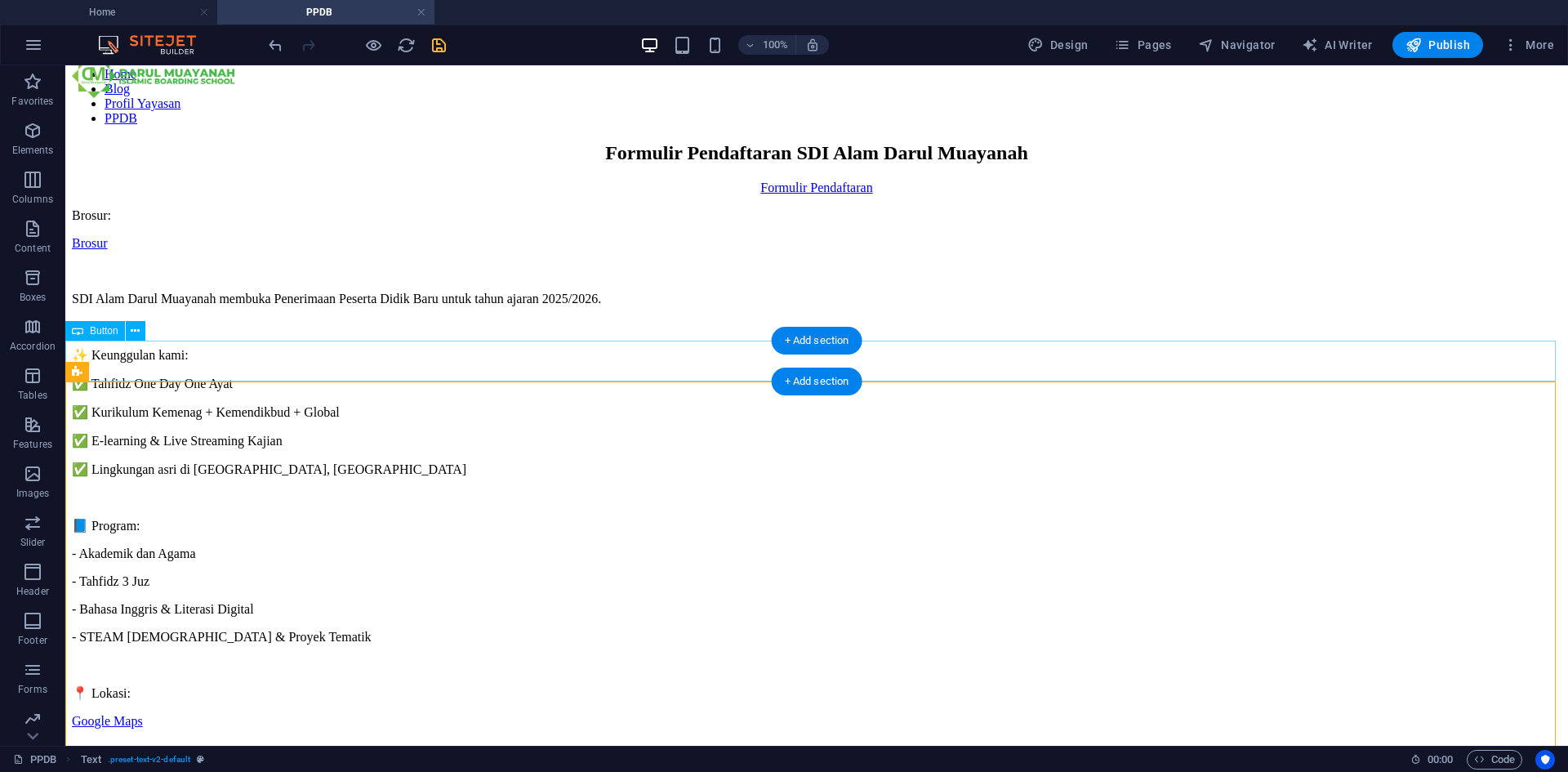
scroll to position [0, 0]
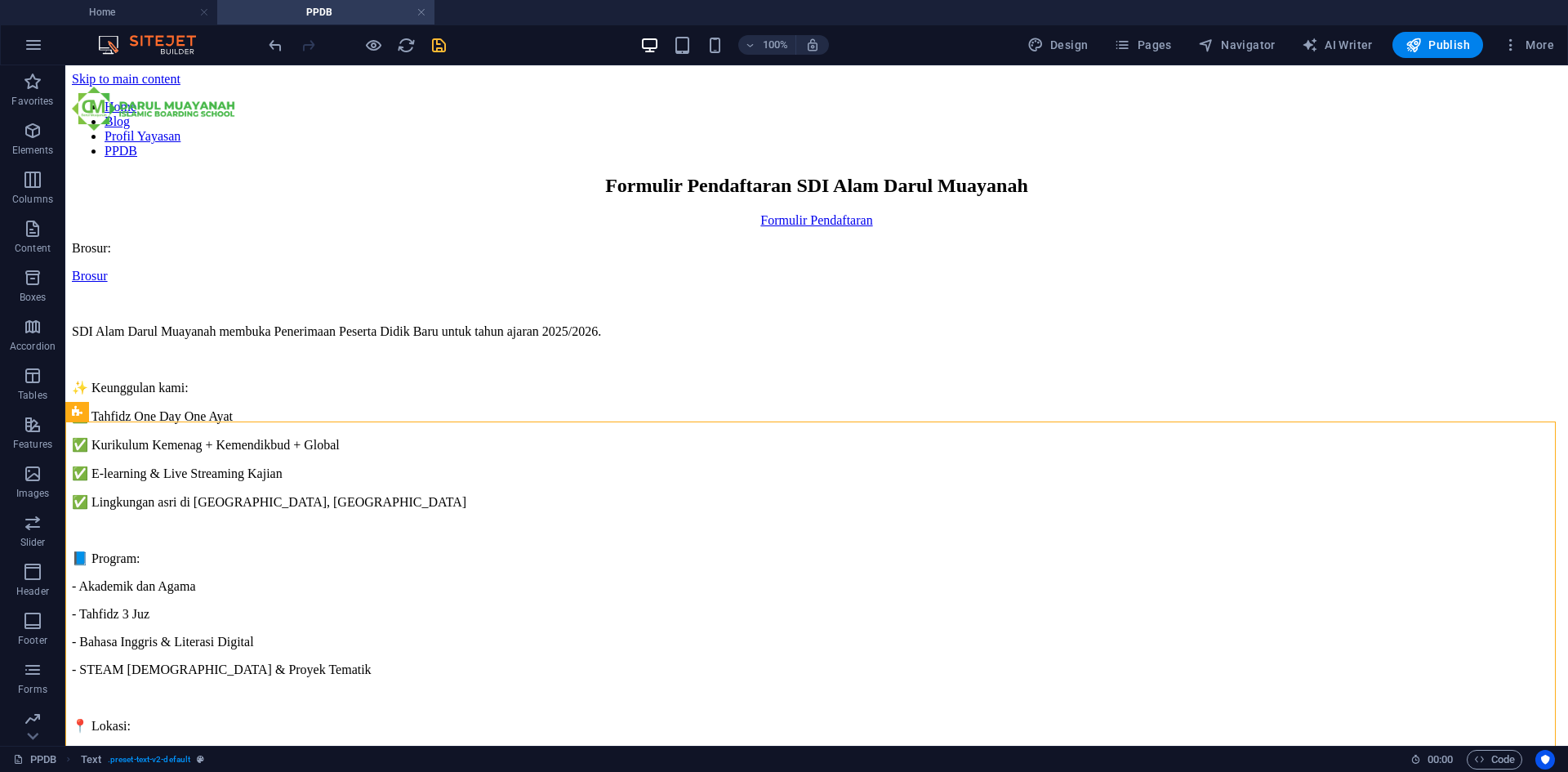
click at [452, 46] on div "100% Design Pages Navigator AI Writer Publish More" at bounding box center [913, 45] width 1295 height 26
click at [441, 44] on icon "save" at bounding box center [439, 45] width 19 height 19
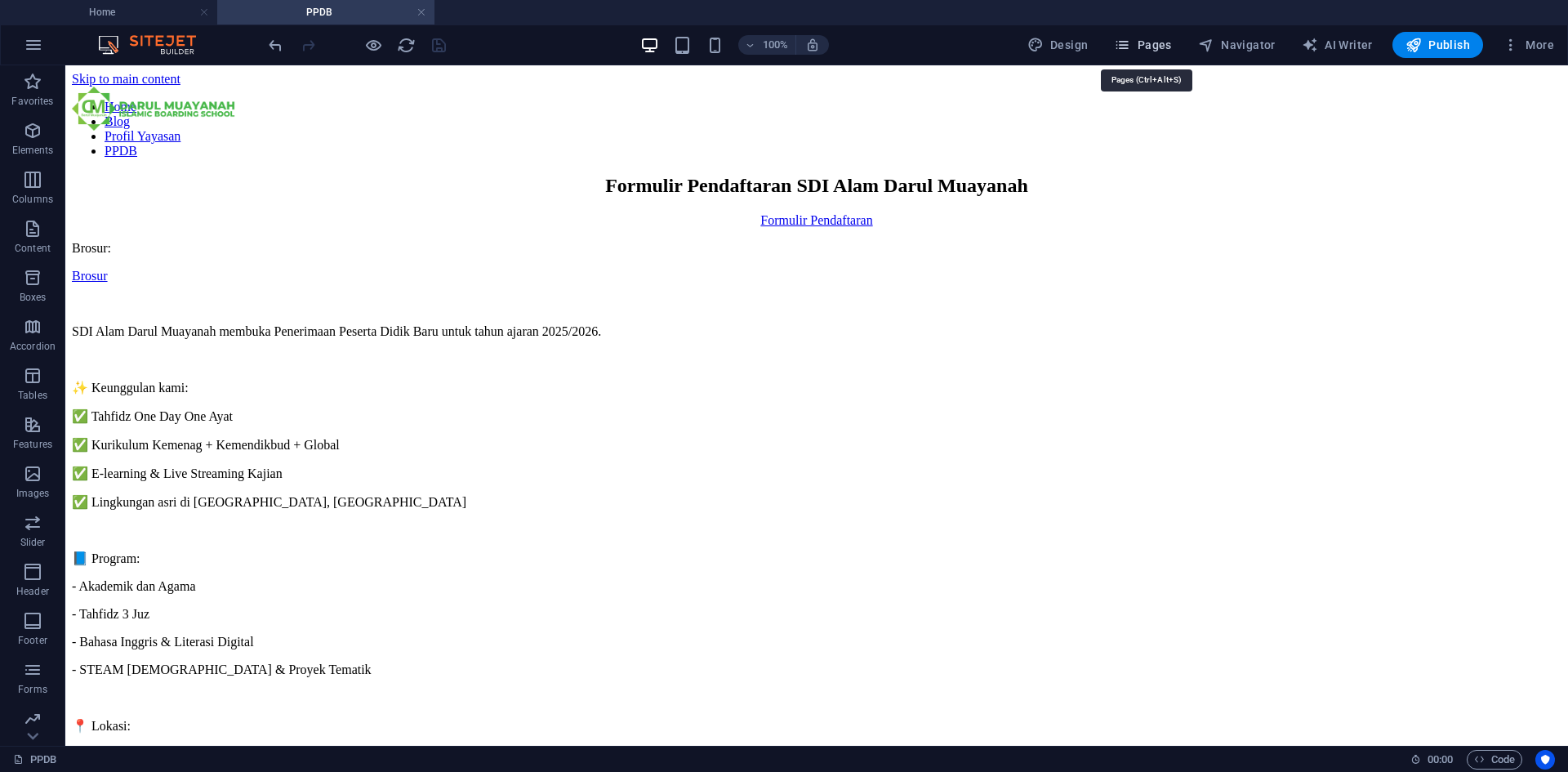
click at [1152, 47] on span "Pages" at bounding box center [1142, 45] width 57 height 16
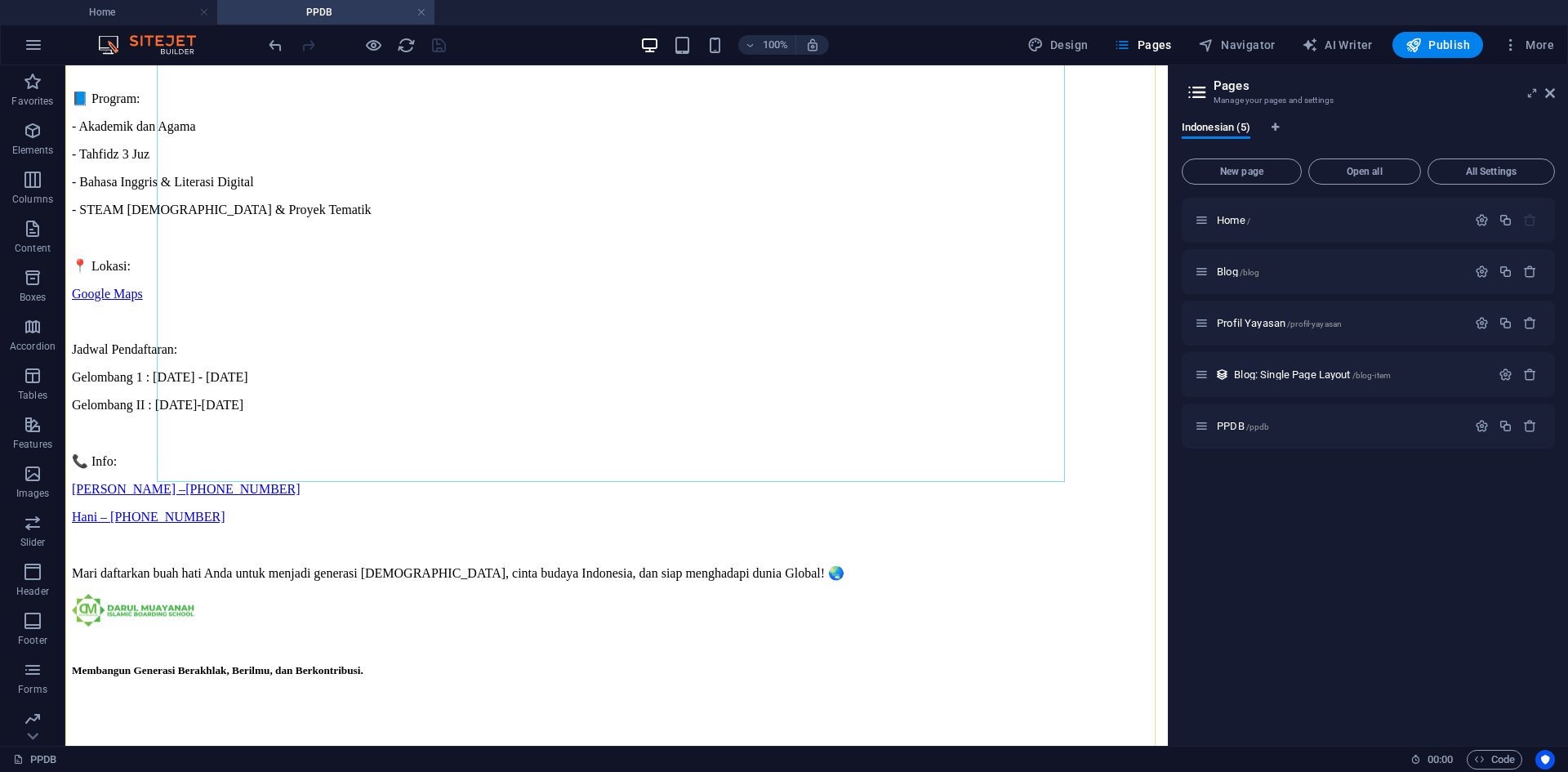
scroll to position [490, 0]
